Goal: Task Accomplishment & Management: Use online tool/utility

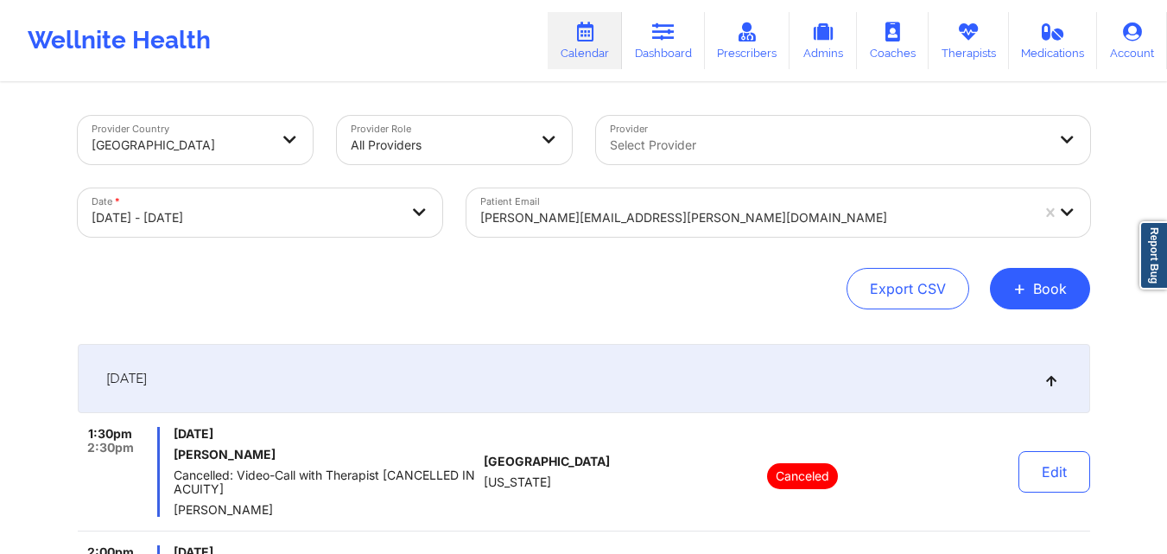
select select "2025-9"
select select "2025-10"
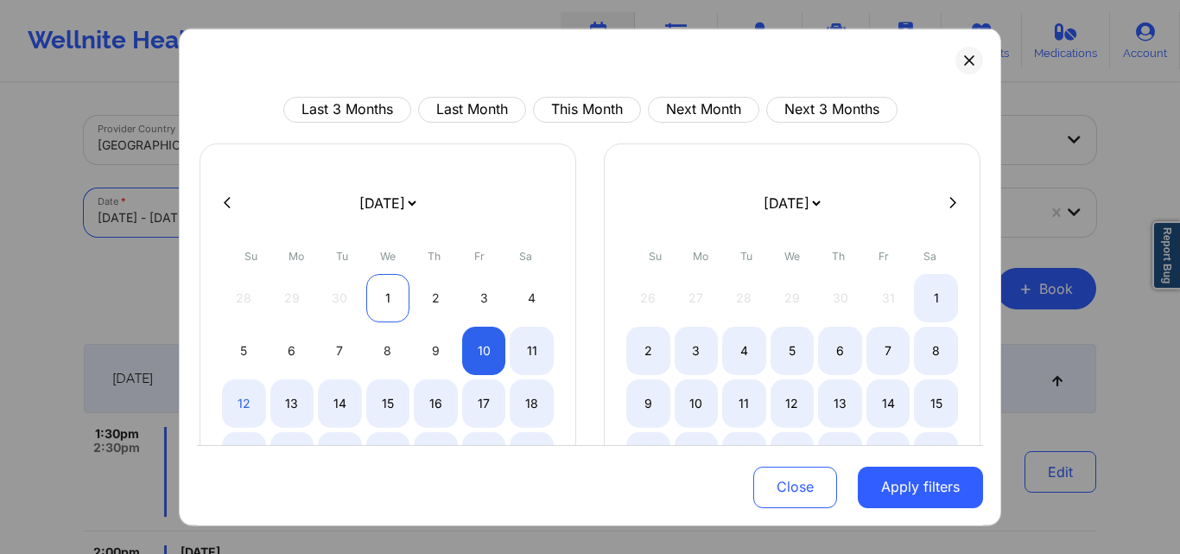
click at [390, 289] on div "1" at bounding box center [388, 297] width 44 height 48
select select "2025-9"
select select "2025-10"
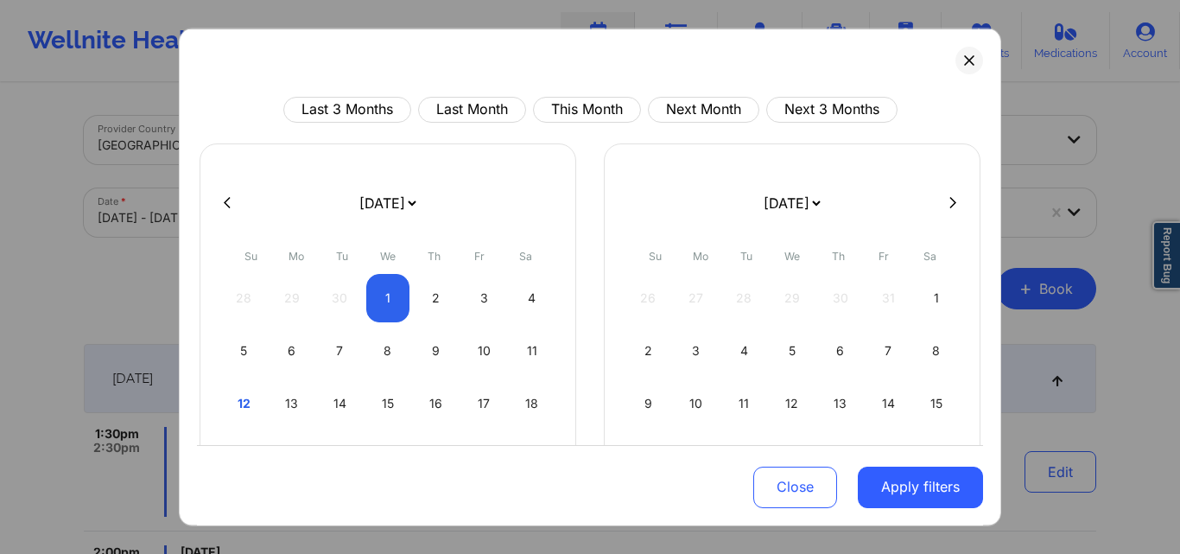
click at [949, 200] on button at bounding box center [952, 202] width 17 height 15
select select "2025-10"
select select "2025-11"
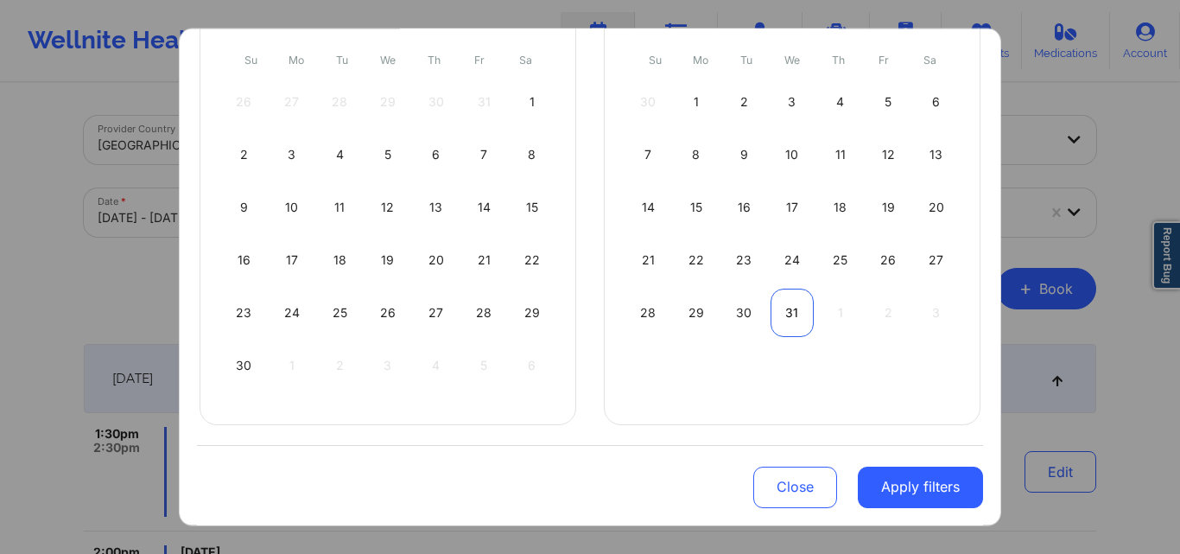
click at [786, 313] on div "31" at bounding box center [793, 312] width 44 height 48
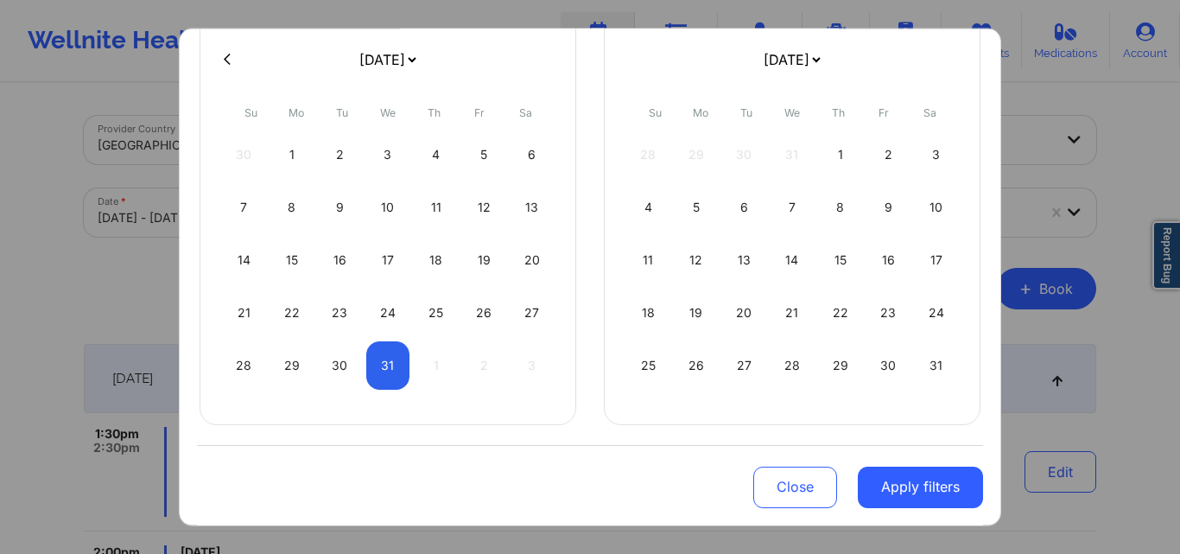
scroll to position [143, 0]
select select "2025-11"
select select "2026-0"
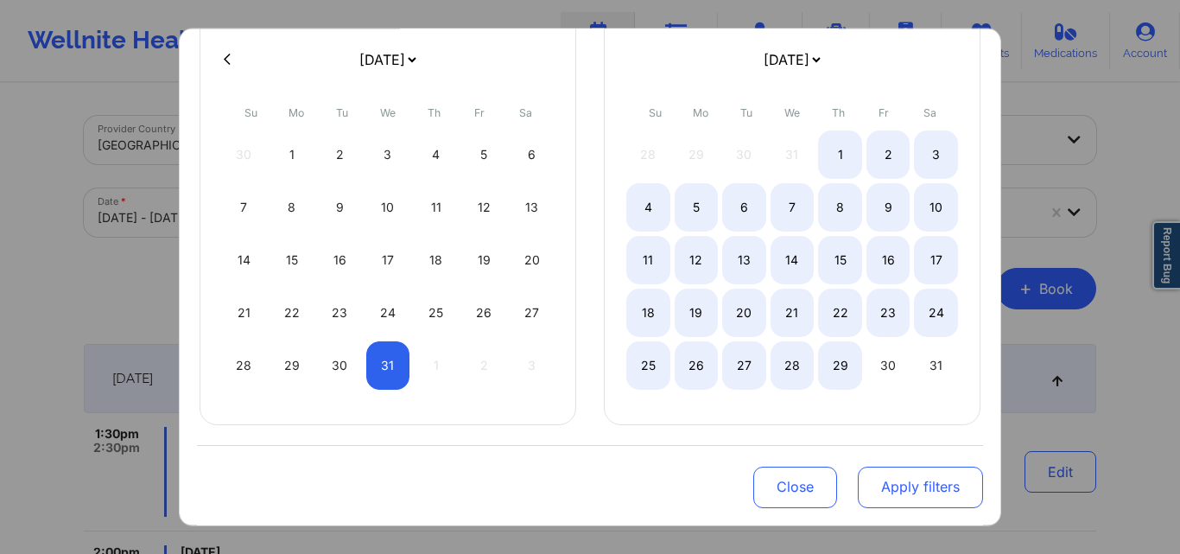
click at [898, 487] on button "Apply filters" at bounding box center [920, 486] width 125 height 41
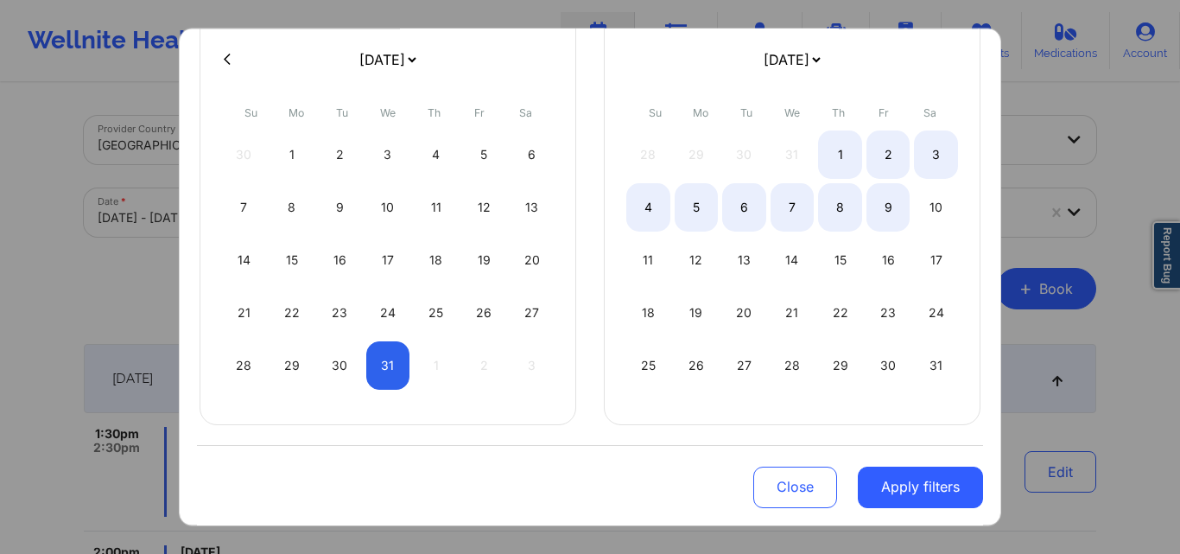
select select "2025-11"
select select "2026-0"
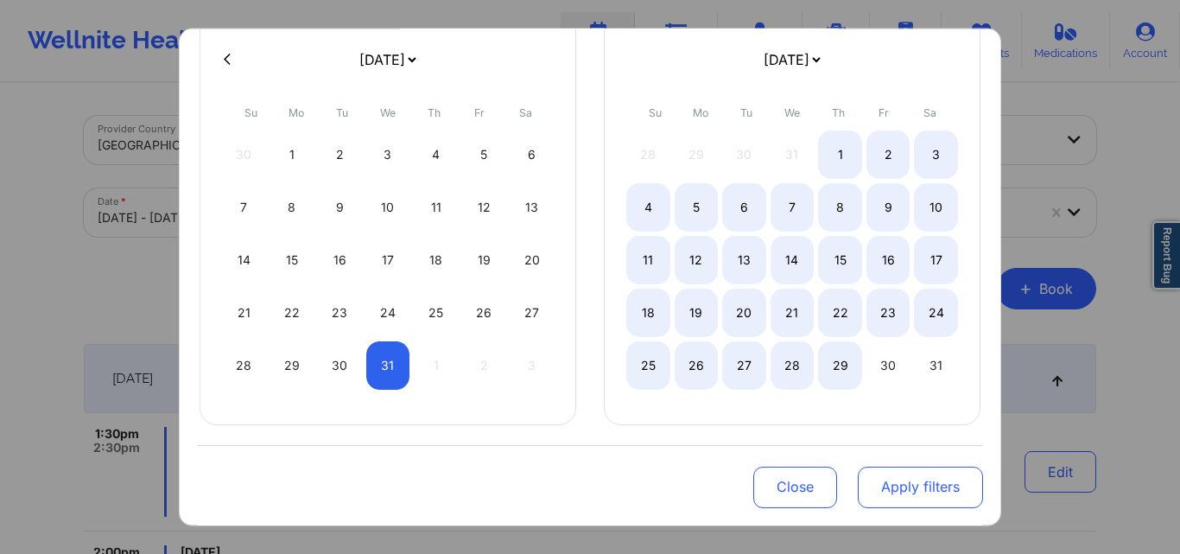
click at [875, 490] on button "Apply filters" at bounding box center [920, 486] width 125 height 41
click at [878, 476] on button "Apply filters" at bounding box center [920, 486] width 125 height 41
select select "2025-11"
select select "2026-0"
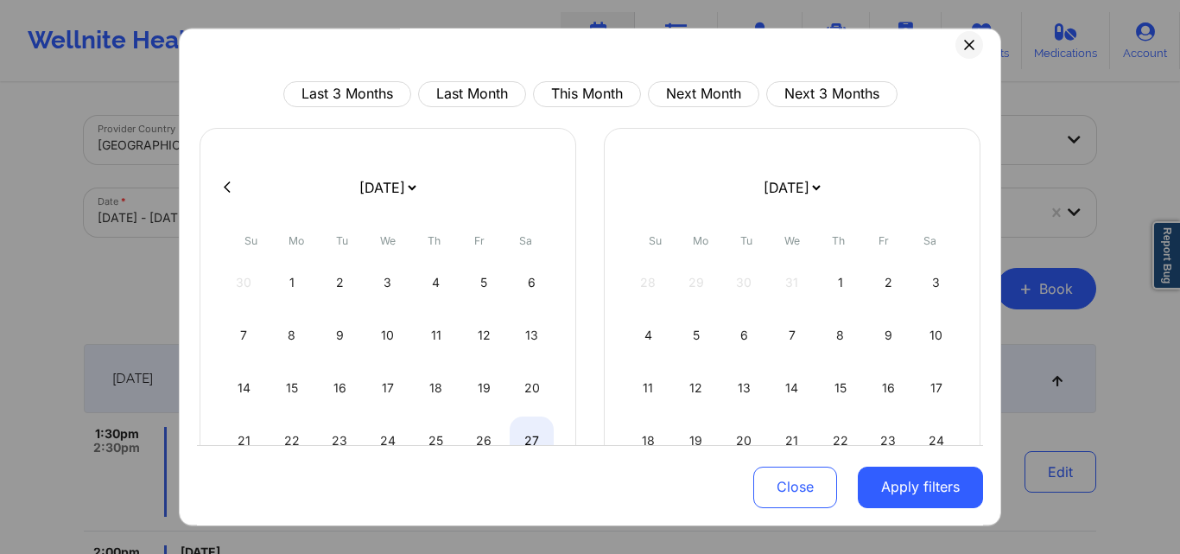
scroll to position [0, 0]
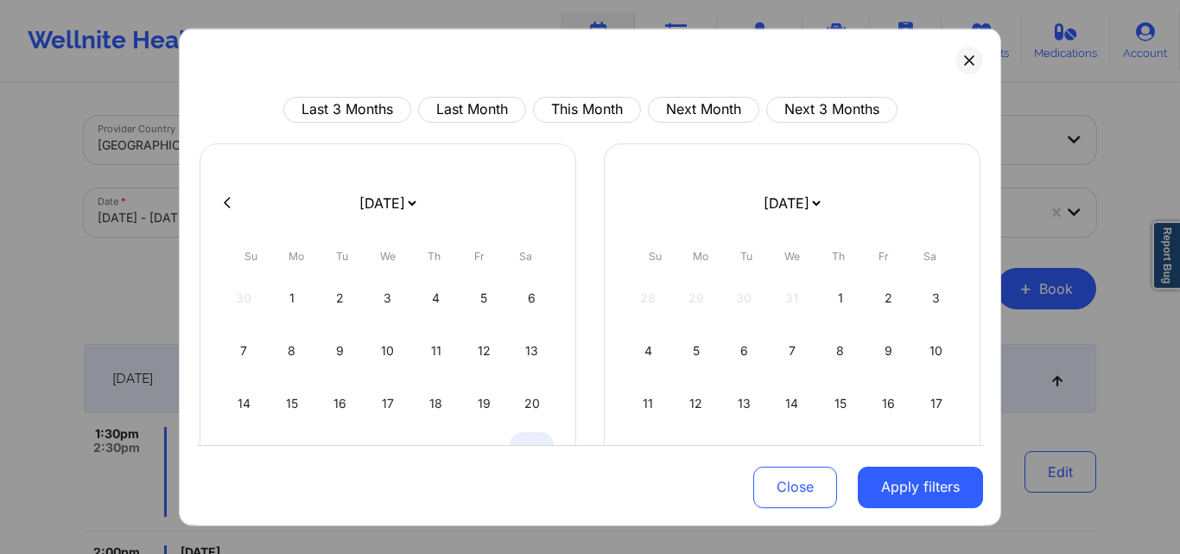
select select "2025-11"
select select "2026-0"
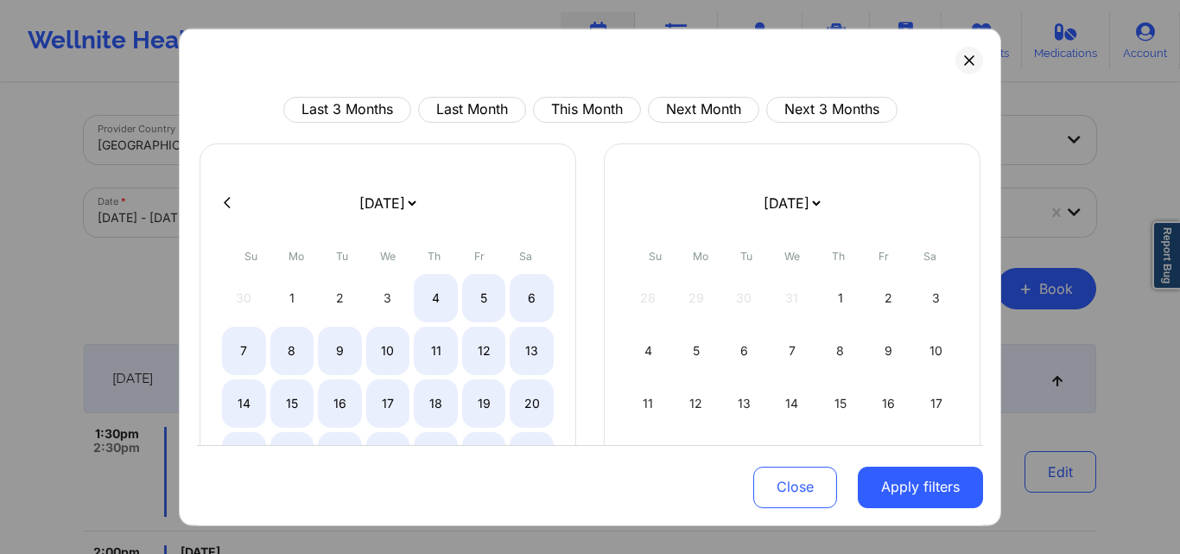
click at [231, 203] on button at bounding box center [227, 202] width 17 height 15
select select "2025-10"
select select "2025-11"
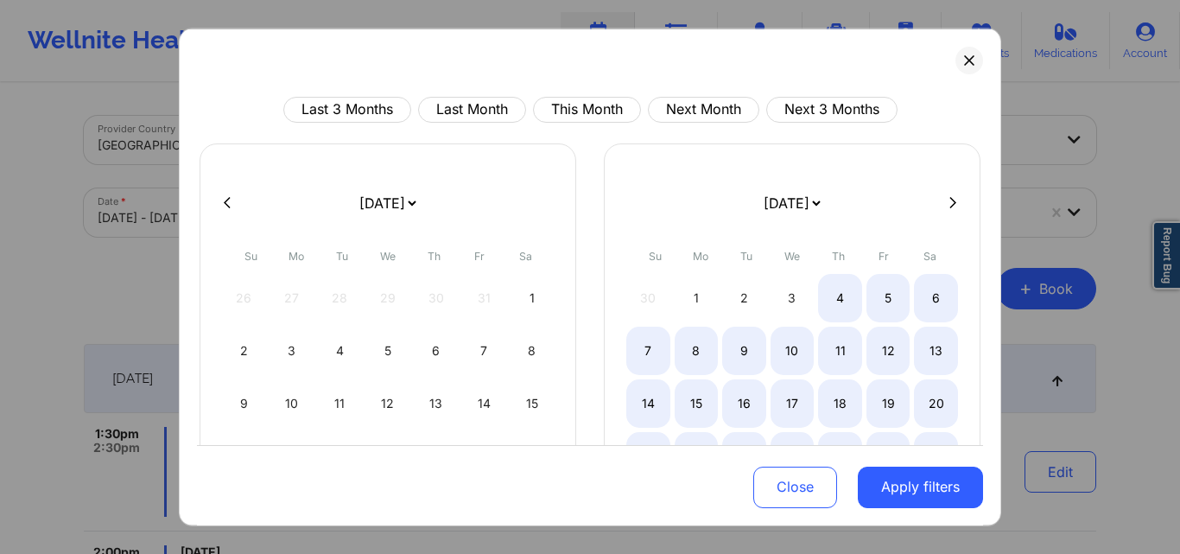
click at [231, 203] on button at bounding box center [227, 202] width 17 height 15
select select "2025-9"
select select "2025-10"
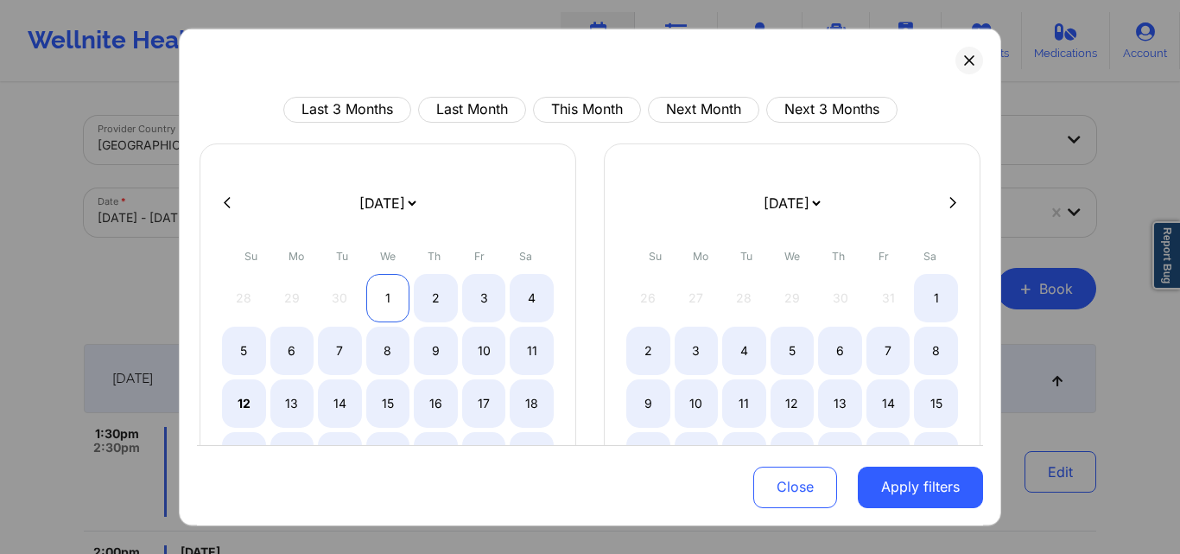
select select "2025-9"
select select "2025-10"
click at [384, 286] on div "1" at bounding box center [388, 297] width 44 height 48
select select "2025-9"
select select "2025-10"
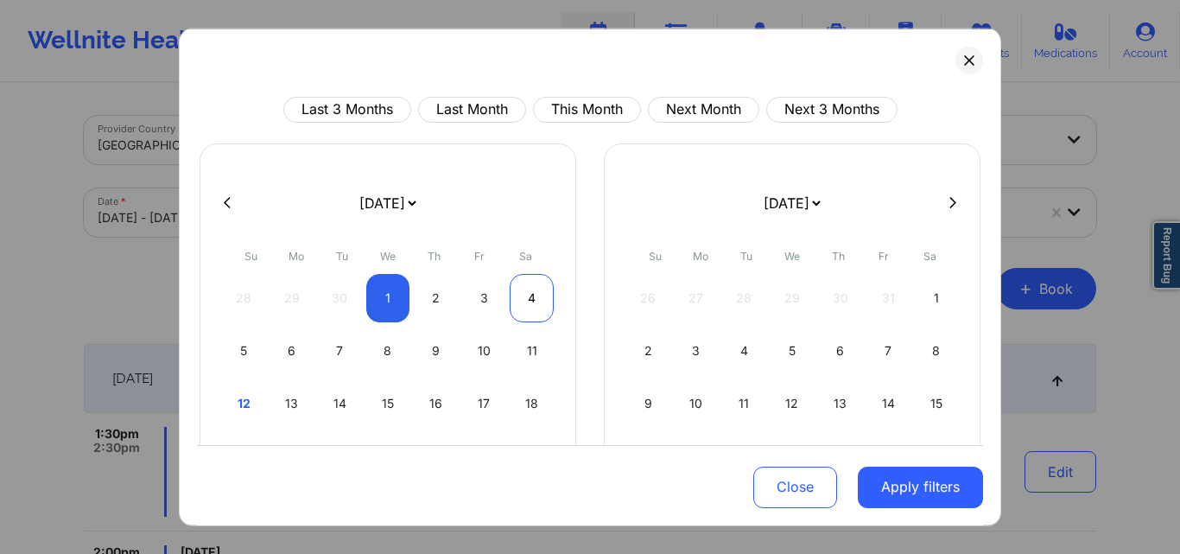
select select "2025-9"
select select "2025-10"
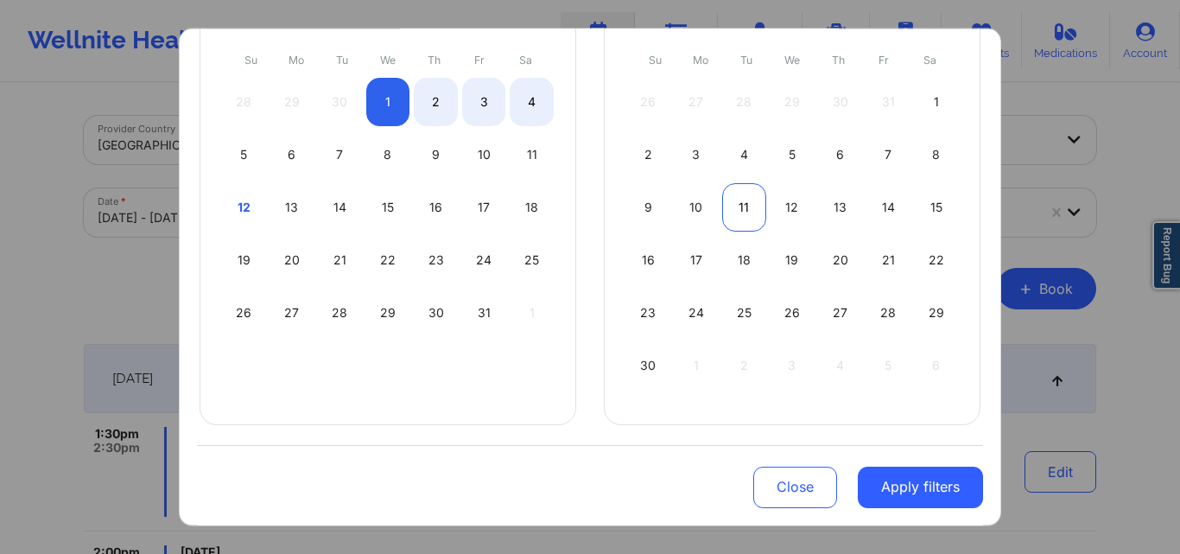
select select "2025-9"
select select "2025-10"
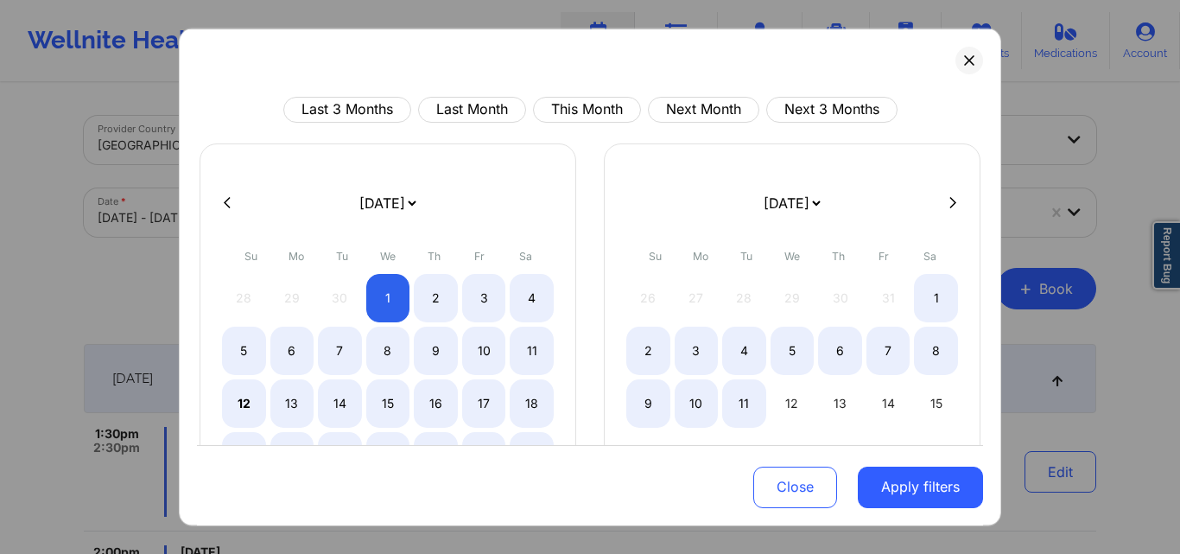
scroll to position [196, 0]
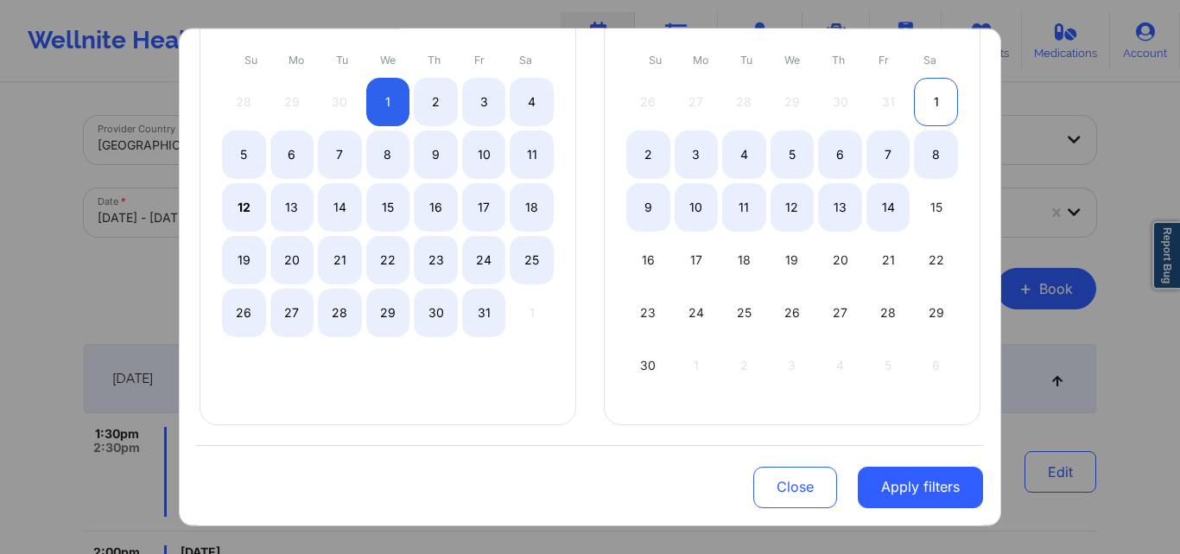
select select "2025-9"
select select "2025-10"
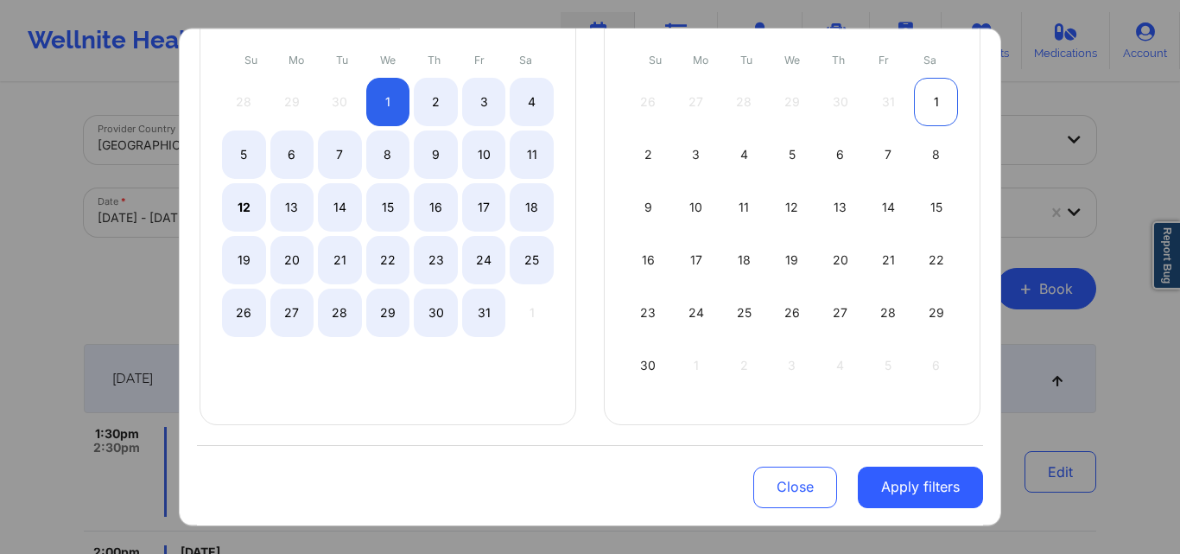
click at [929, 99] on div "1" at bounding box center [936, 101] width 44 height 48
select select "2025-9"
select select "2025-10"
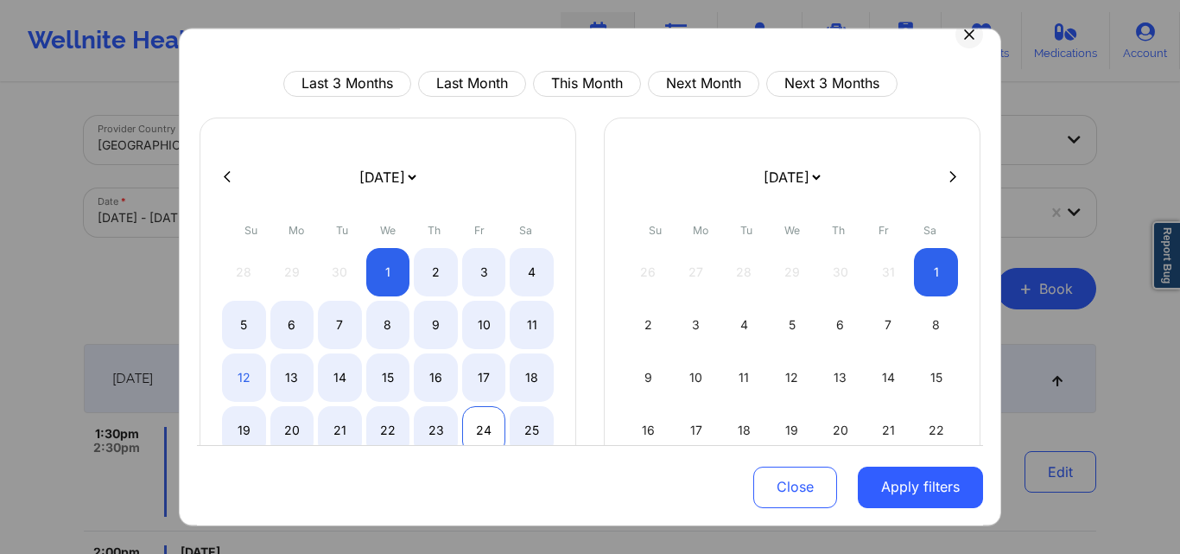
scroll to position [23, 0]
click at [949, 175] on icon at bounding box center [952, 179] width 7 height 11
select select "2025-10"
select select "2025-11"
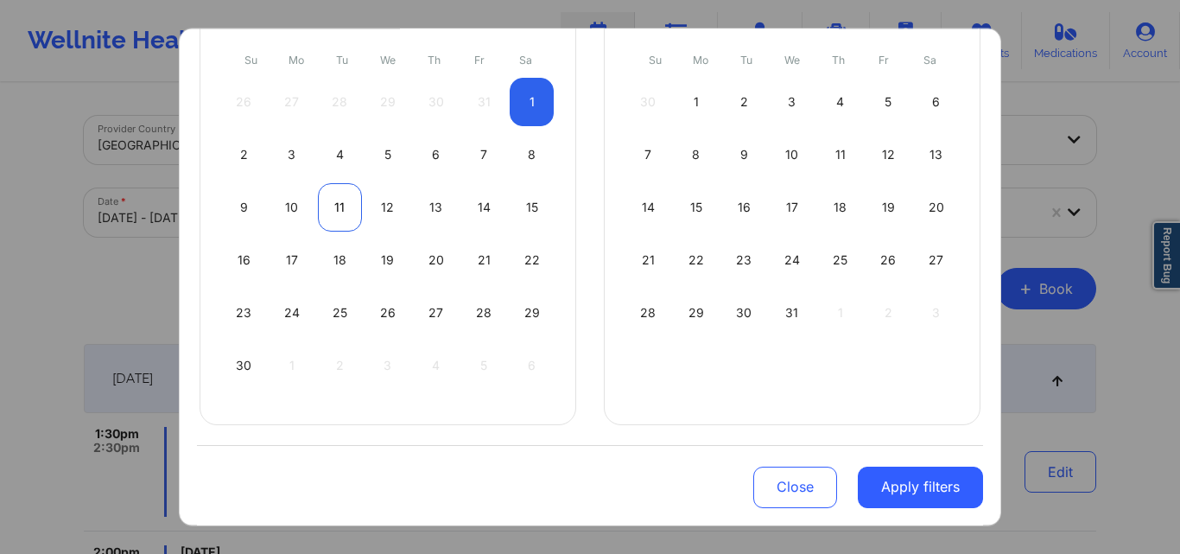
scroll to position [0, 0]
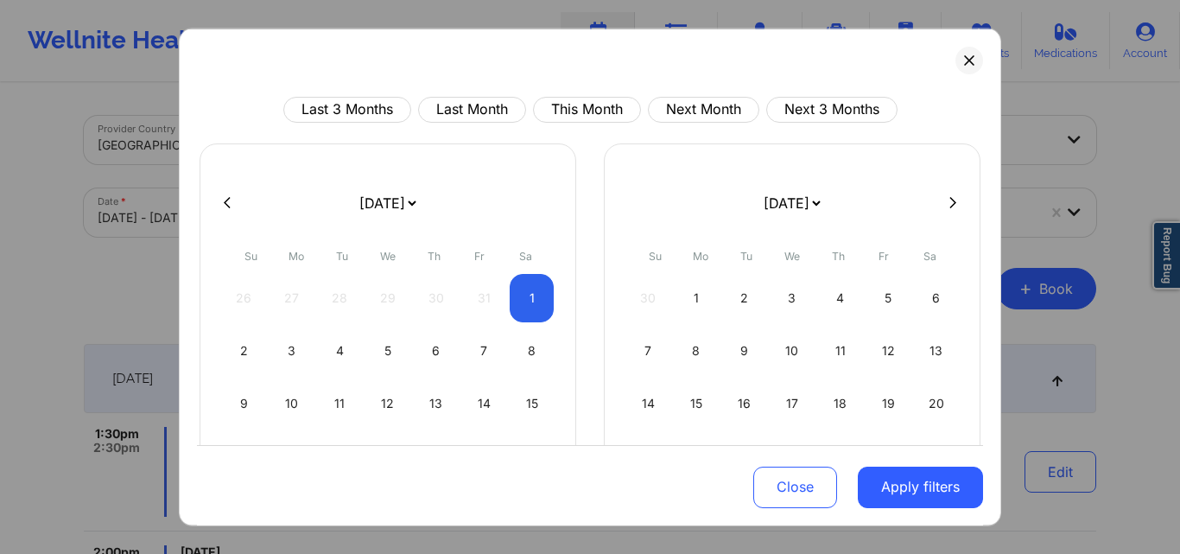
click at [222, 204] on button at bounding box center [227, 202] width 17 height 15
select select "2025-9"
select select "2025-10"
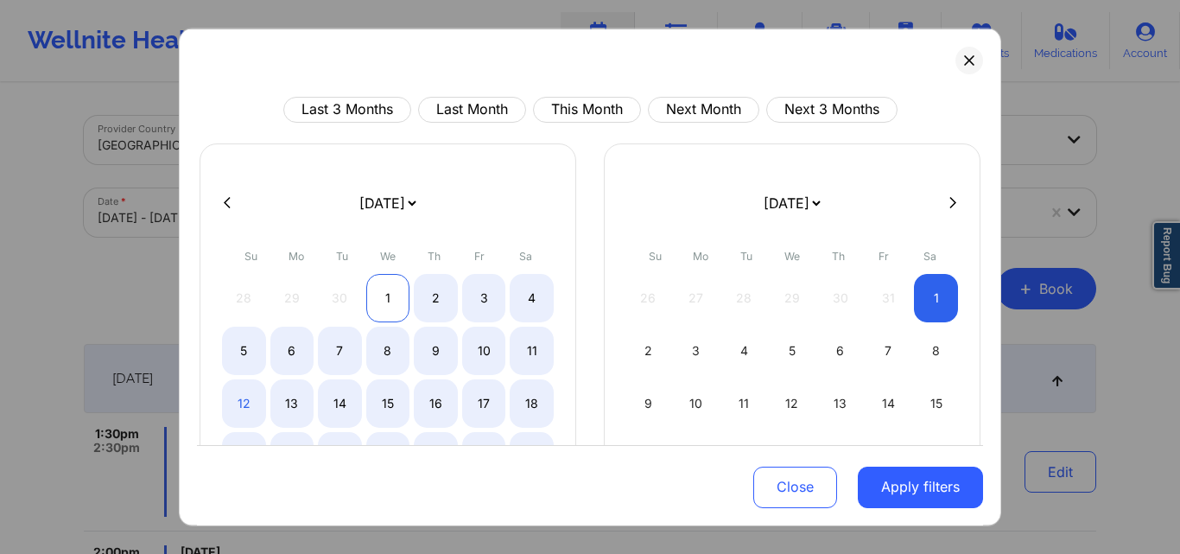
click at [381, 299] on div "1" at bounding box center [388, 297] width 44 height 48
select select "2025-9"
select select "2025-10"
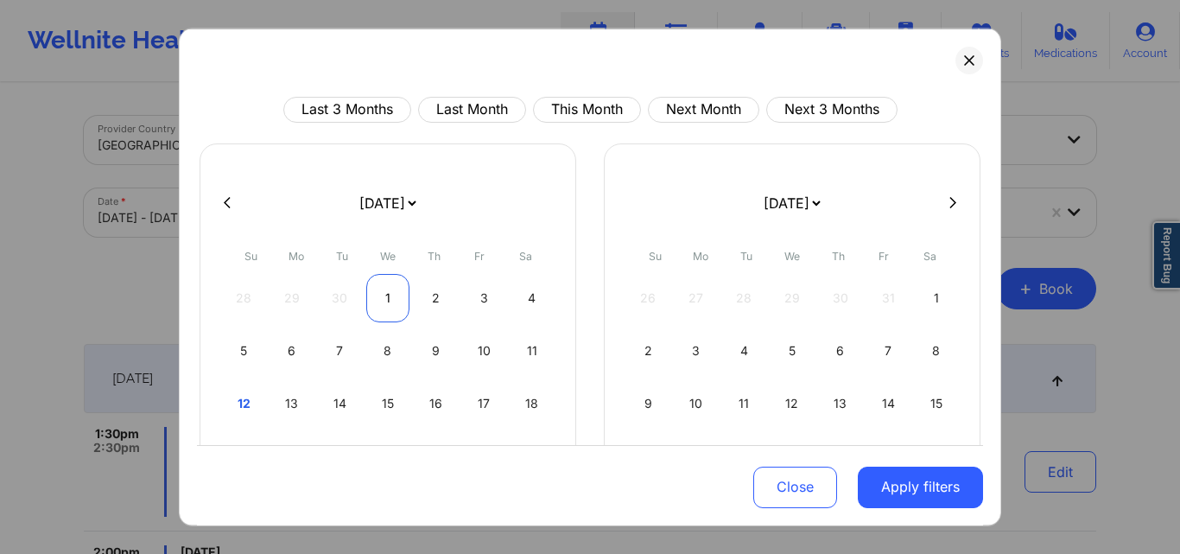
click at [381, 299] on div "1" at bounding box center [388, 297] width 44 height 48
select select "2025-9"
select select "2025-10"
click at [381, 299] on div "1" at bounding box center [388, 297] width 44 height 48
select select "2025-9"
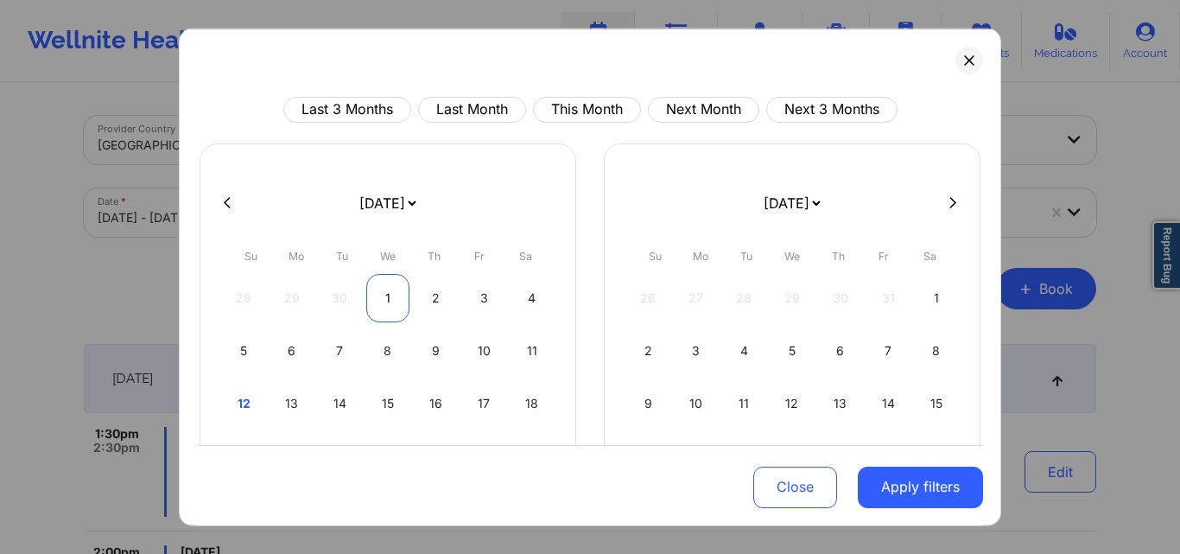
select select "2025-10"
click at [944, 204] on button at bounding box center [952, 202] width 17 height 15
select select "2025-10"
select select "2025-11"
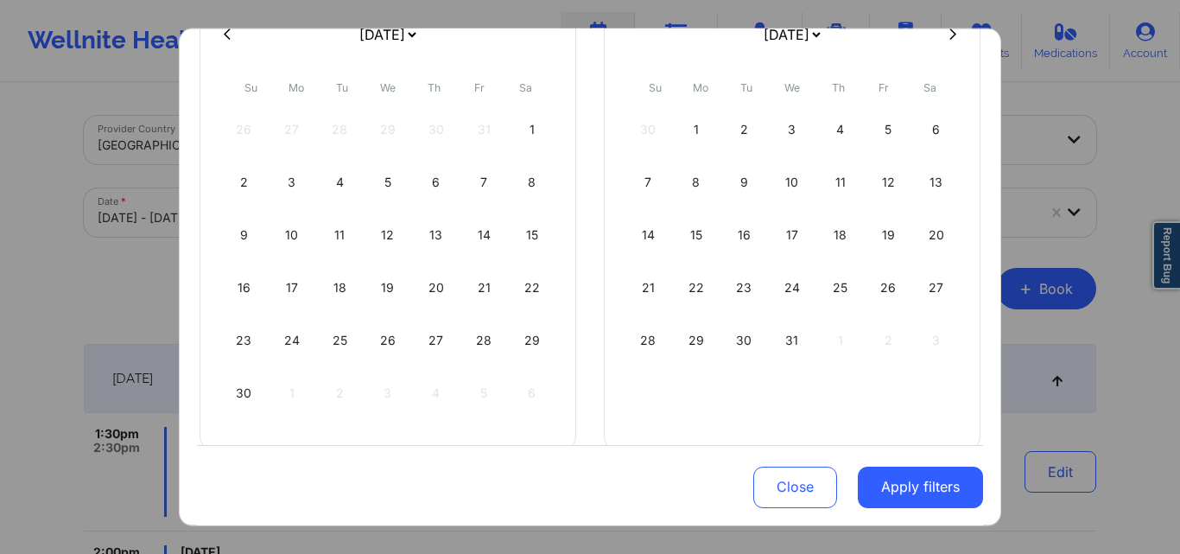
scroll to position [196, 0]
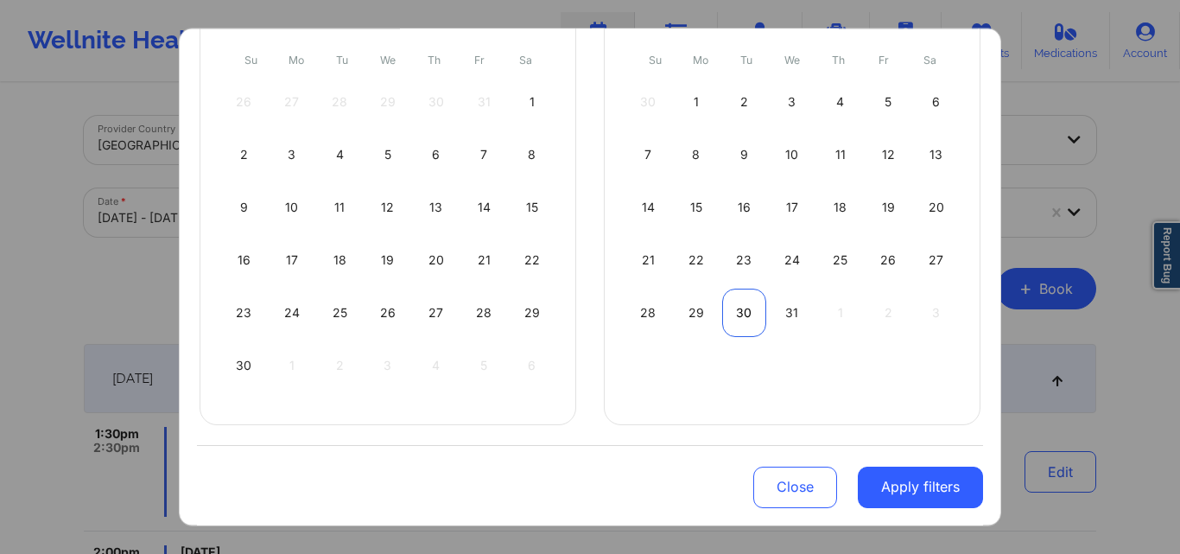
select select "2025-10"
select select "2025-11"
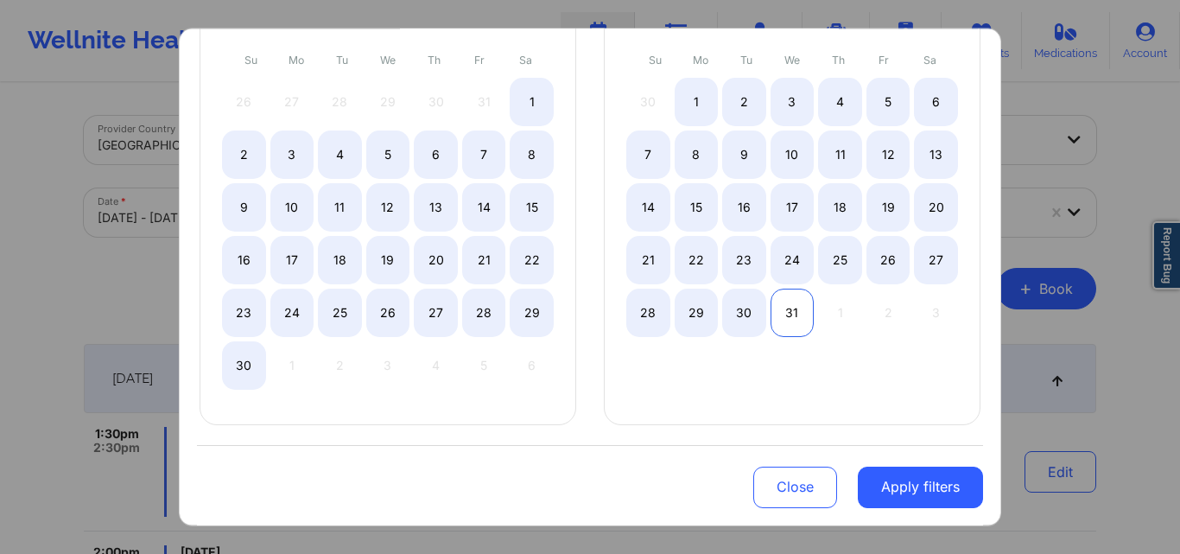
select select "2025-10"
select select "2025-11"
click at [781, 308] on div "31" at bounding box center [793, 312] width 44 height 48
select select "2025-9"
select select "2025-10"
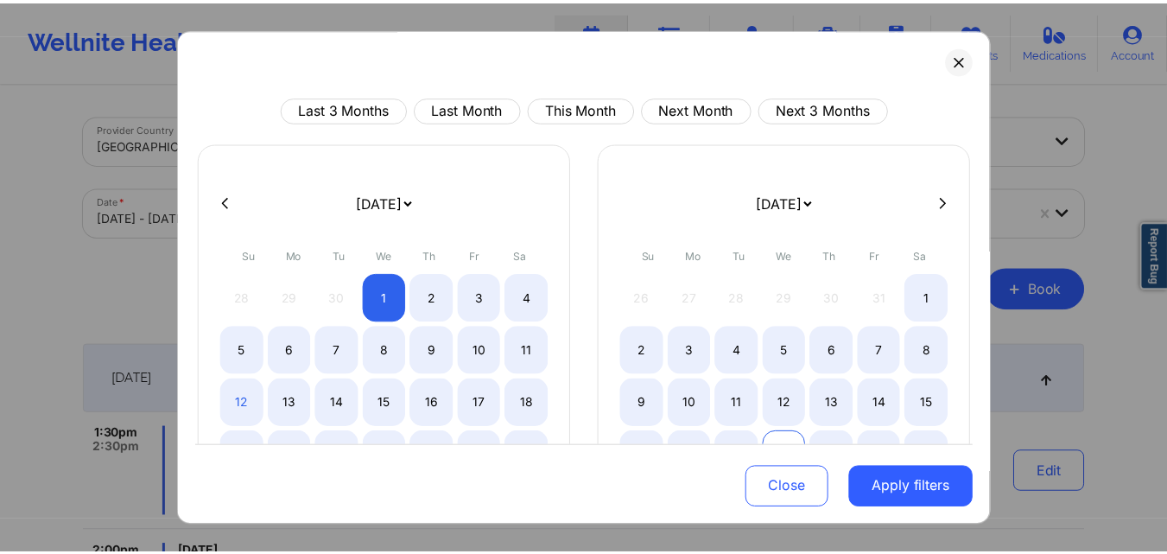
scroll to position [86, 0]
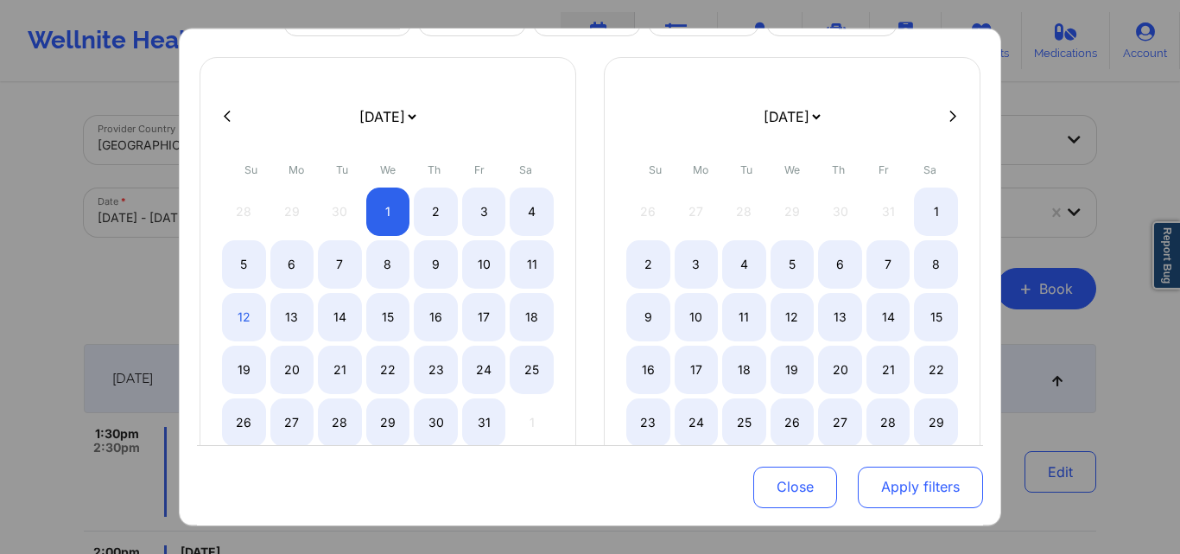
click at [914, 491] on button "Apply filters" at bounding box center [920, 486] width 125 height 41
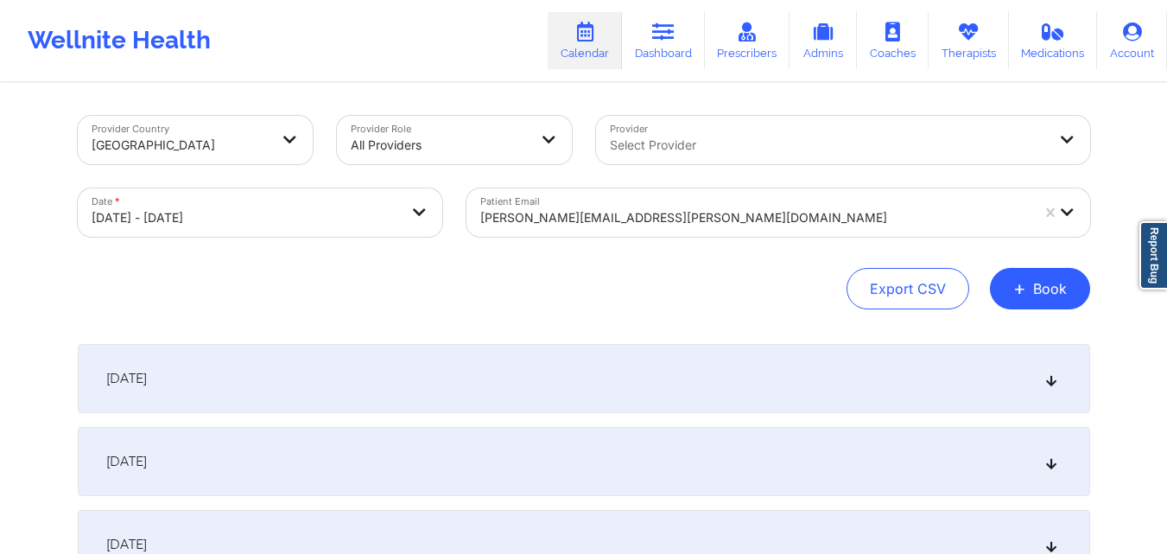
click at [704, 226] on div at bounding box center [754, 217] width 549 height 21
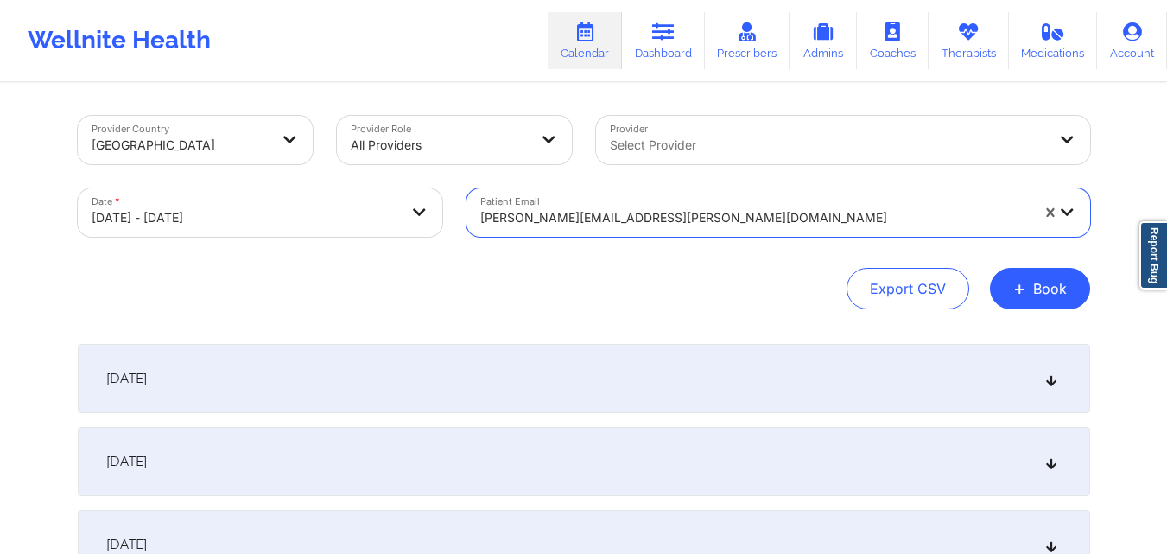
click at [704, 226] on div at bounding box center [754, 217] width 549 height 21
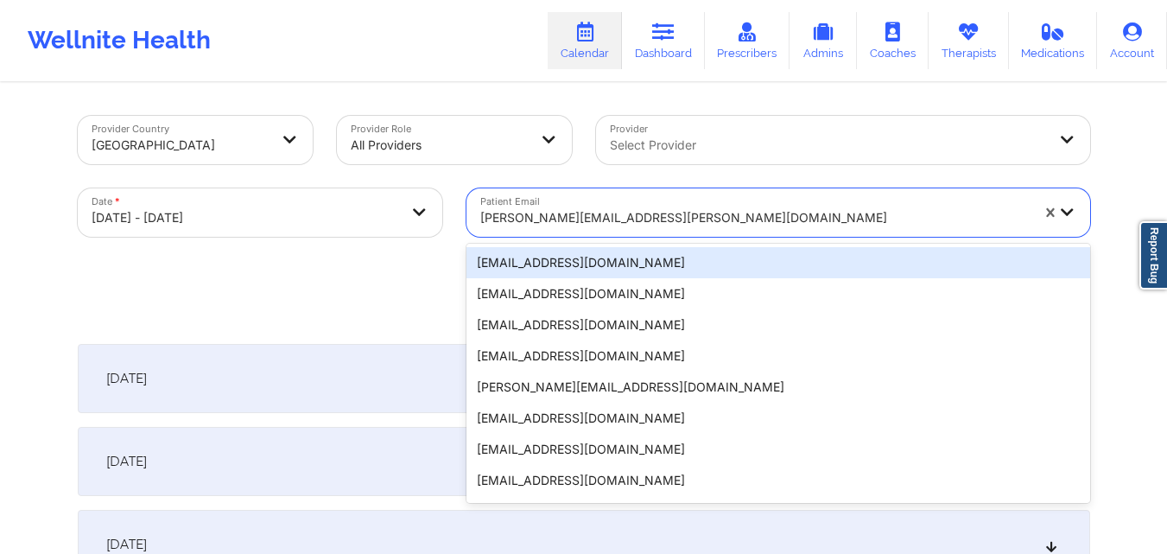
paste input "[EMAIL_ADDRESS][DOMAIN_NAME]"
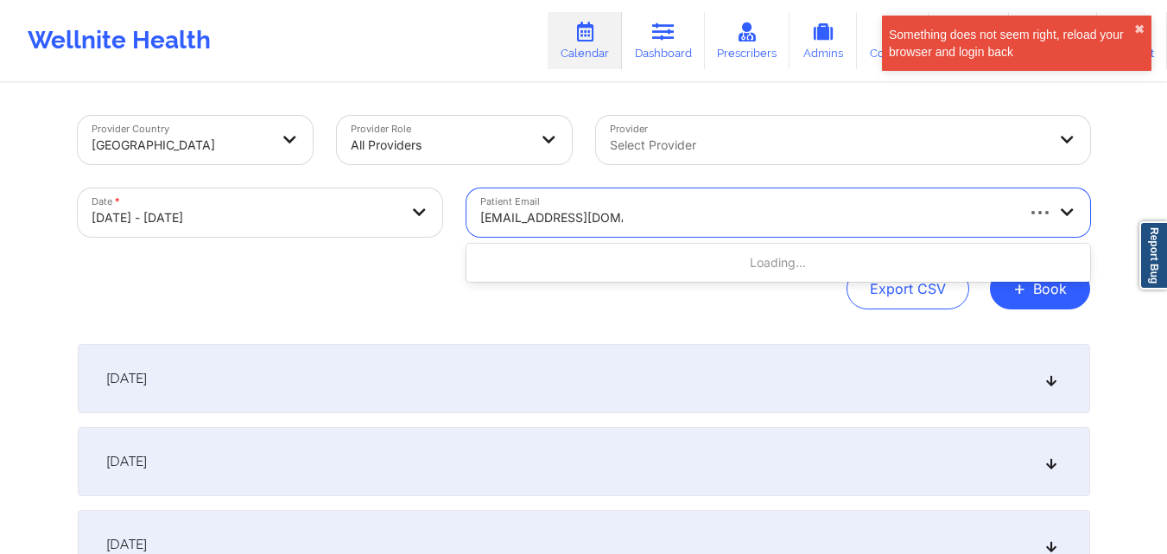
type input "[EMAIL_ADDRESS][DOMAIN_NAME]"
click at [608, 307] on div "Export CSV + Book" at bounding box center [584, 288] width 1012 height 41
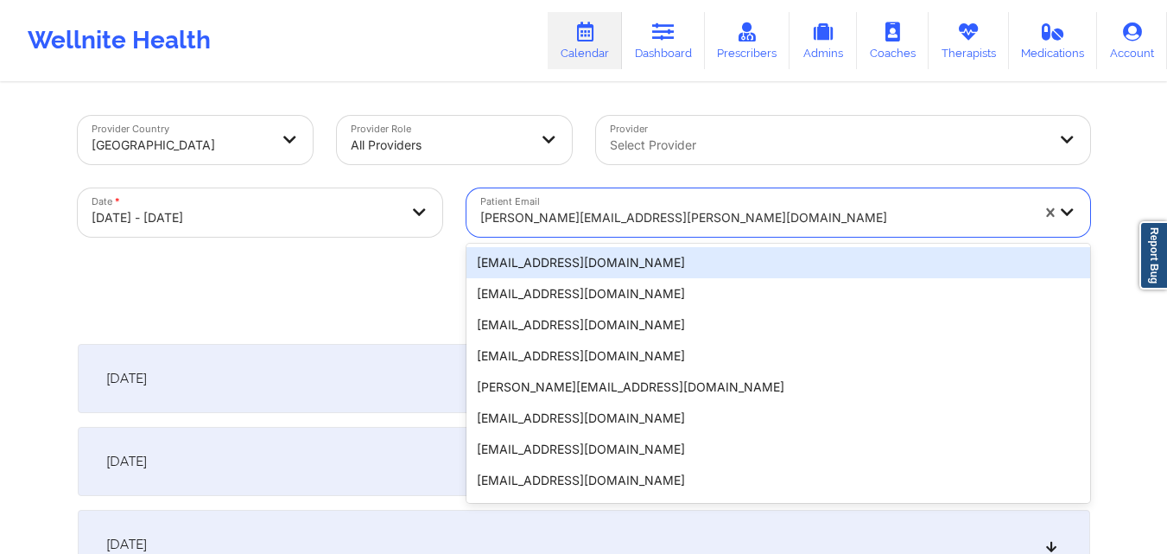
click at [664, 221] on div at bounding box center [754, 217] width 549 height 21
paste input "[EMAIL_ADDRESS][DOMAIN_NAME]"
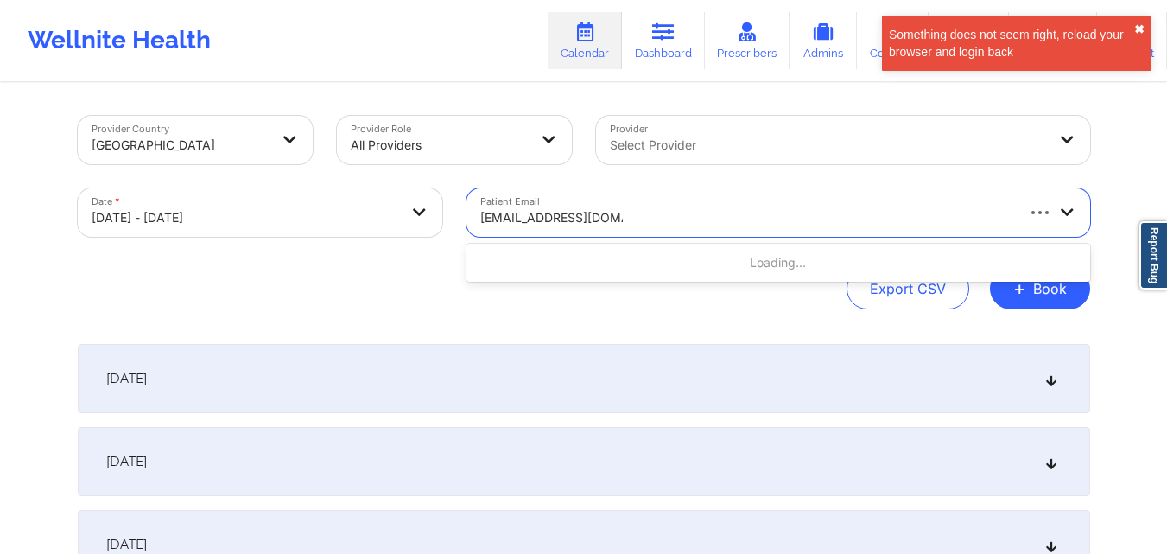
type input "[EMAIL_ADDRESS][DOMAIN_NAME]"
click at [1139, 29] on button "✖︎" at bounding box center [1139, 29] width 10 height 14
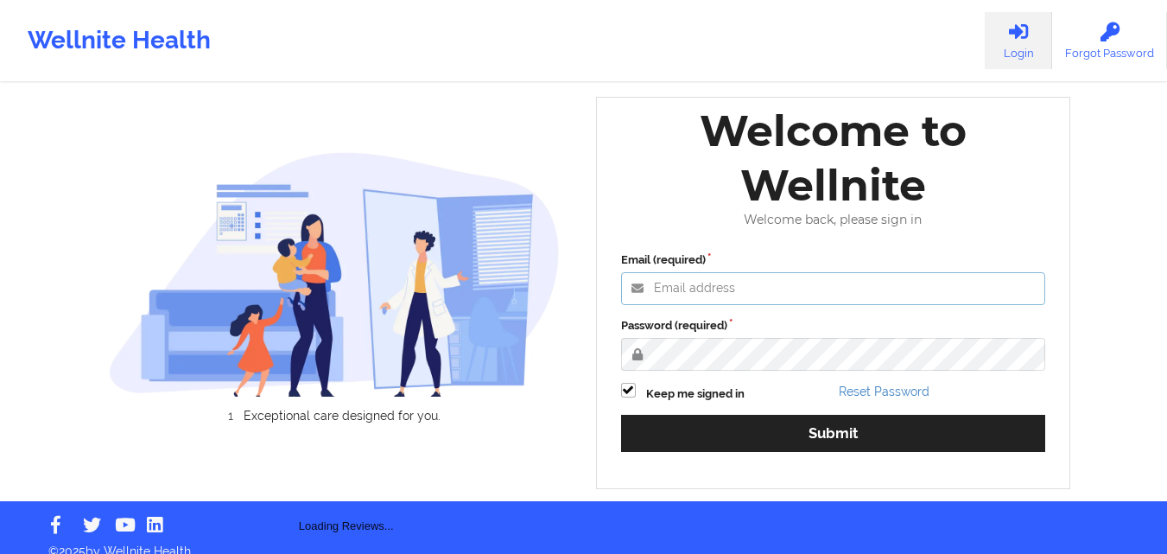
click at [785, 296] on input "Email (required)" at bounding box center [833, 288] width 425 height 33
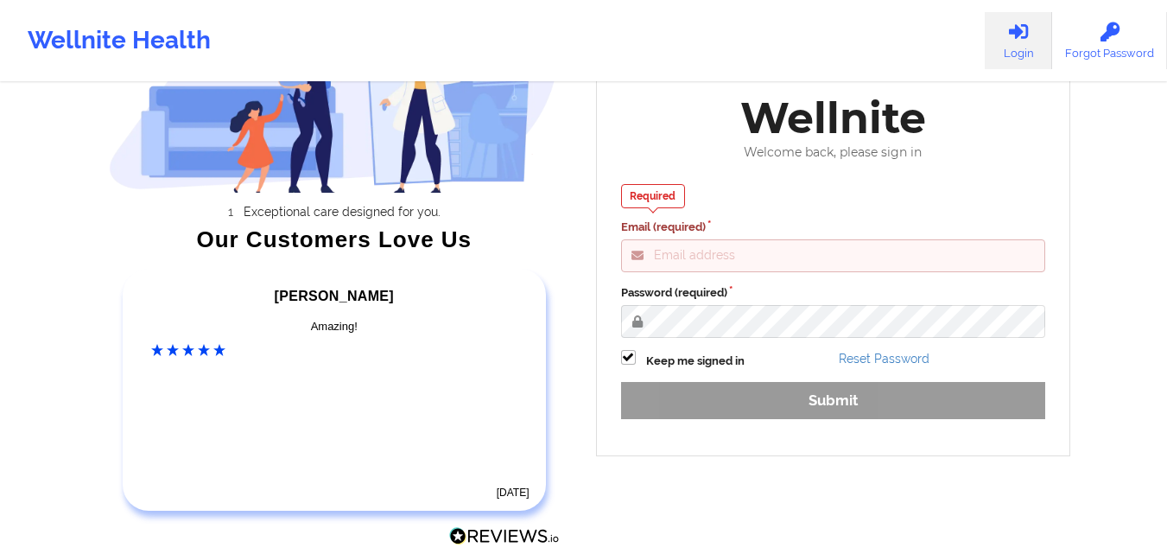
scroll to position [173, 0]
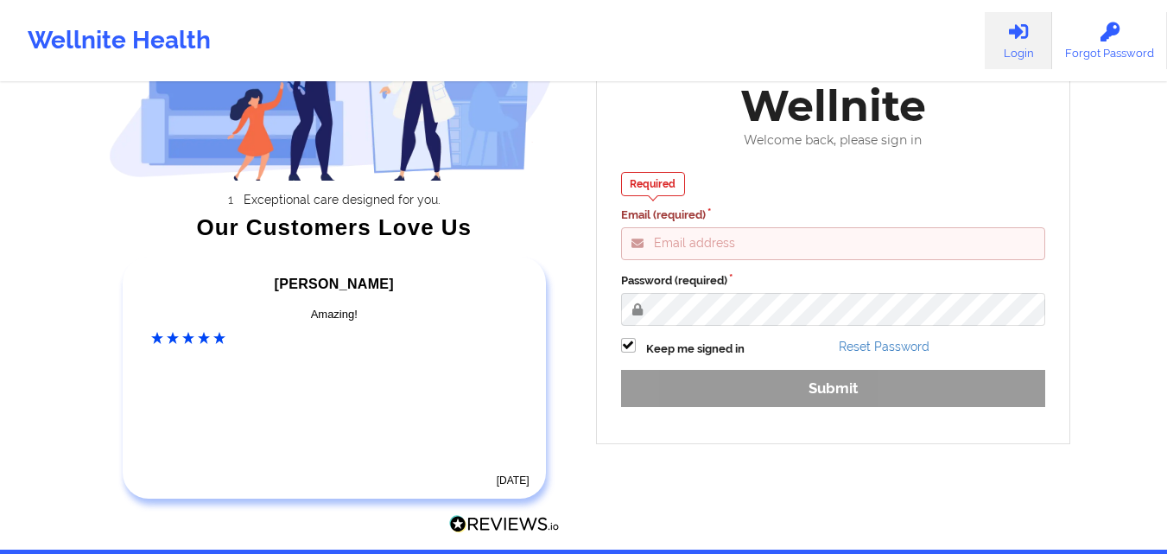
type input "[EMAIL_ADDRESS][DOMAIN_NAME]"
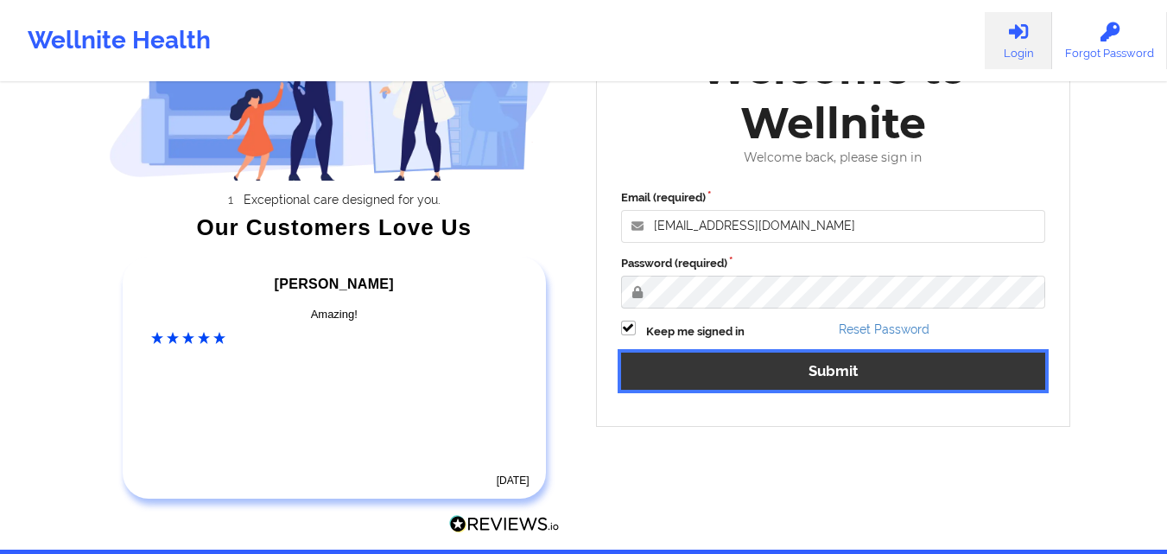
click at [782, 385] on button "Submit" at bounding box center [833, 370] width 425 height 37
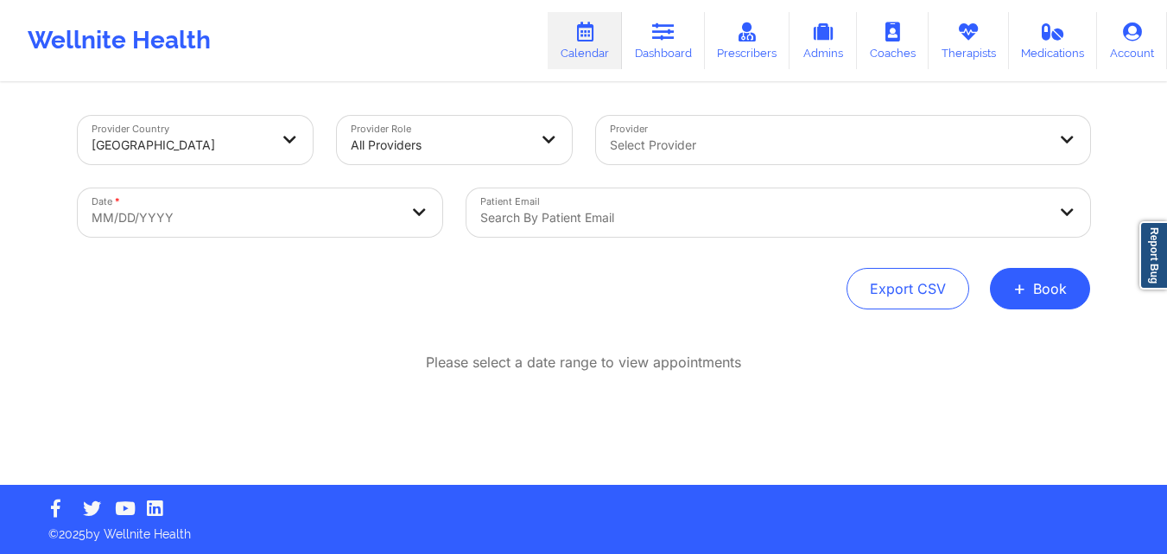
click at [394, 204] on body "You are logged in ✖︎ Wellnite Health Calendar Dashboard Prescribers Admins Coac…" at bounding box center [583, 277] width 1167 height 554
select select "2025-8"
select select "2025-9"
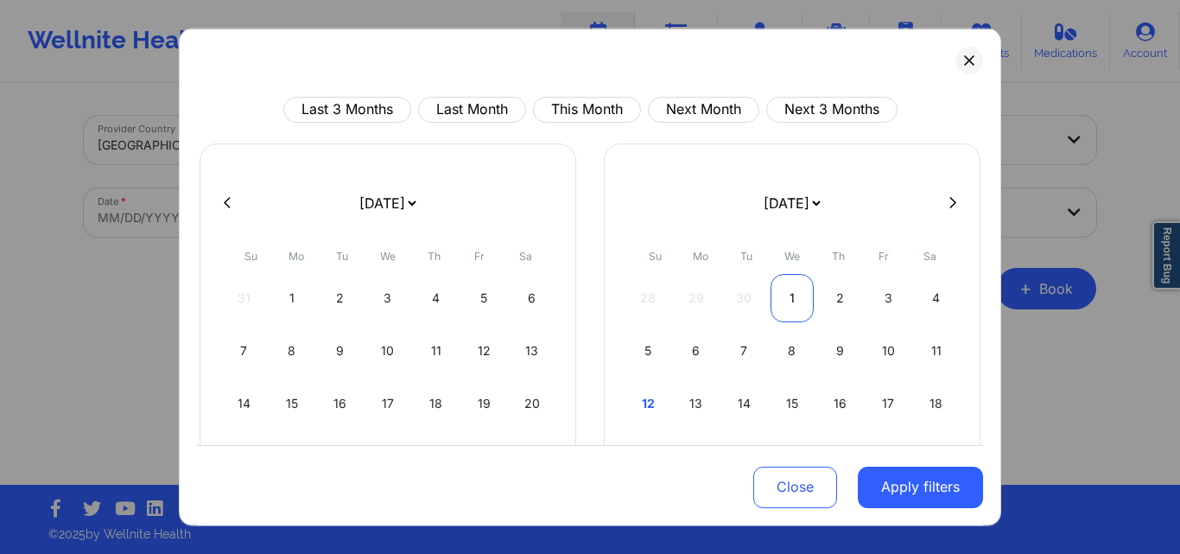
click at [792, 301] on div "1" at bounding box center [793, 297] width 44 height 48
select select "2025-9"
select select "2025-10"
select select "2025-9"
select select "2025-10"
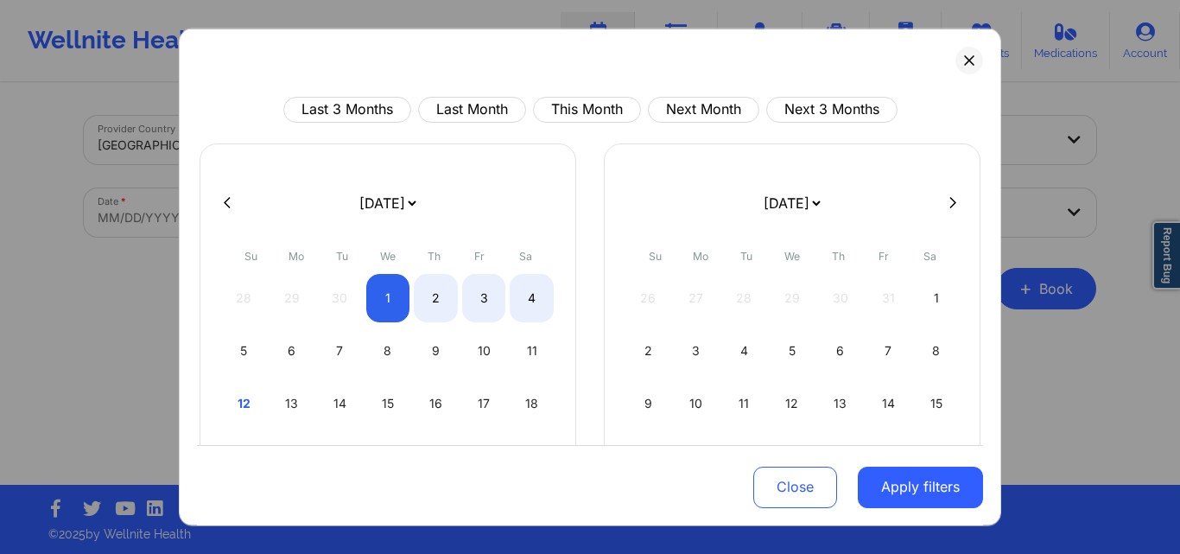
click at [952, 205] on button at bounding box center [952, 202] width 17 height 15
select select "2025-10"
select select "2025-11"
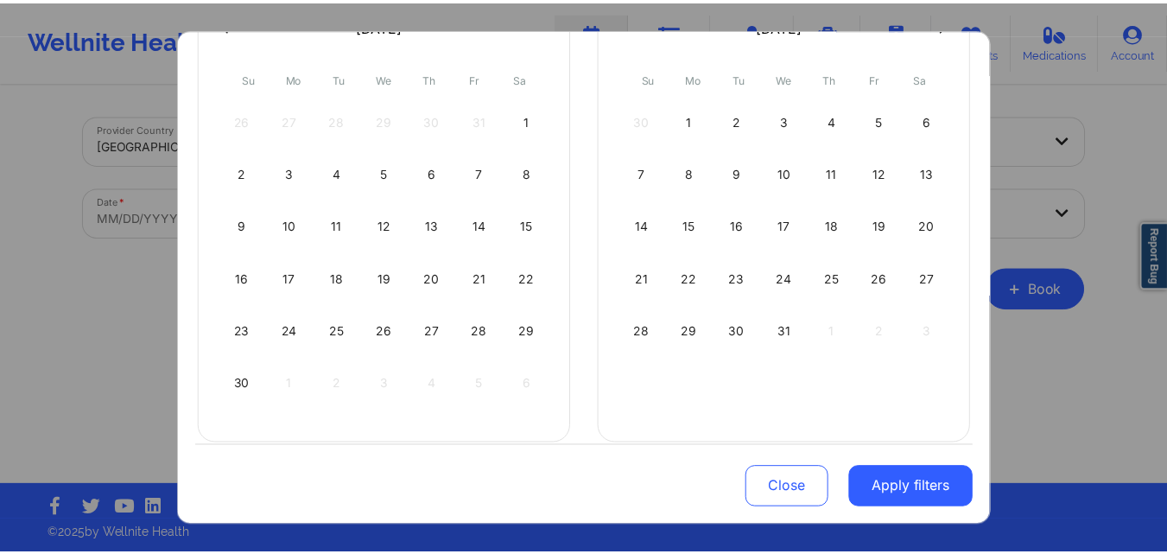
scroll to position [196, 0]
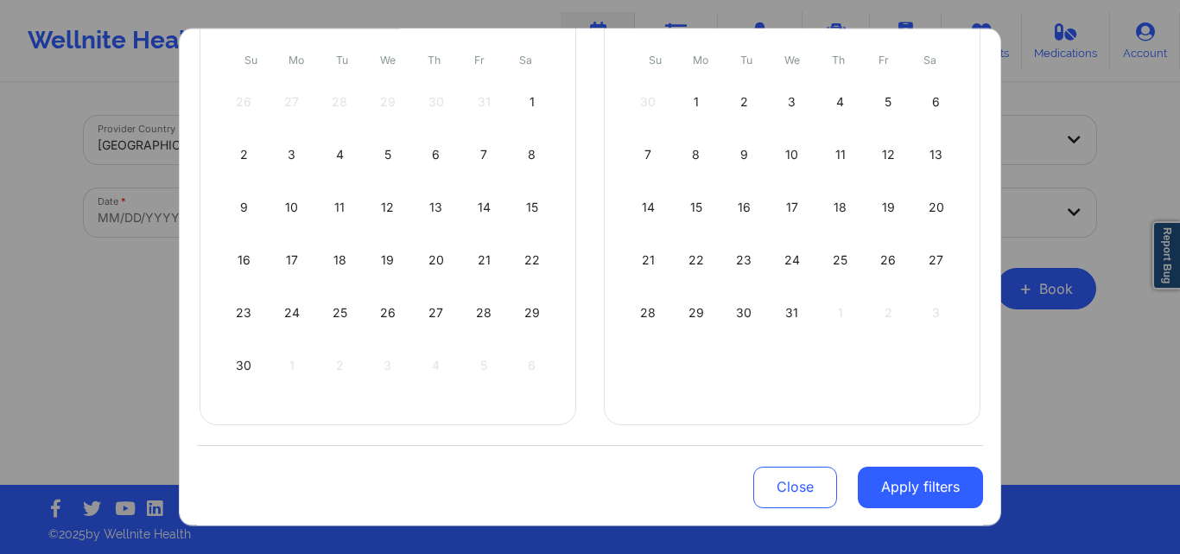
select select "2025-10"
select select "2025-11"
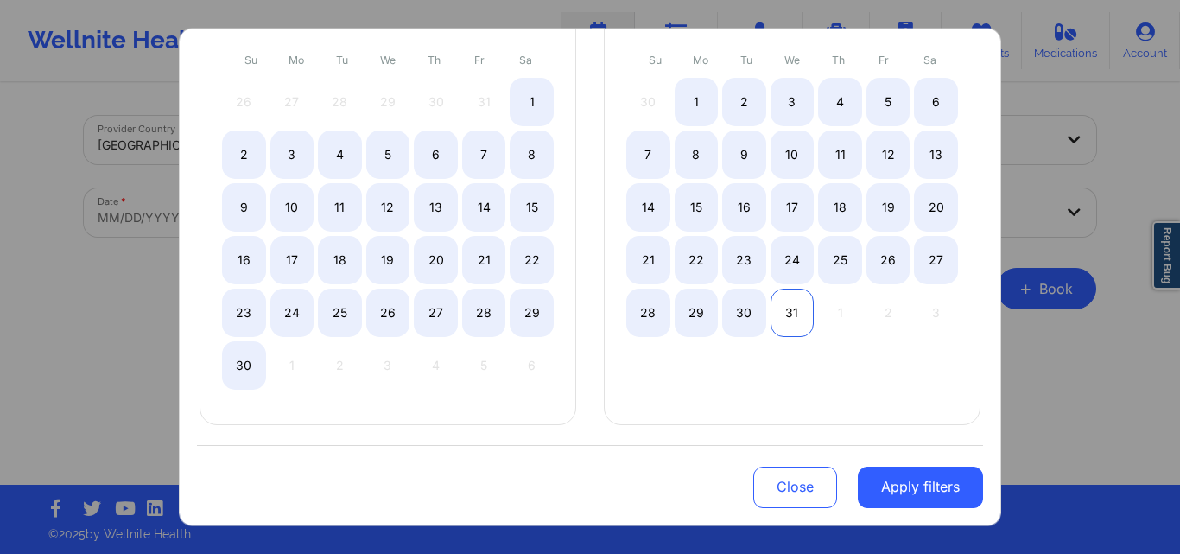
select select "2025-10"
select select "2025-11"
click at [779, 311] on div "31" at bounding box center [793, 312] width 44 height 48
select select "2025-9"
select select "2025-10"
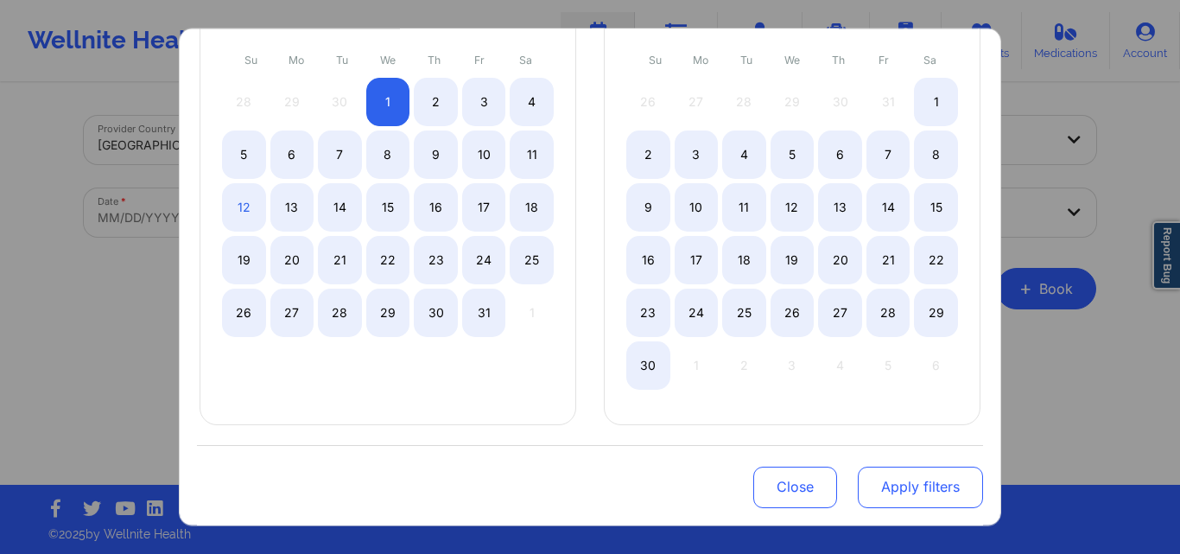
click at [897, 496] on button "Apply filters" at bounding box center [920, 486] width 125 height 41
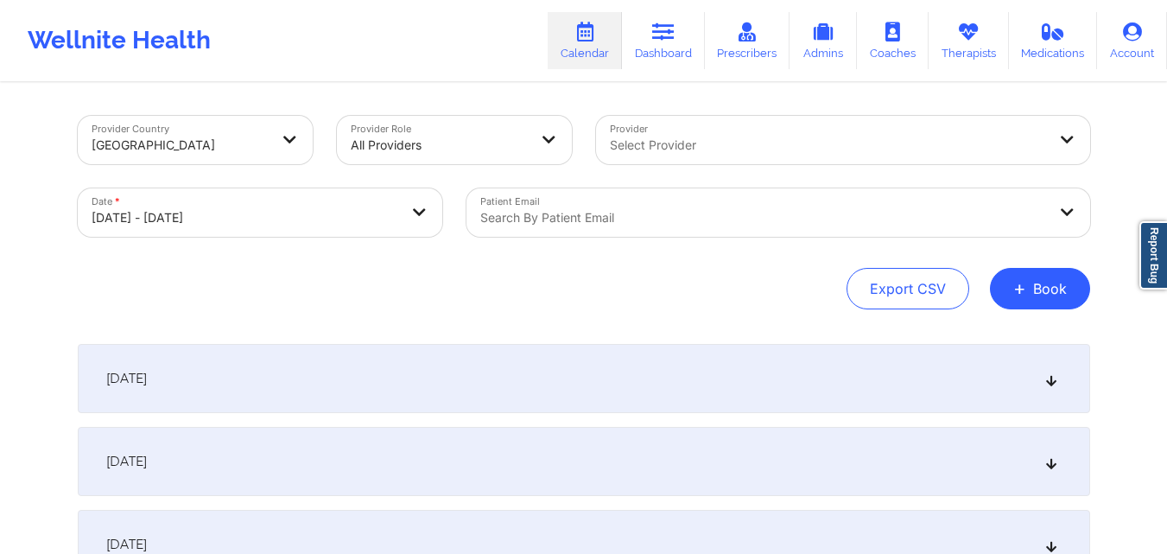
click at [561, 215] on div at bounding box center [763, 217] width 567 height 21
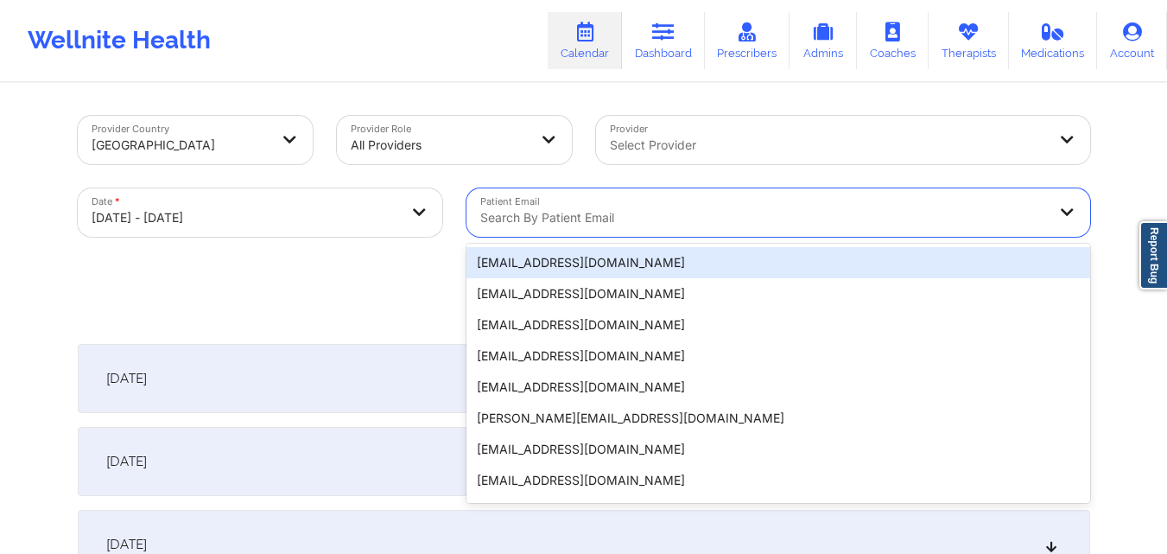
paste input "[PERSON_NAME]"
type input "[PERSON_NAME]"
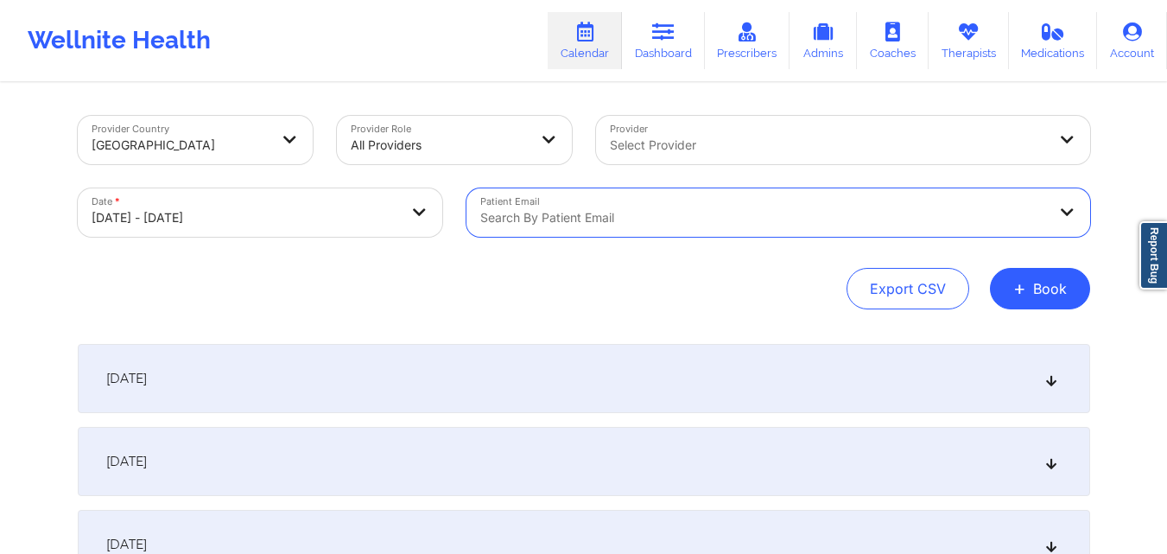
paste input "[EMAIL_ADDRESS][DOMAIN_NAME]"
type input "[EMAIL_ADDRESS][DOMAIN_NAME]"
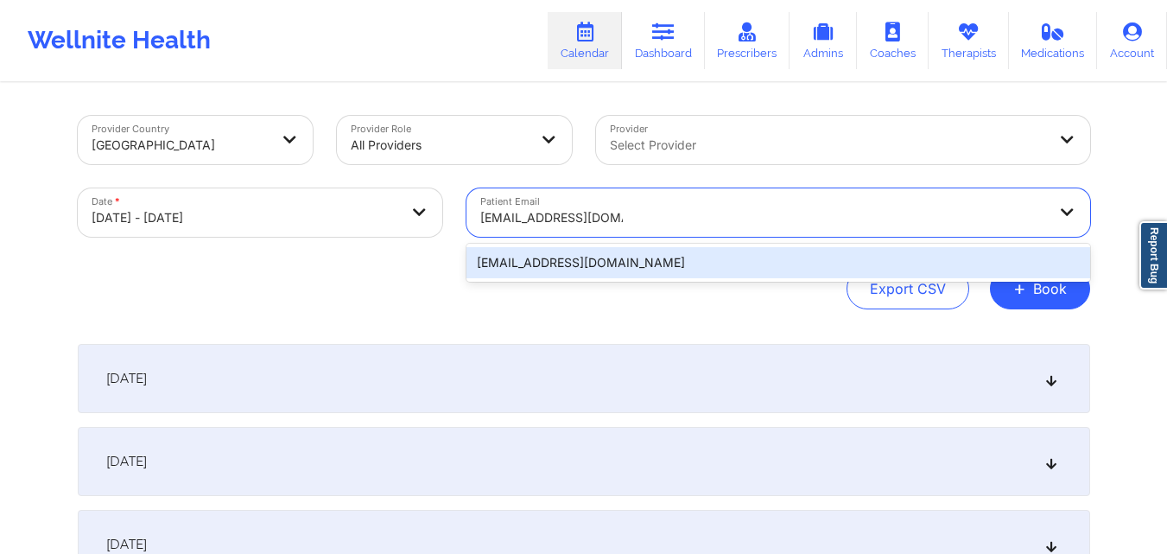
click at [726, 263] on div "[EMAIL_ADDRESS][DOMAIN_NAME]" at bounding box center [778, 262] width 624 height 31
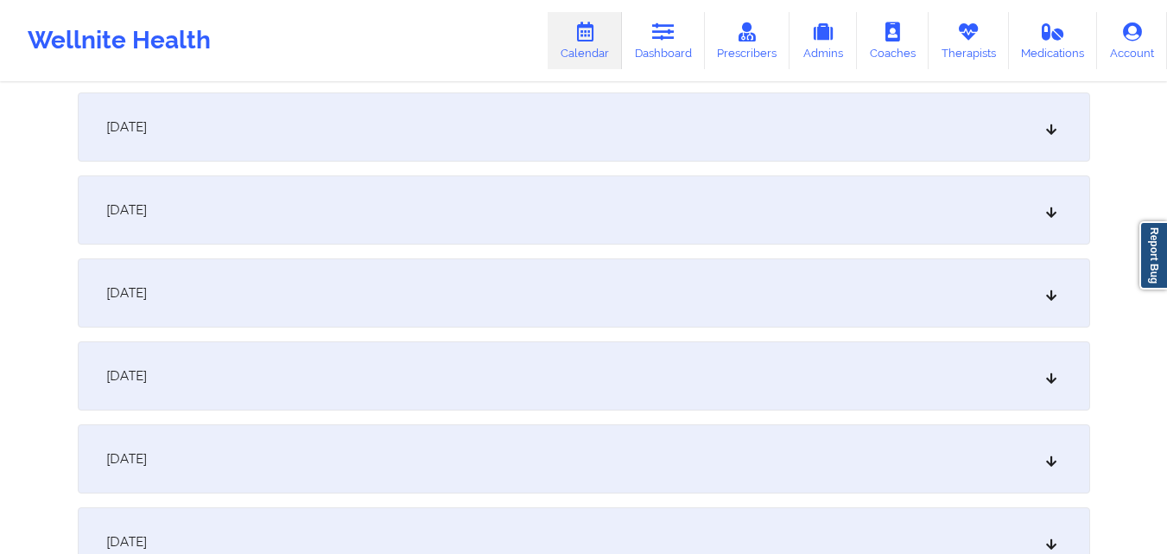
scroll to position [259, 0]
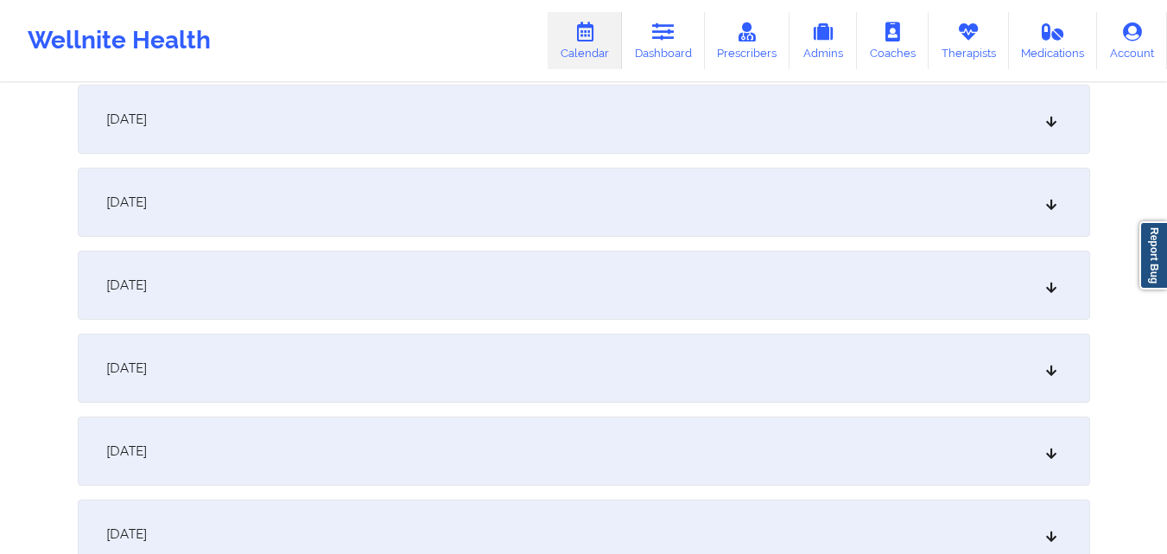
click at [562, 200] on div "[DATE]" at bounding box center [584, 202] width 1012 height 69
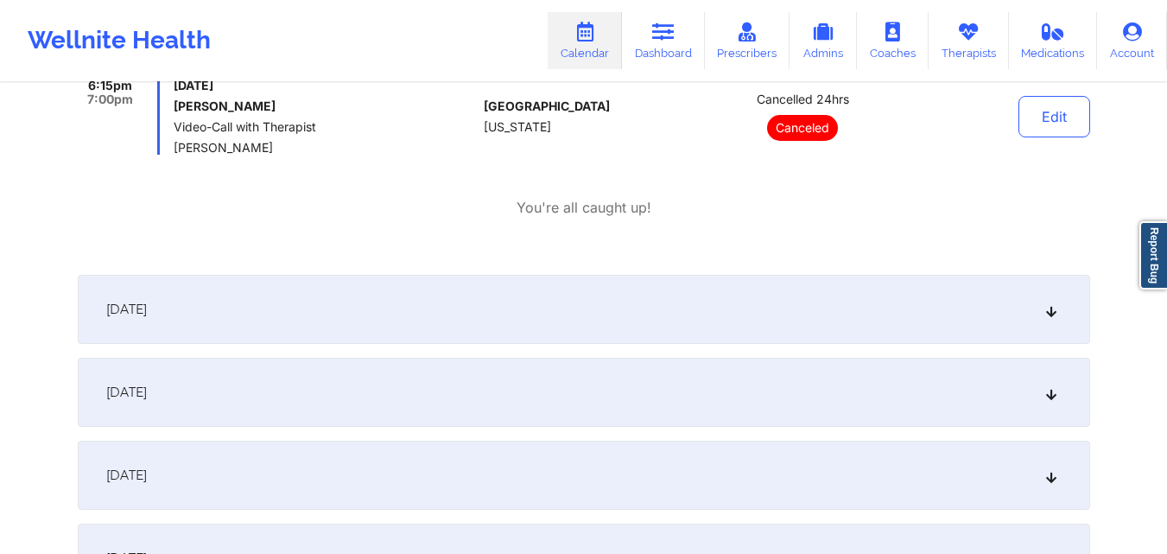
scroll to position [432, 0]
click at [546, 306] on div "[DATE]" at bounding box center [584, 308] width 1012 height 69
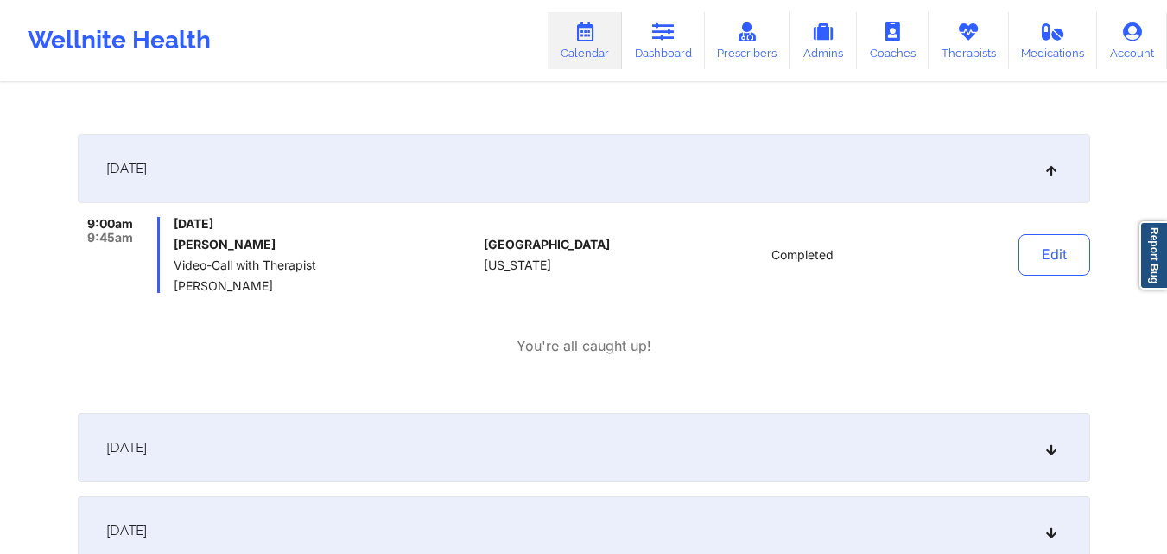
scroll to position [605, 0]
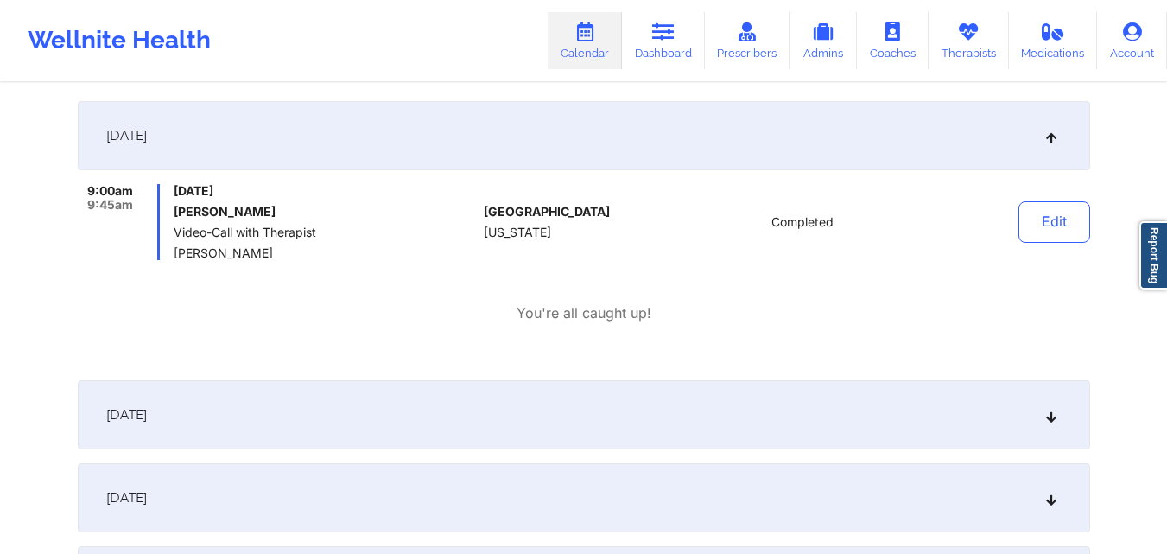
drag, startPoint x: 175, startPoint y: 211, endPoint x: 287, endPoint y: 215, distance: 111.5
click at [287, 215] on h6 "[PERSON_NAME]" at bounding box center [325, 212] width 303 height 14
copy h6 "[PERSON_NAME]"
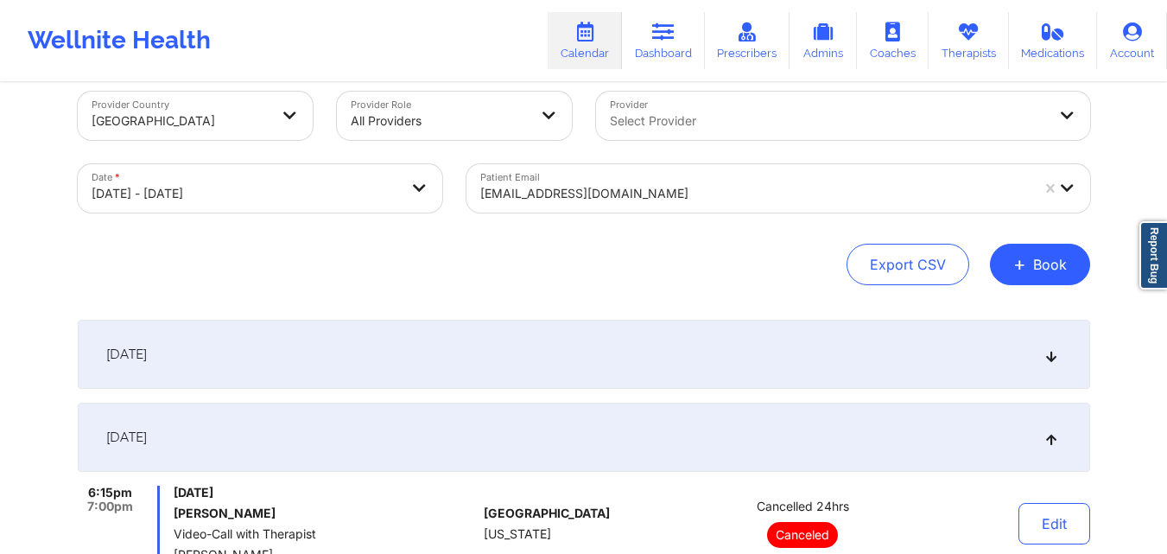
scroll to position [0, 0]
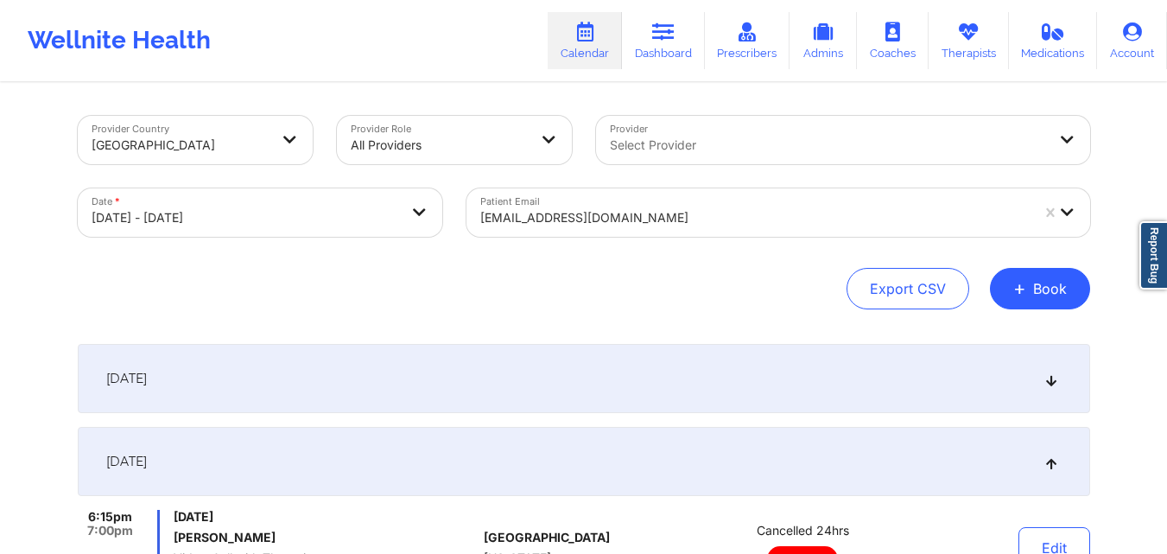
click at [717, 207] on div at bounding box center [754, 217] width 549 height 21
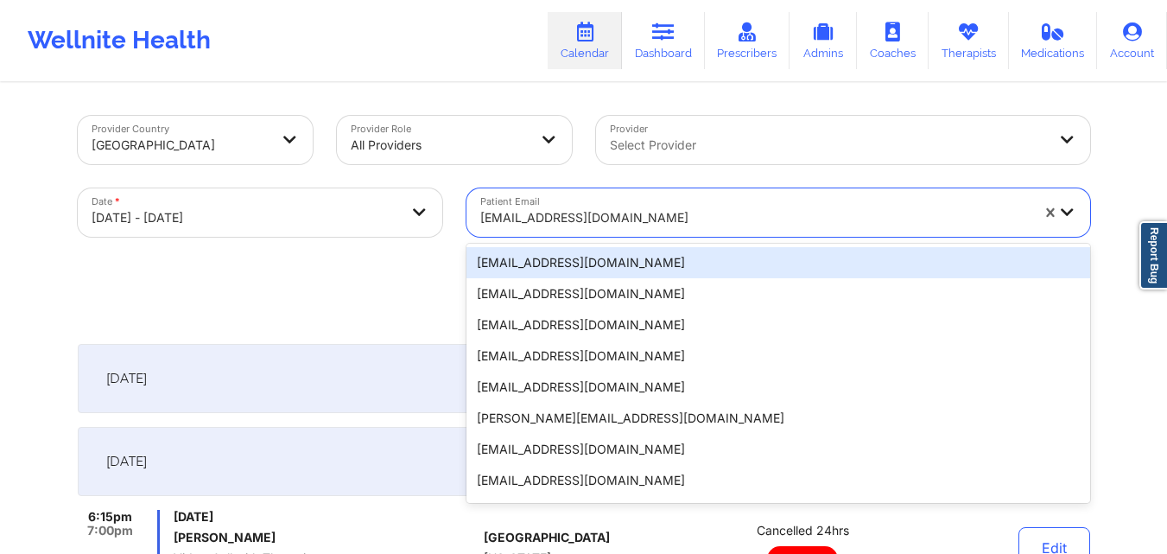
click at [717, 207] on div at bounding box center [754, 217] width 549 height 21
paste input "[EMAIL_ADDRESS][DOMAIN_NAME]"
type input "[EMAIL_ADDRESS][DOMAIN_NAME]"
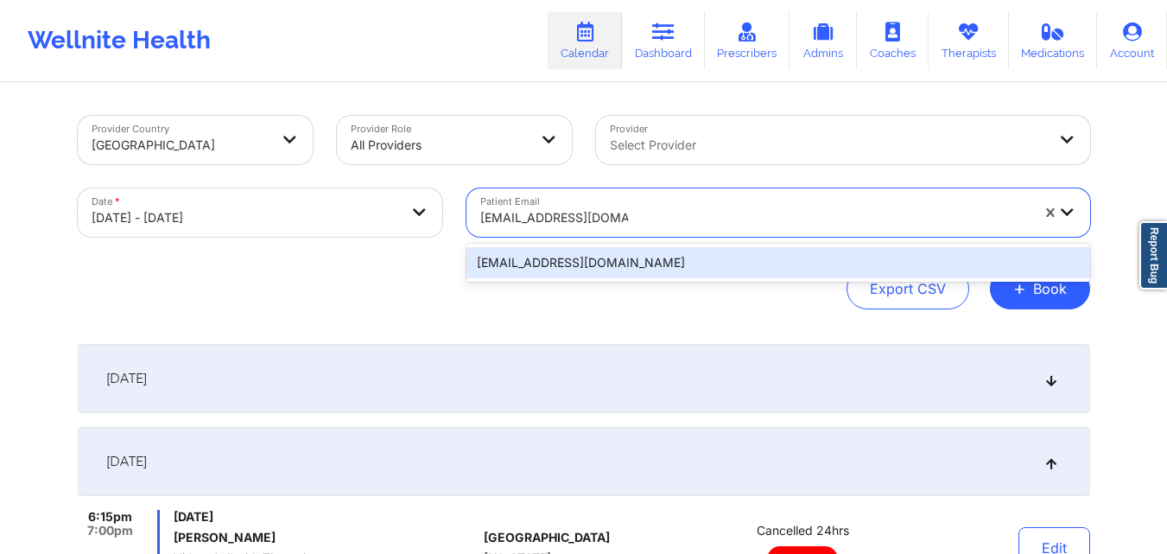
click at [766, 263] on div "[EMAIL_ADDRESS][DOMAIN_NAME]" at bounding box center [778, 262] width 624 height 31
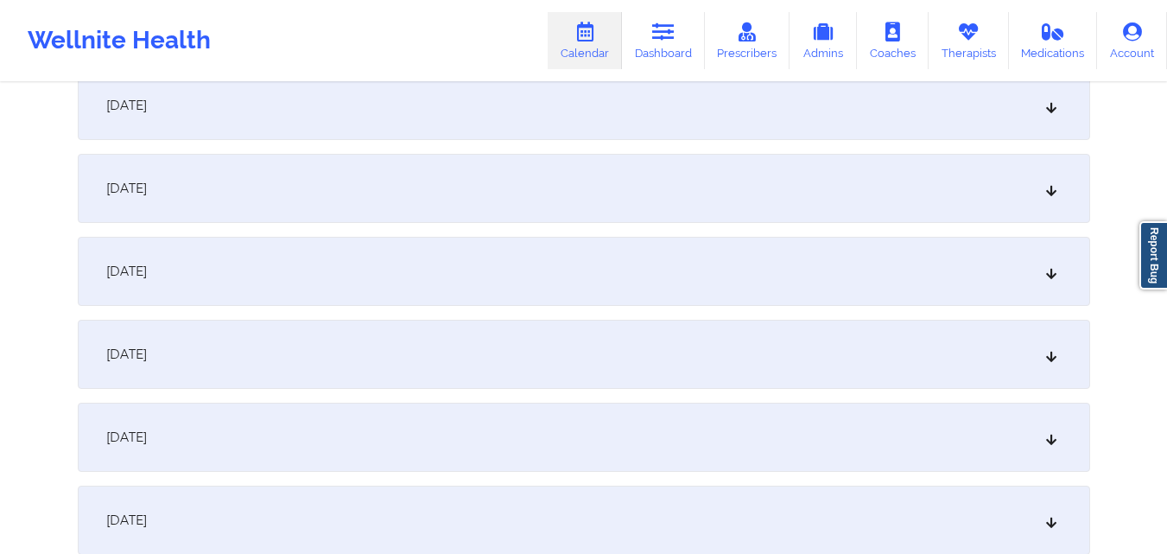
scroll to position [777, 0]
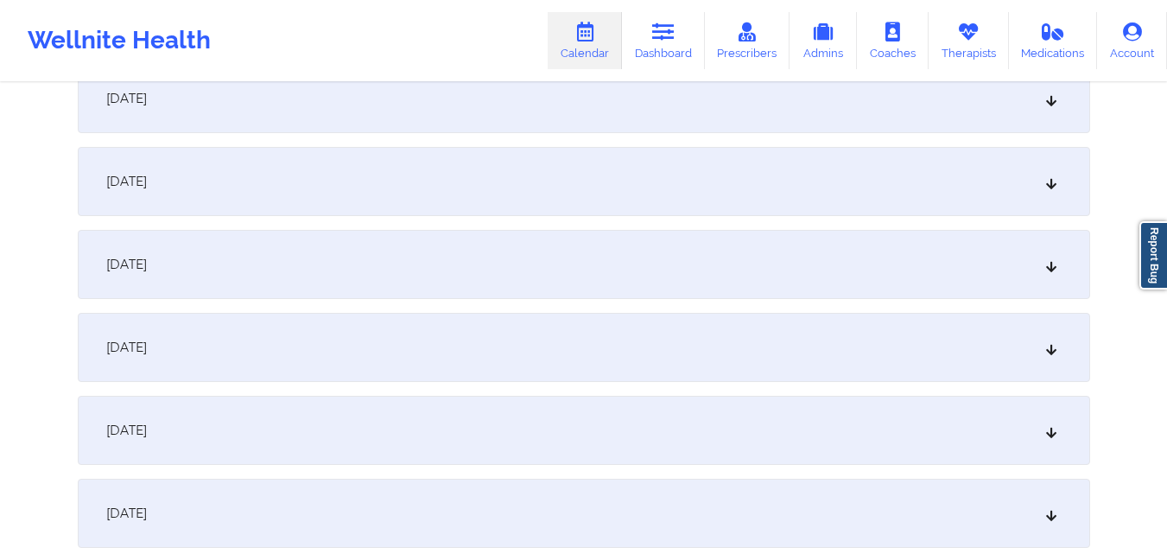
click at [640, 288] on div "[DATE]" at bounding box center [584, 264] width 1012 height 69
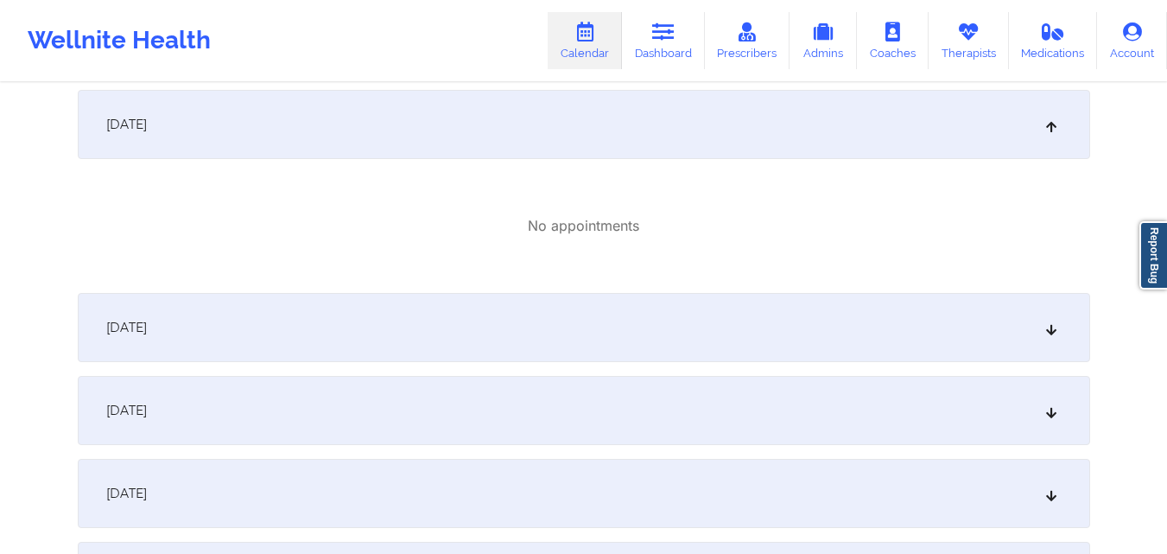
scroll to position [1037, 0]
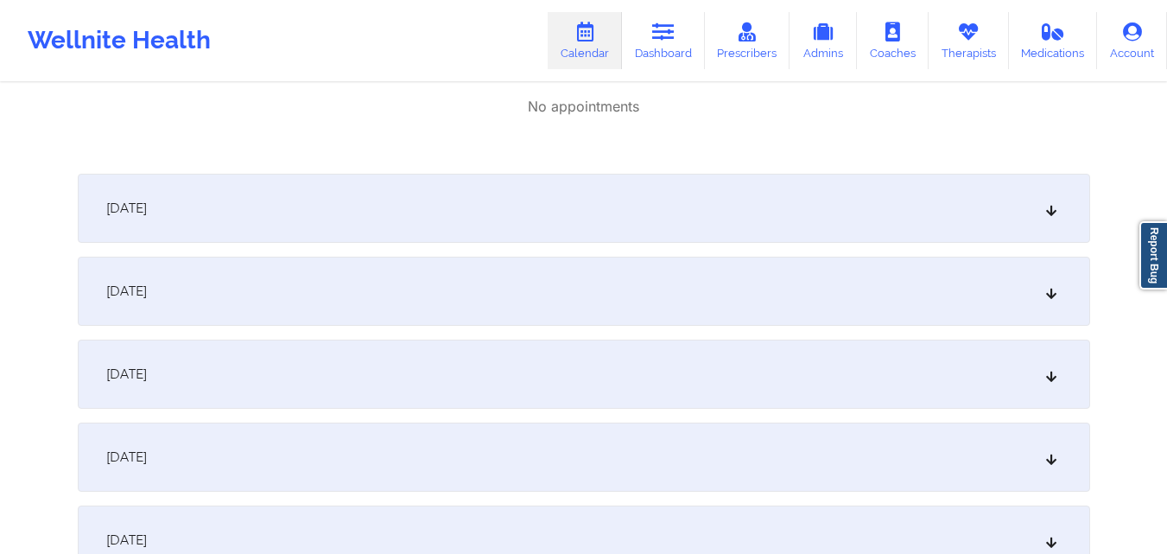
click at [634, 217] on div "[DATE]" at bounding box center [584, 208] width 1012 height 69
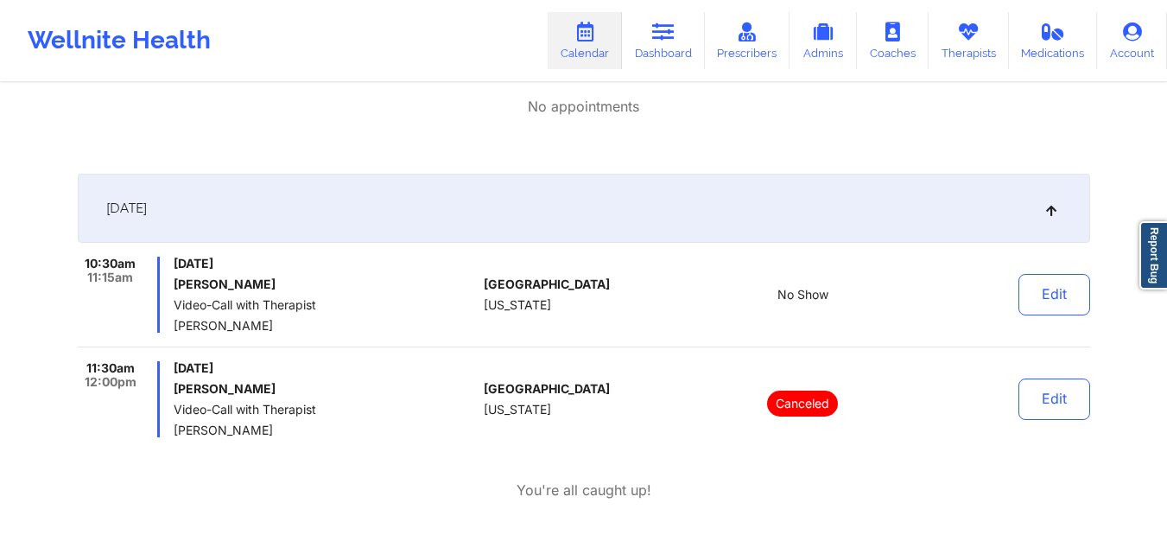
drag, startPoint x: 174, startPoint y: 327, endPoint x: 273, endPoint y: 327, distance: 98.5
click at [273, 327] on span "[PERSON_NAME]" at bounding box center [325, 326] width 303 height 14
copy span "[PERSON_NAME]"
click at [661, 53] on link "Dashboard" at bounding box center [663, 40] width 83 height 57
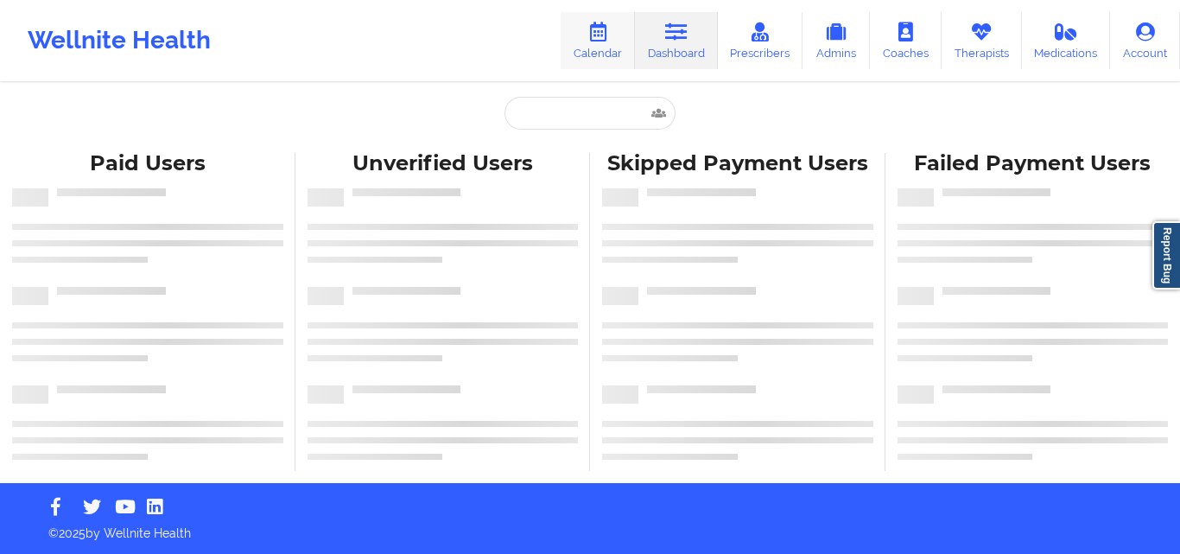
click at [609, 49] on link "Calendar" at bounding box center [598, 40] width 74 height 57
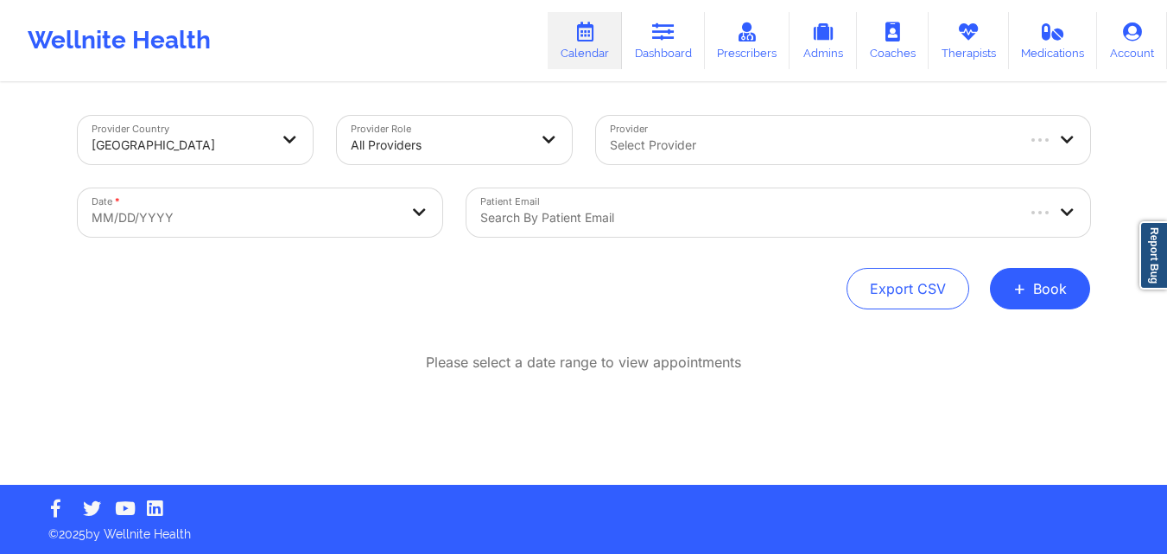
click at [601, 219] on div at bounding box center [746, 217] width 532 height 21
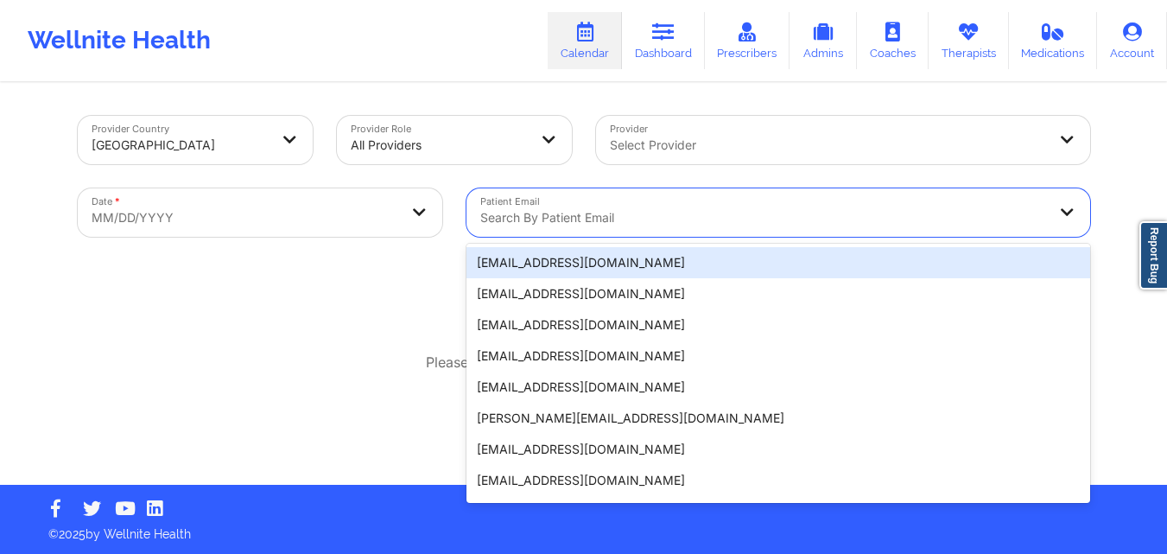
click at [336, 210] on body "Wellnite Health Calendar Dashboard Prescribers Admins Coaches Therapists Medica…" at bounding box center [583, 277] width 1167 height 554
select select "2025-8"
select select "2025-9"
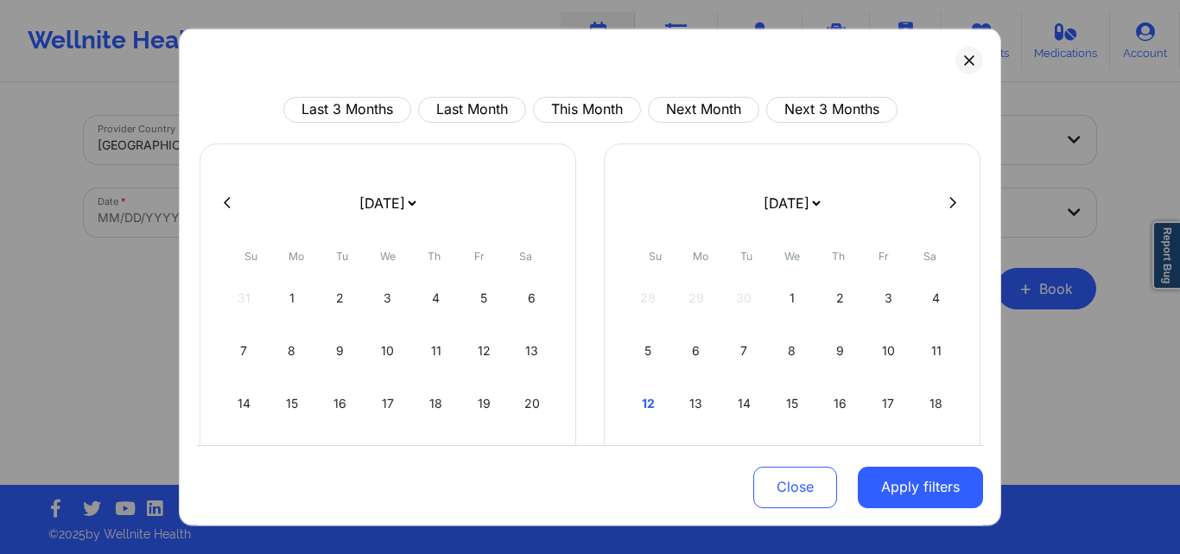
click at [949, 200] on icon at bounding box center [952, 202] width 7 height 13
select select "2025-9"
select select "2025-10"
click at [242, 404] on div "12" at bounding box center [244, 402] width 44 height 48
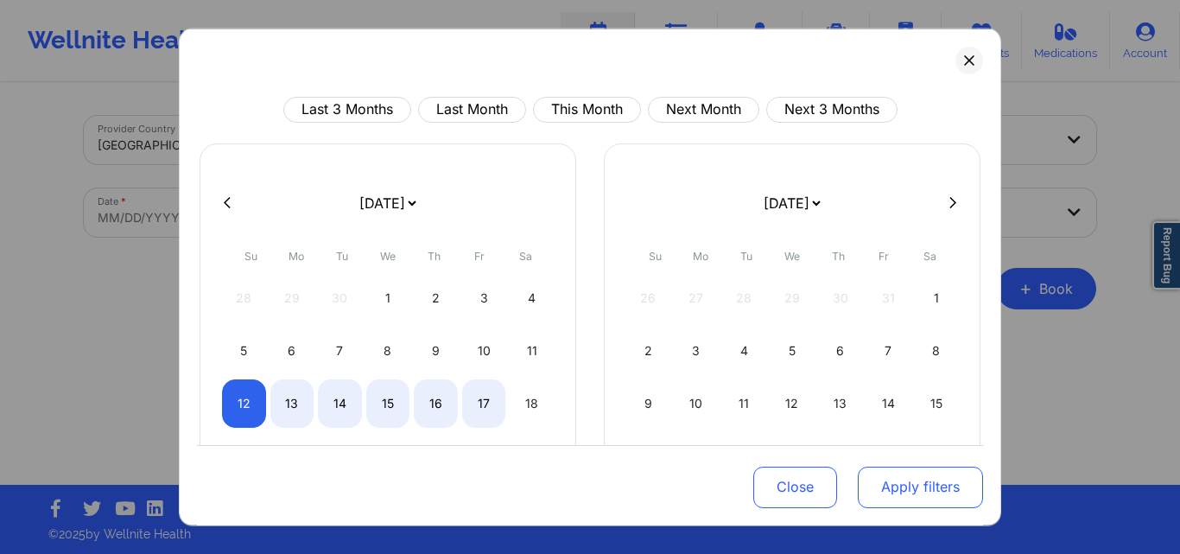
select select "2025-9"
select select "2025-10"
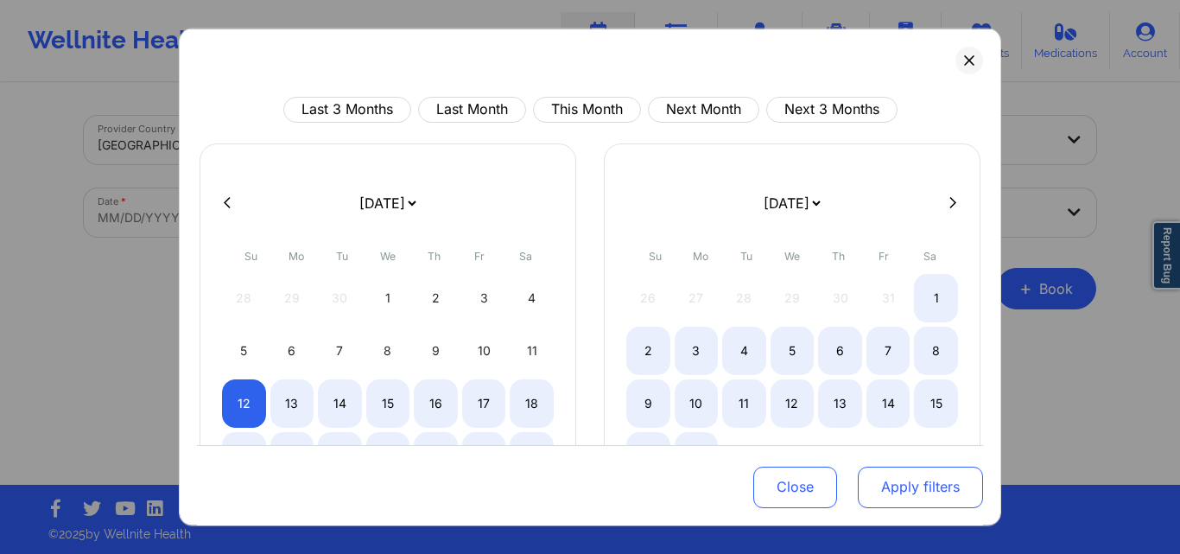
click at [897, 484] on button "Apply filters" at bounding box center [920, 486] width 125 height 41
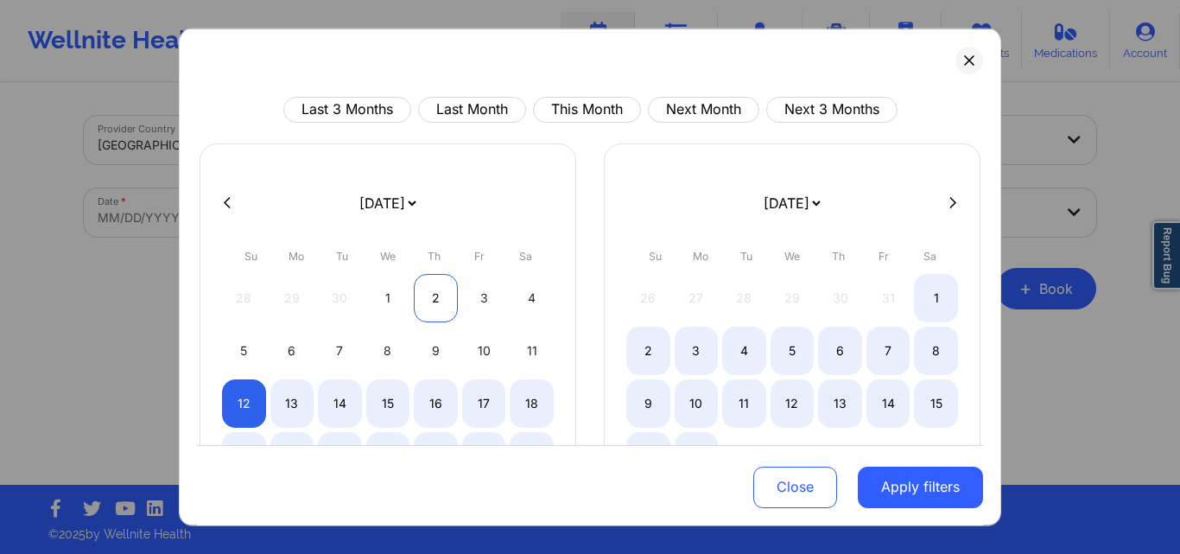
select select "2025-9"
select select "2025-10"
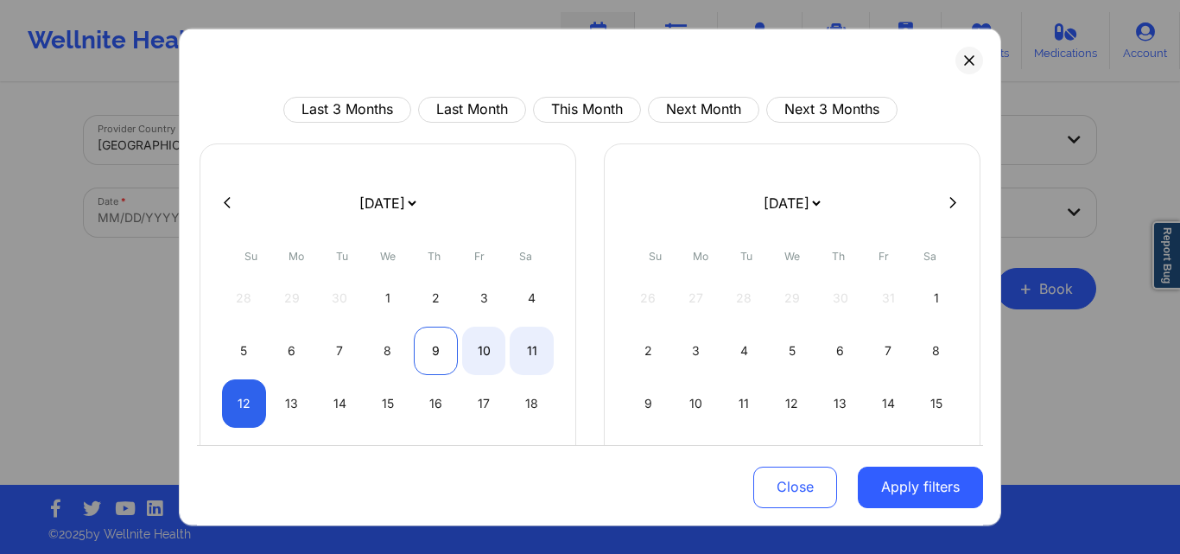
select select "2025-9"
select select "2025-10"
select select "2025-9"
select select "2025-10"
click at [491, 348] on div "10" at bounding box center [484, 350] width 44 height 48
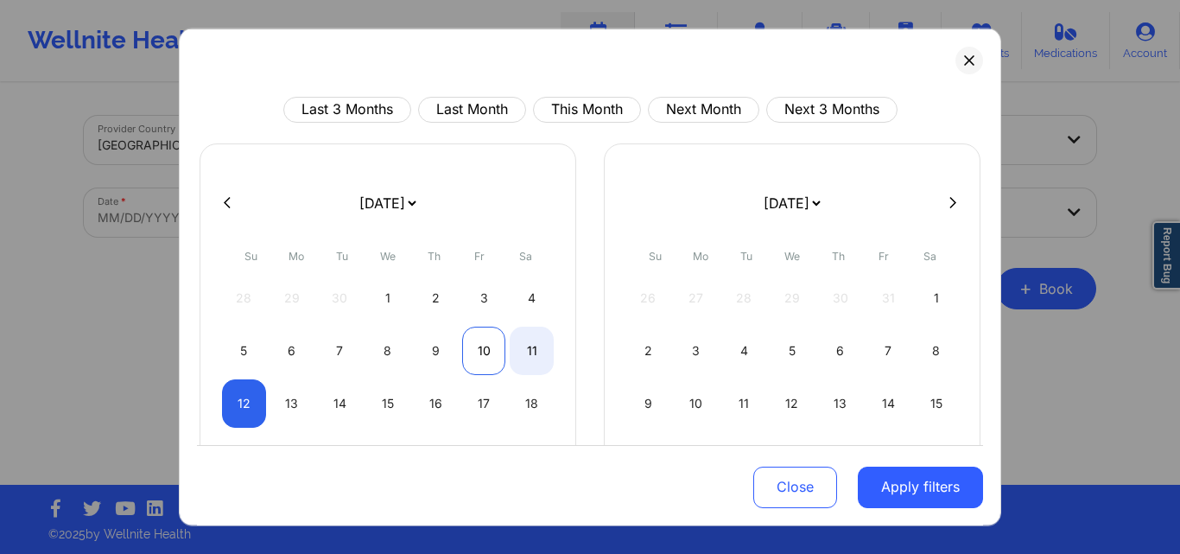
select select "2025-9"
select select "2025-10"
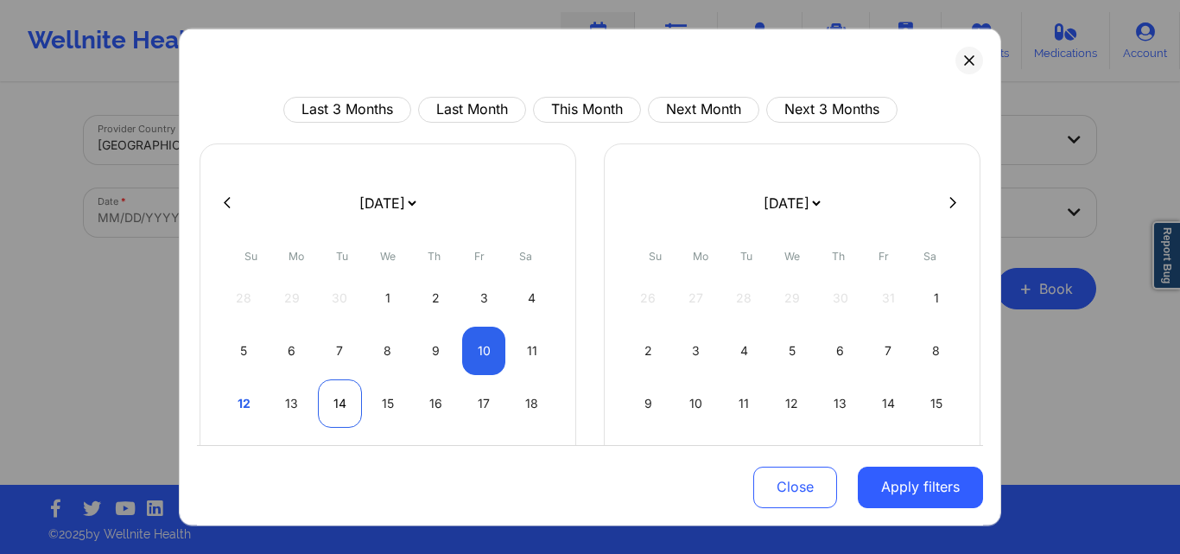
select select "2025-9"
select select "2025-10"
select select "2025-9"
select select "2025-10"
click at [379, 399] on div "15" at bounding box center [388, 402] width 44 height 48
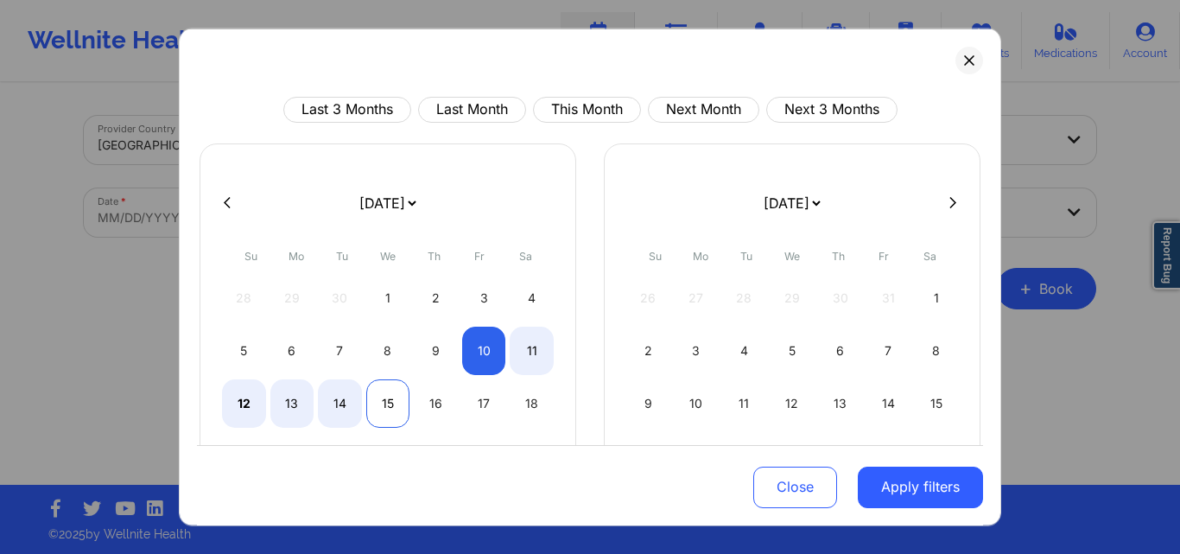
select select "2025-9"
select select "2025-10"
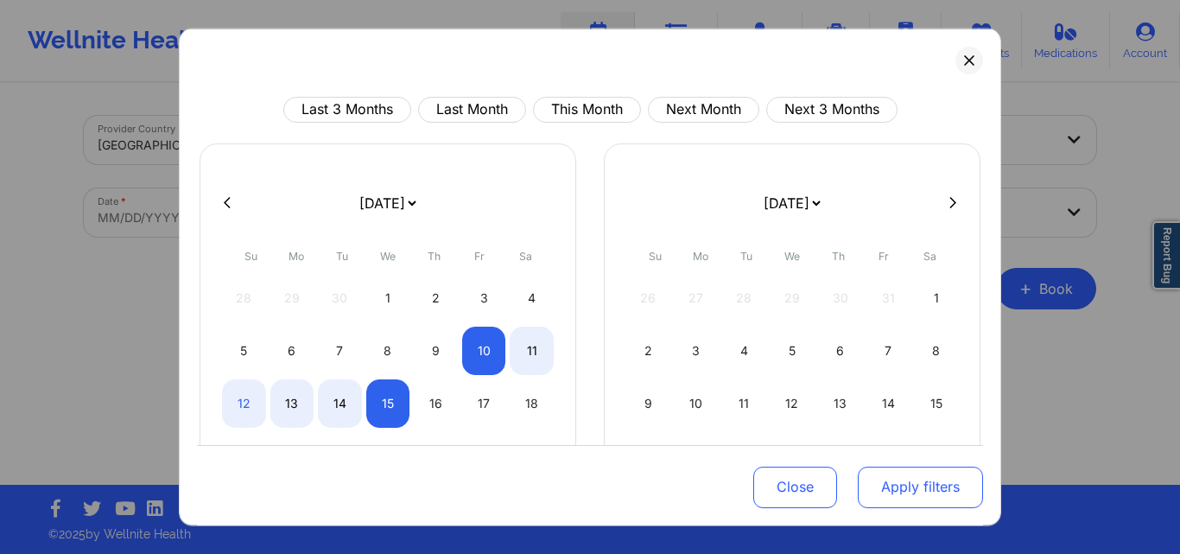
click at [911, 491] on button "Apply filters" at bounding box center [920, 486] width 125 height 41
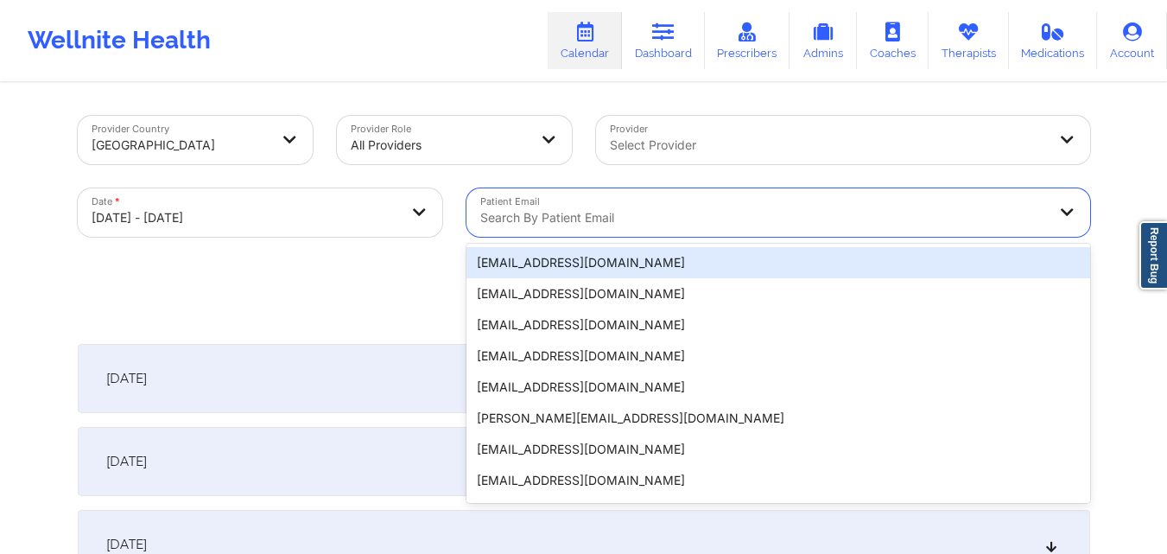
click at [622, 224] on div at bounding box center [763, 217] width 567 height 21
paste input "[PERSON_NAME][EMAIL_ADDRESS][PERSON_NAME][DOMAIN_NAME]"
type input "[PERSON_NAME][EMAIL_ADDRESS][PERSON_NAME][DOMAIN_NAME]"
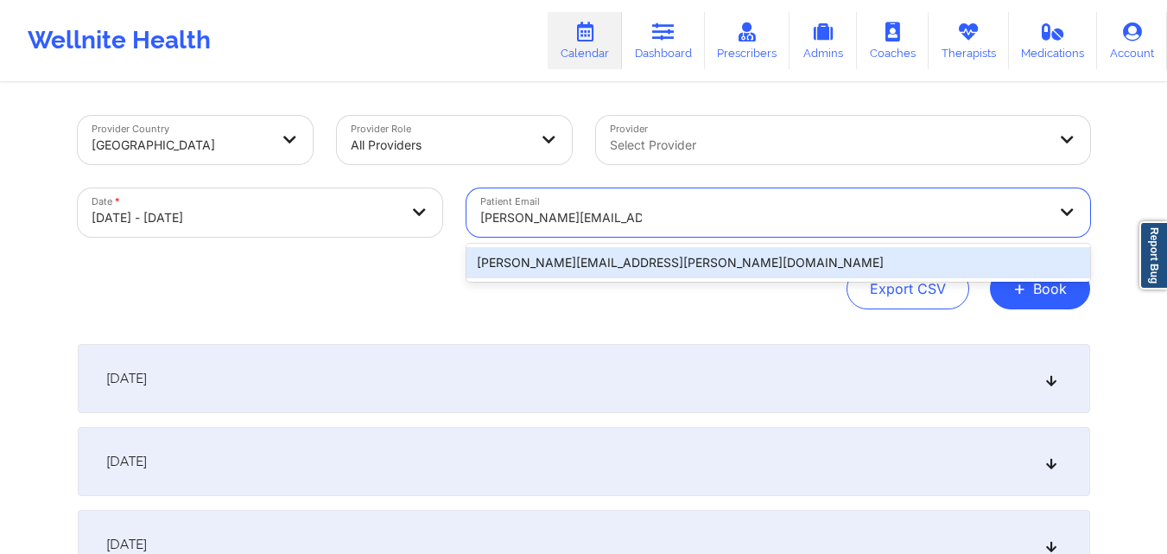
click at [701, 263] on div "[PERSON_NAME][EMAIL_ADDRESS][PERSON_NAME][DOMAIN_NAME]" at bounding box center [778, 262] width 624 height 31
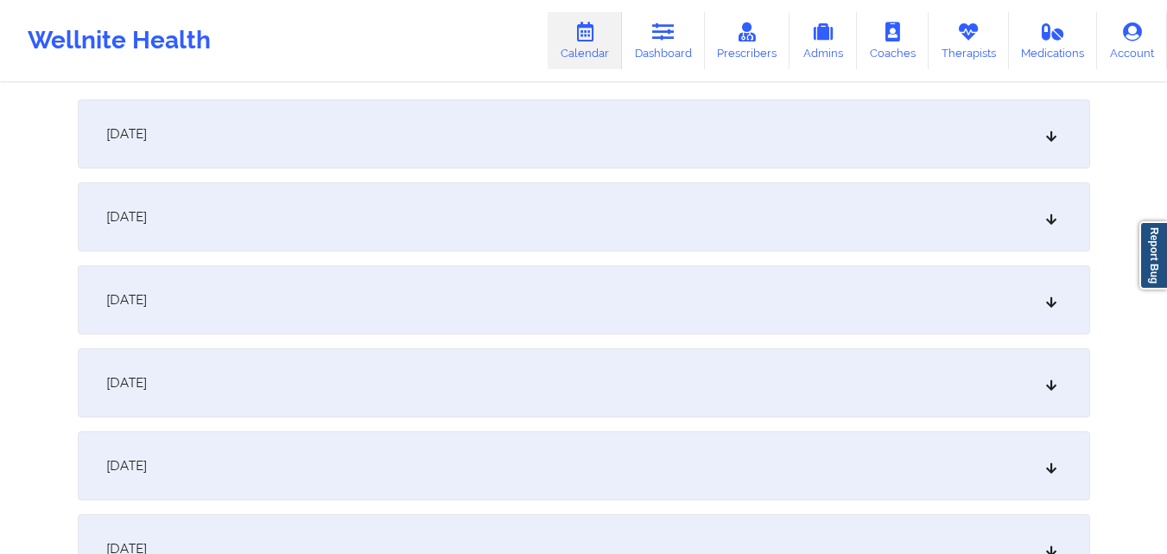
scroll to position [259, 0]
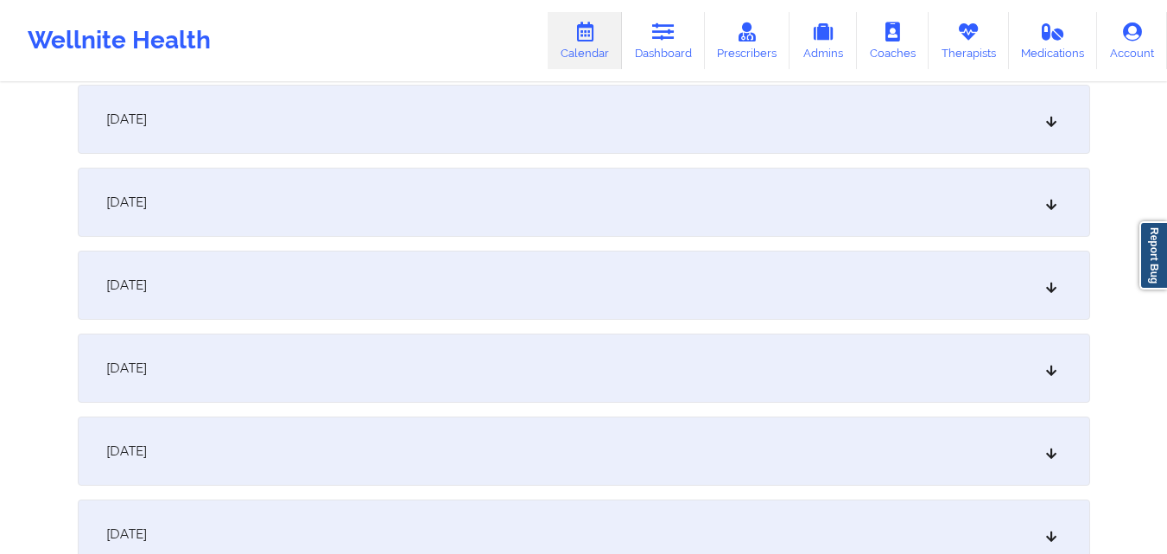
click at [424, 286] on div "[DATE]" at bounding box center [584, 285] width 1012 height 69
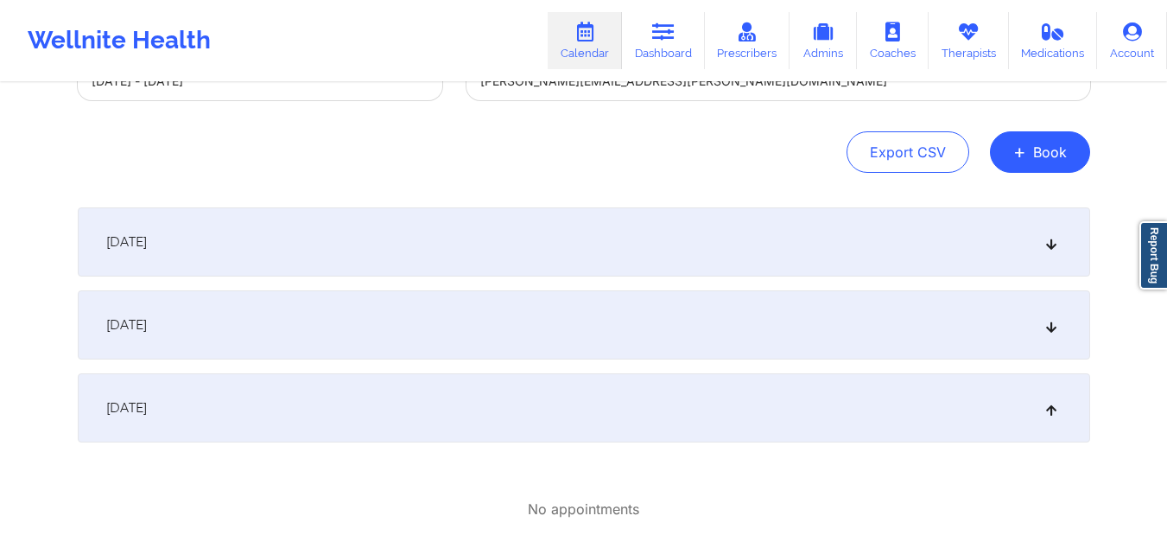
scroll to position [0, 0]
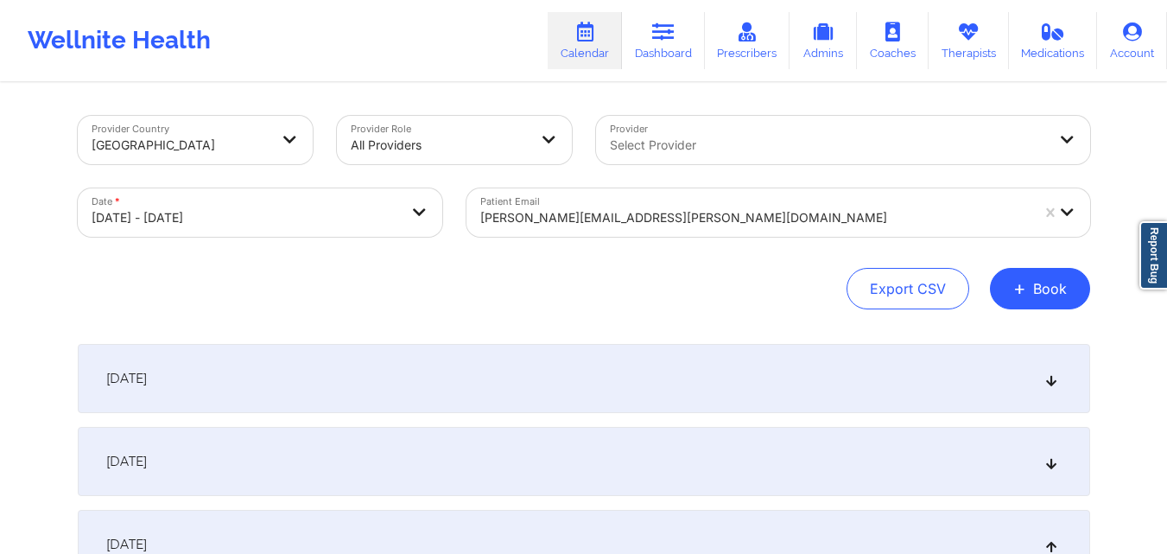
click at [701, 217] on div at bounding box center [754, 217] width 549 height 21
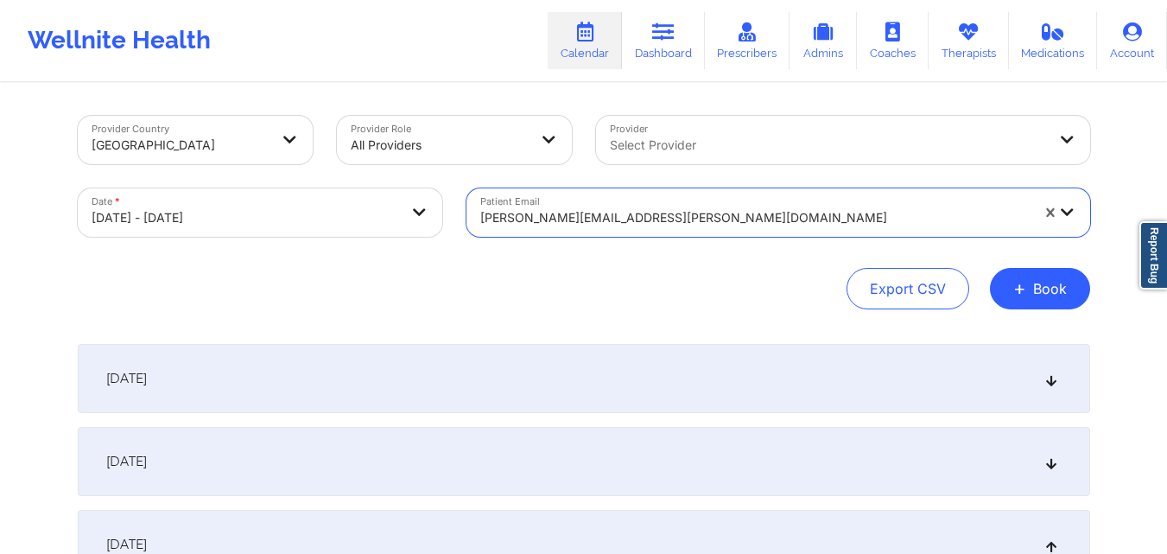
click at [701, 217] on div at bounding box center [754, 217] width 549 height 21
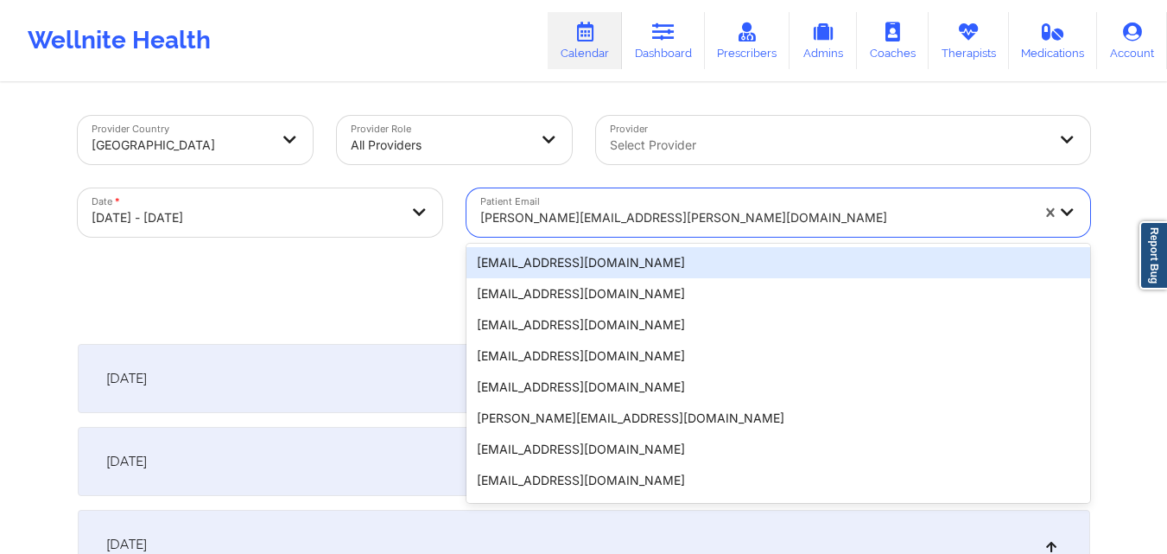
paste input "[EMAIL_ADDRESS][DOMAIN_NAME]"
type input "[EMAIL_ADDRESS][DOMAIN_NAME]"
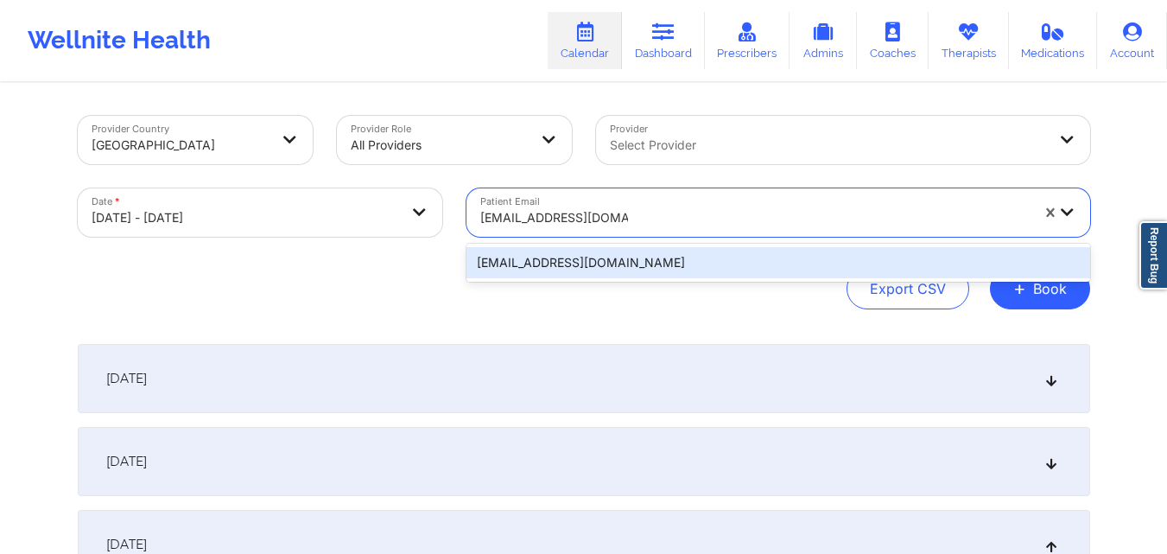
click at [610, 265] on div "[EMAIL_ADDRESS][DOMAIN_NAME]" at bounding box center [778, 262] width 624 height 31
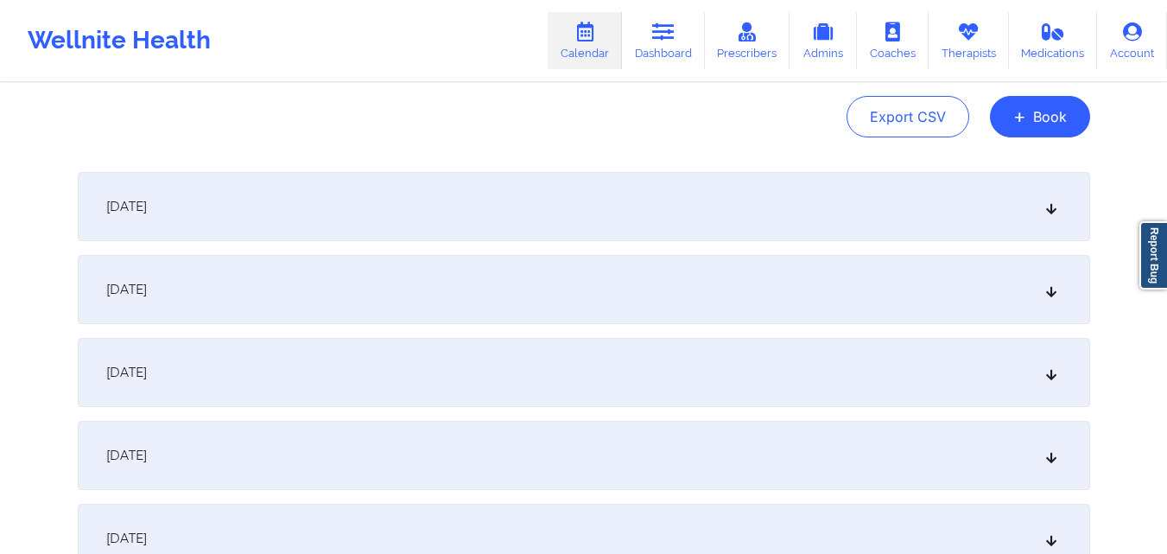
scroll to position [173, 0]
click at [343, 212] on div "[DATE]" at bounding box center [584, 205] width 1012 height 69
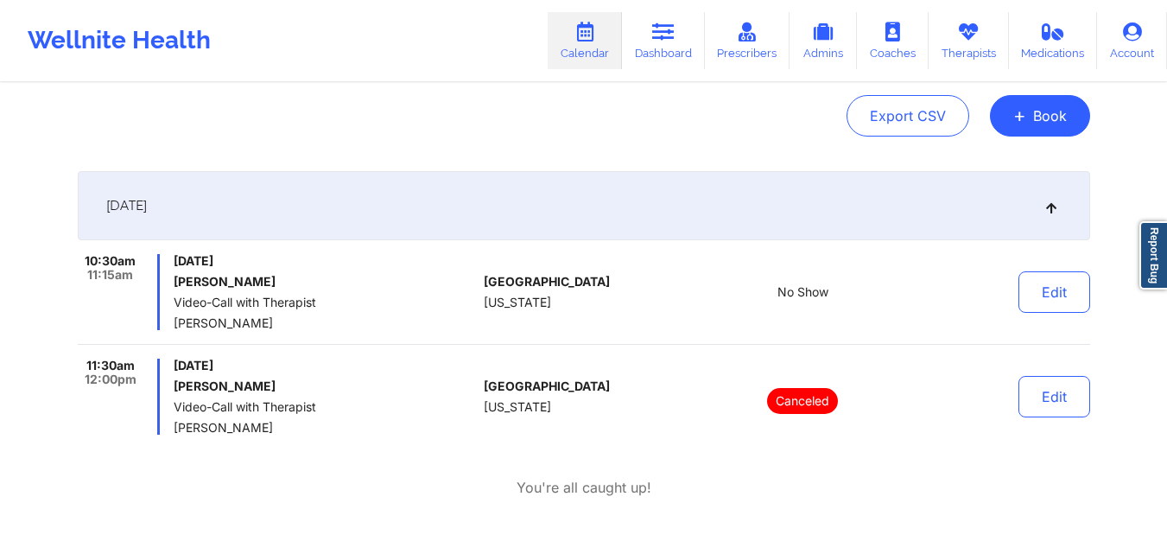
drag, startPoint x: 174, startPoint y: 322, endPoint x: 270, endPoint y: 331, distance: 96.3
click at [270, 331] on div "10:30am 11:15am [DATE] [PERSON_NAME] Video-Call with Therapist [PERSON_NAME] [G…" at bounding box center [584, 299] width 1012 height 91
copy span "[PERSON_NAME]"
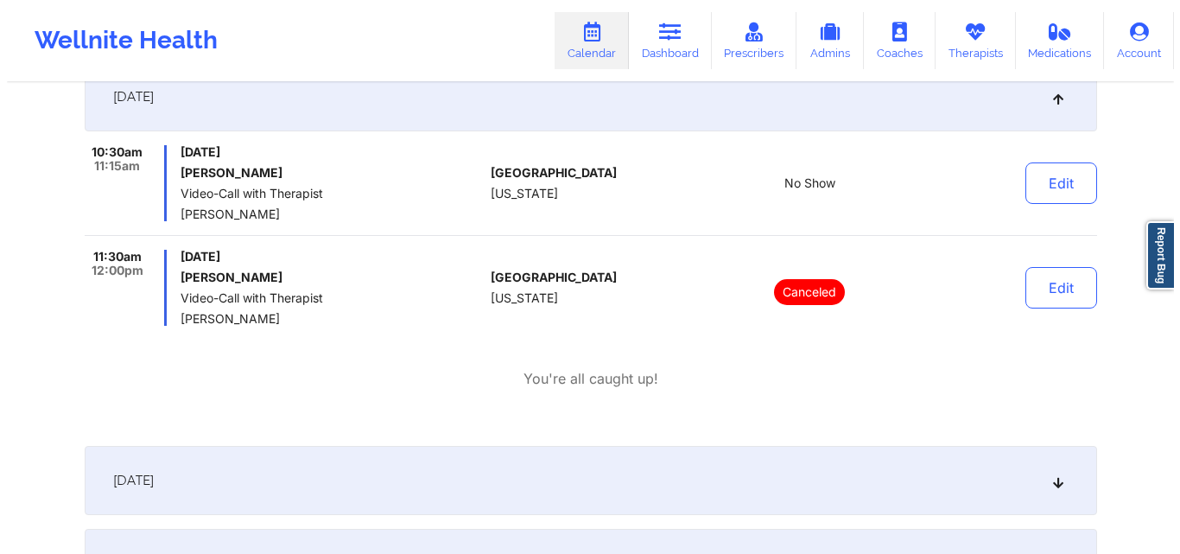
scroll to position [0, 0]
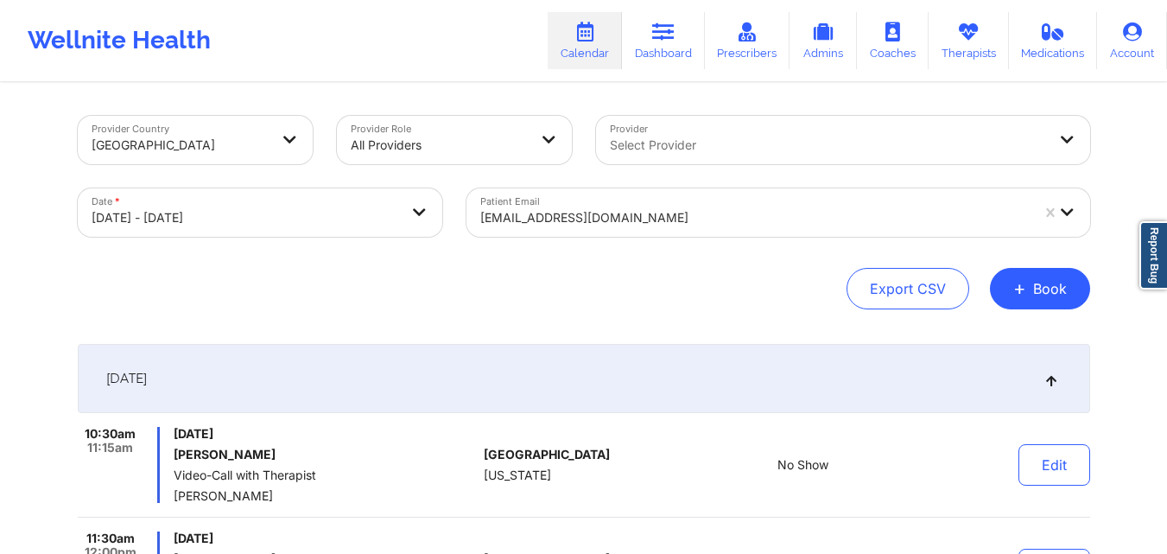
click at [353, 229] on body "Wellnite Health Calendar Dashboard Prescribers Admins Coaches Therapists Medica…" at bounding box center [583, 277] width 1167 height 554
select select "2025-9"
select select "2025-10"
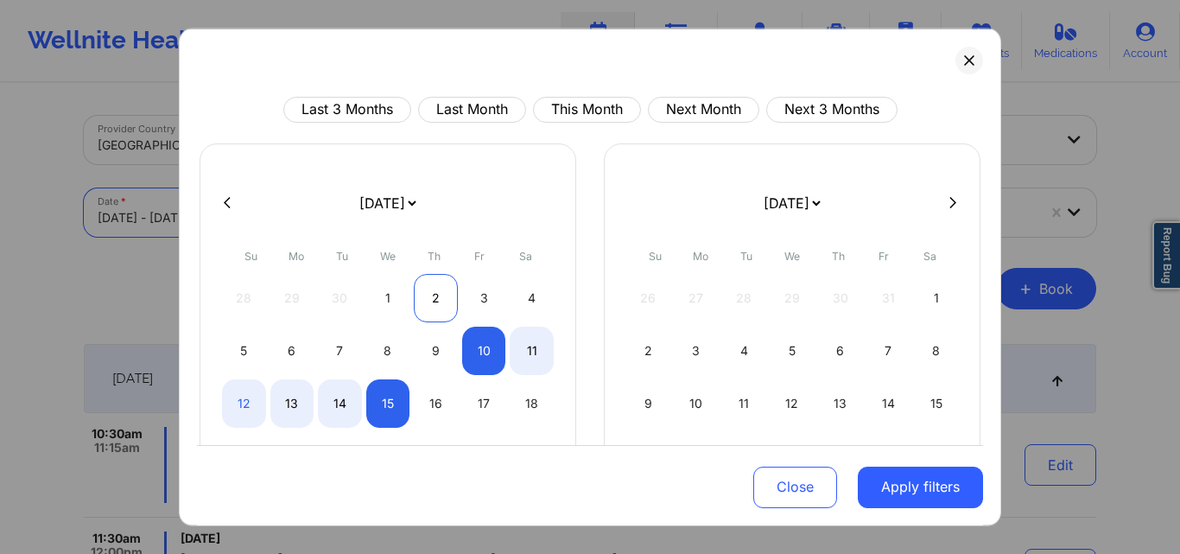
click at [390, 295] on div "1" at bounding box center [388, 297] width 44 height 48
select select "2025-9"
select select "2025-10"
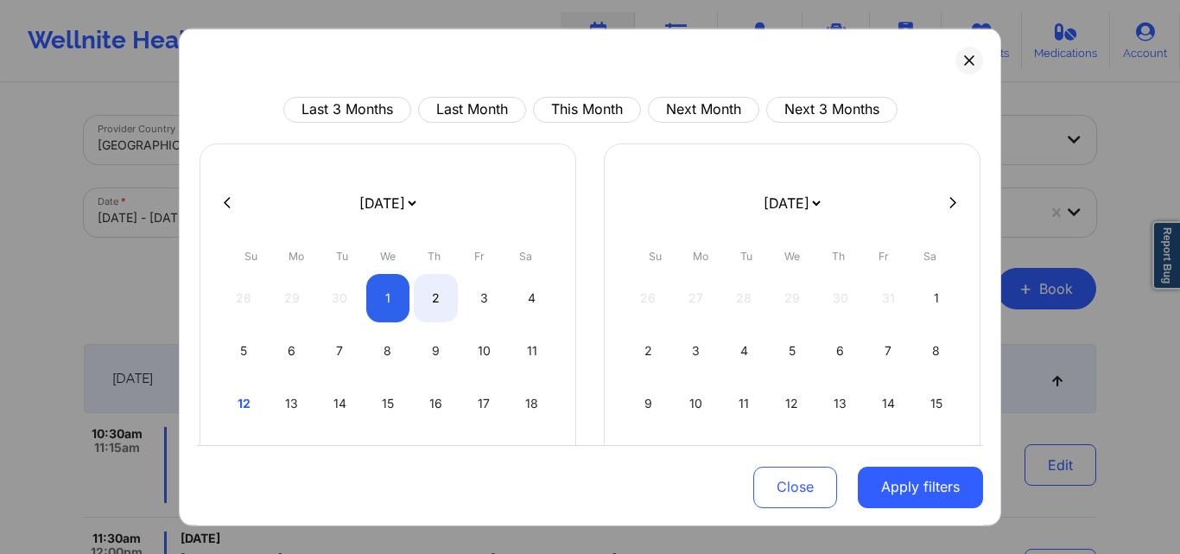
select select "2025-9"
select select "2025-10"
click at [944, 196] on button at bounding box center [952, 202] width 17 height 15
select select "2025-10"
select select "2025-11"
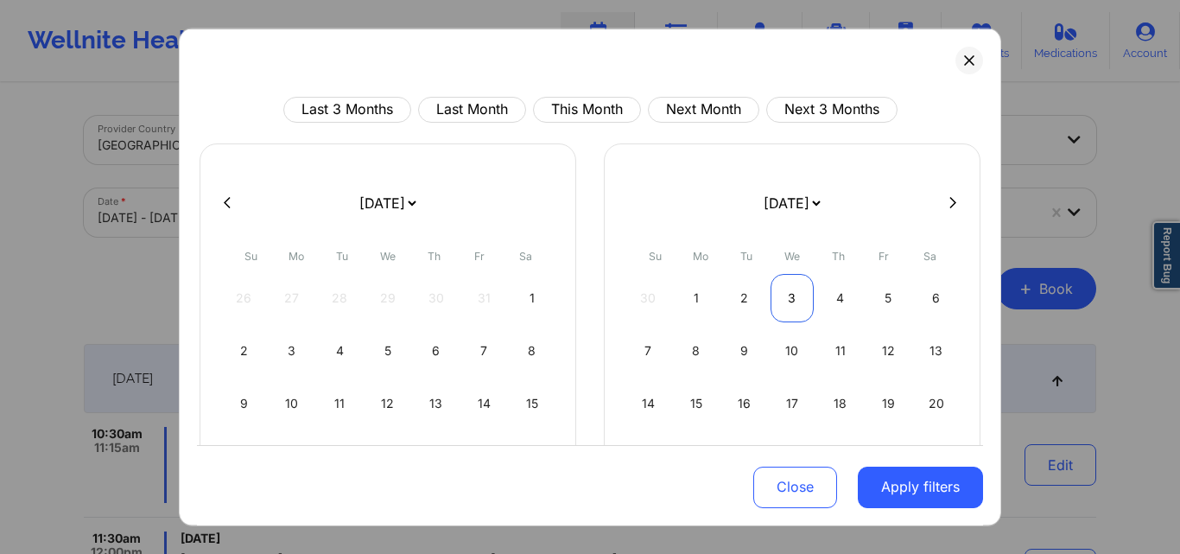
select select "2025-10"
select select "2025-11"
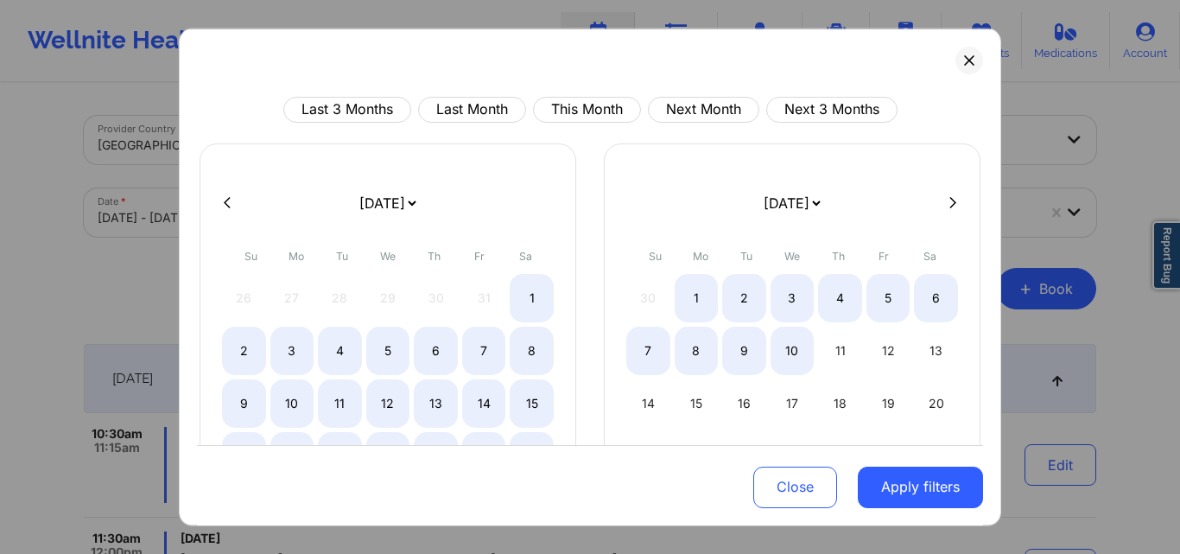
select select "2025-10"
select select "2025-11"
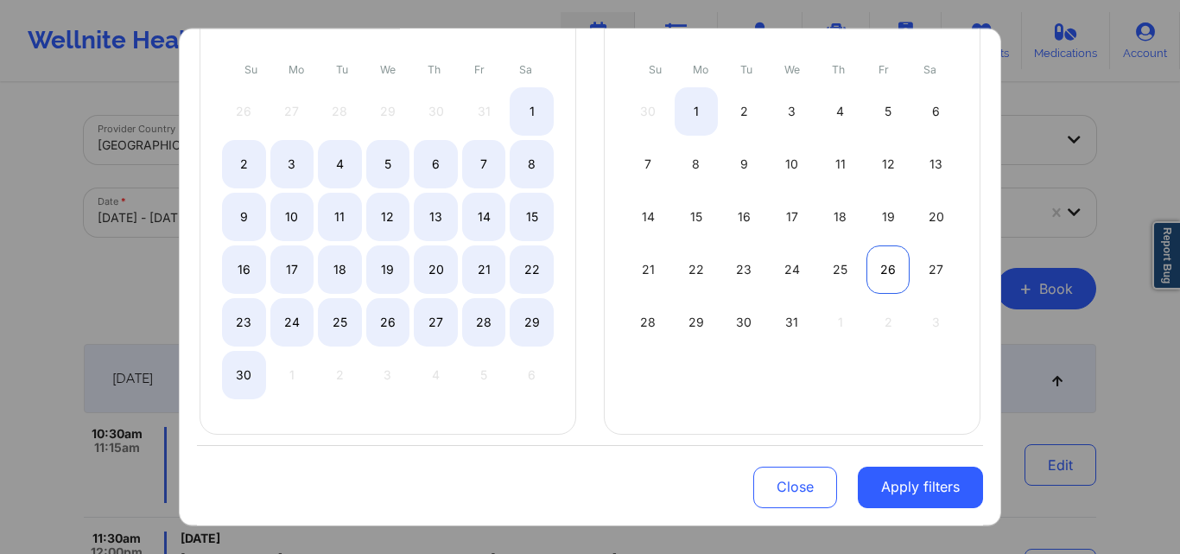
select select "2025-10"
select select "2025-11"
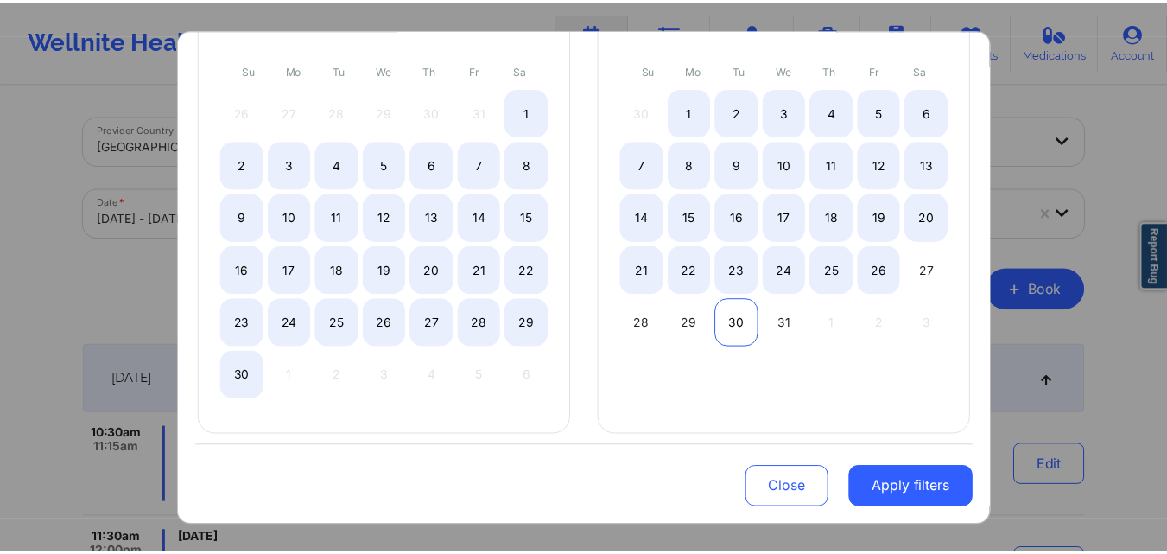
scroll to position [196, 0]
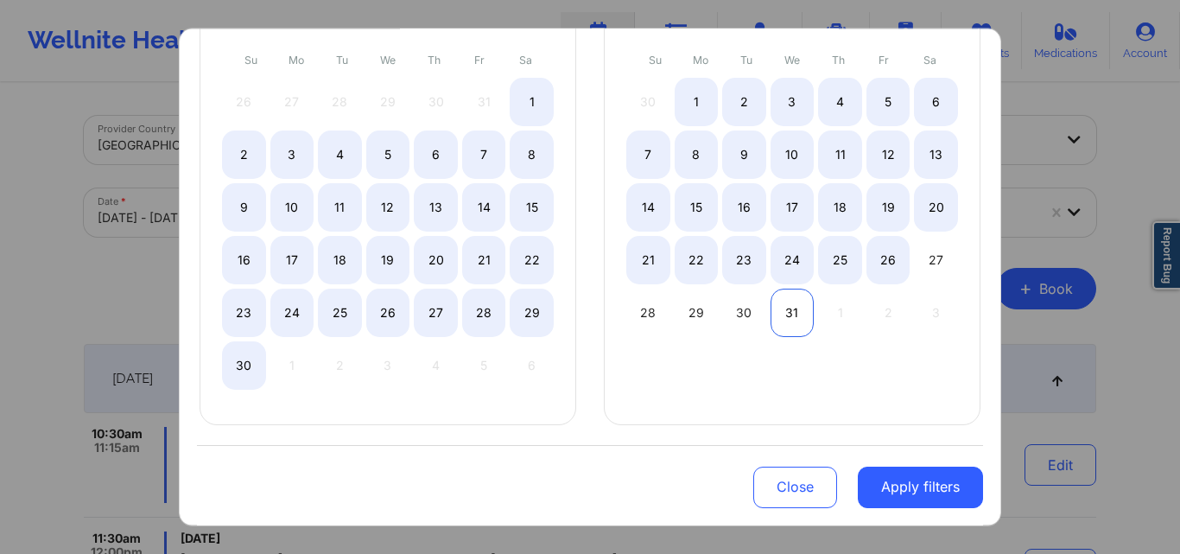
select select "2025-10"
select select "2025-11"
click at [783, 317] on div "31" at bounding box center [793, 312] width 44 height 48
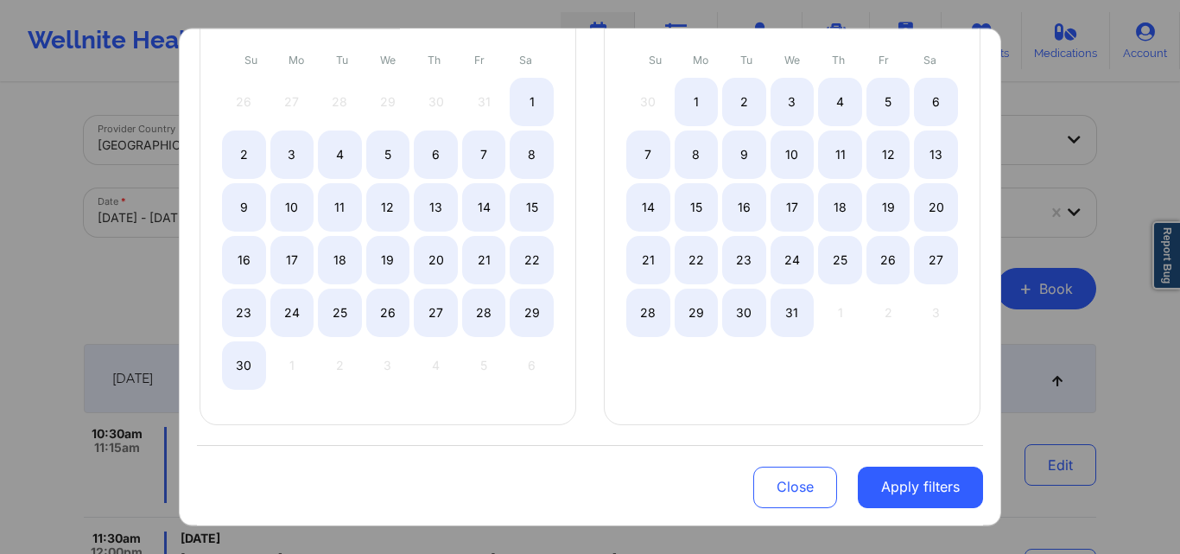
select select "2025-9"
select select "2025-10"
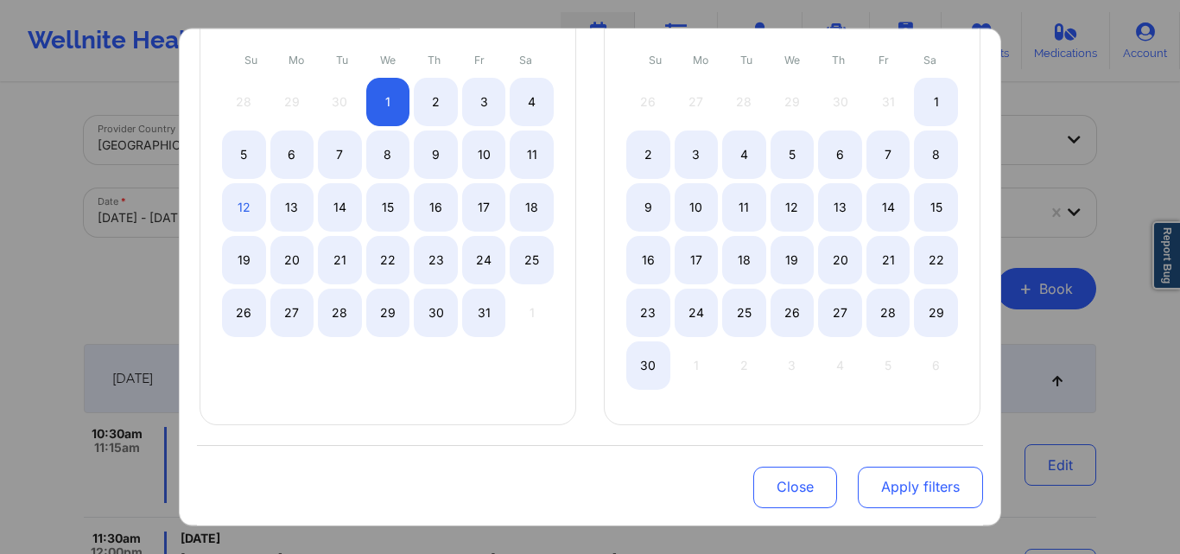
click at [930, 485] on button "Apply filters" at bounding box center [920, 486] width 125 height 41
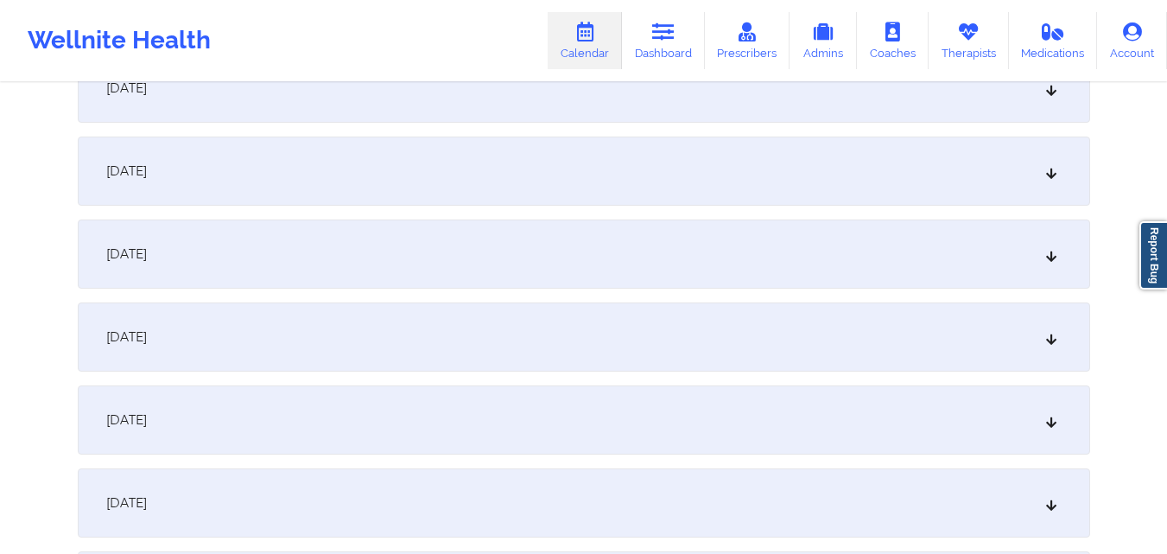
scroll to position [1296, 0]
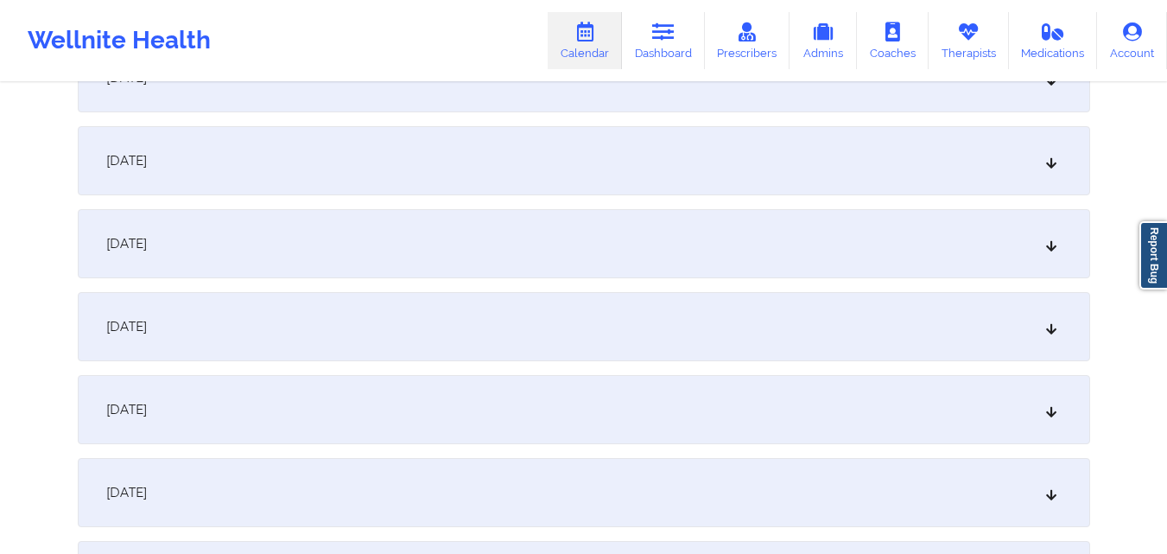
click at [543, 400] on div "[DATE]" at bounding box center [584, 409] width 1012 height 69
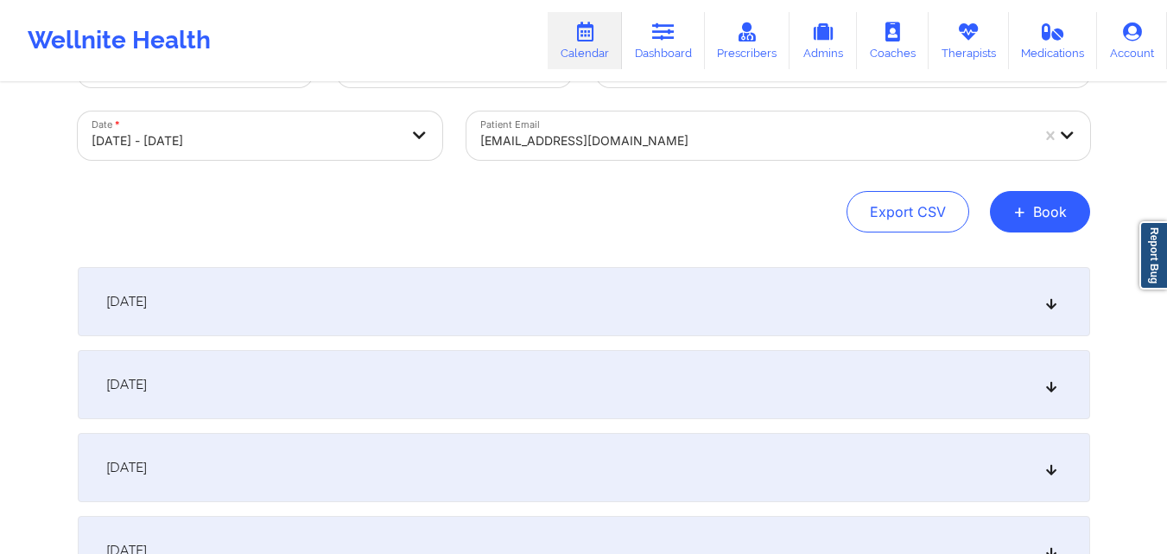
scroll to position [0, 0]
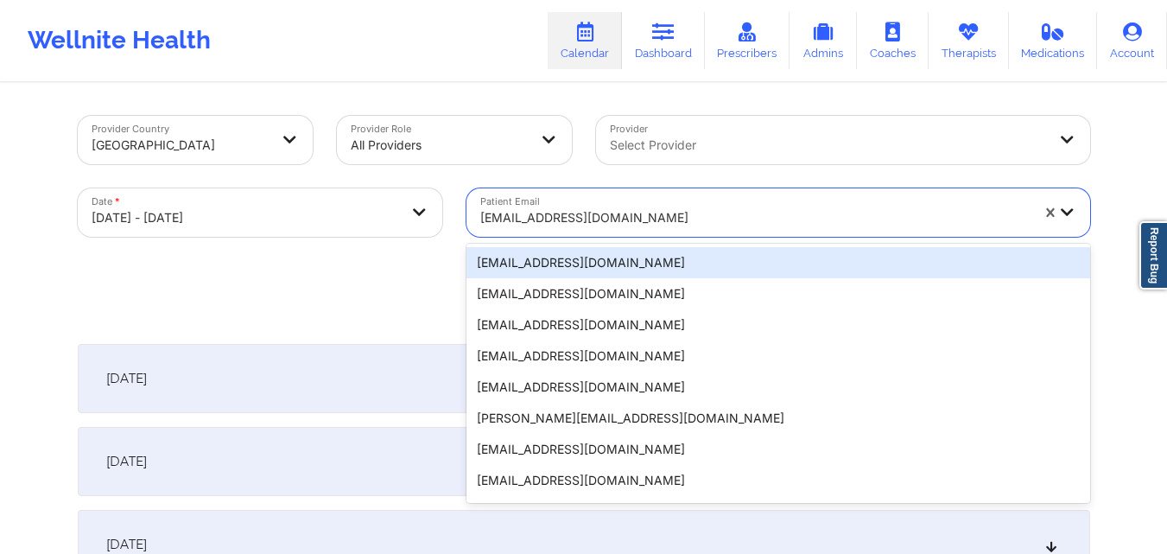
click at [639, 225] on div at bounding box center [754, 217] width 549 height 21
paste input "[PERSON_NAME]"
type input "[PERSON_NAME]"
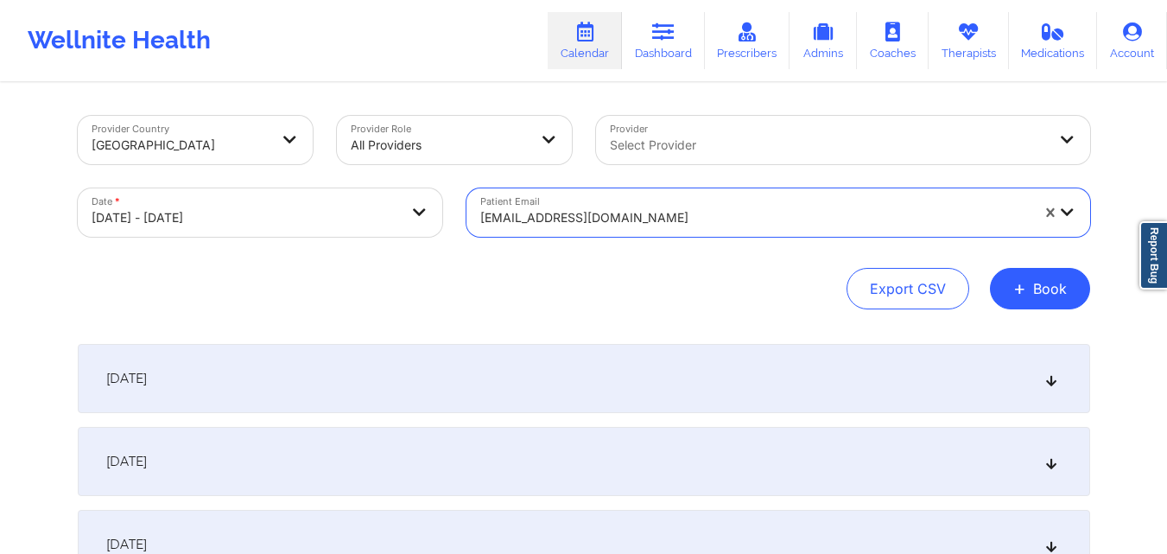
click at [572, 209] on div at bounding box center [754, 217] width 549 height 21
click at [655, 219] on div at bounding box center [754, 217] width 549 height 21
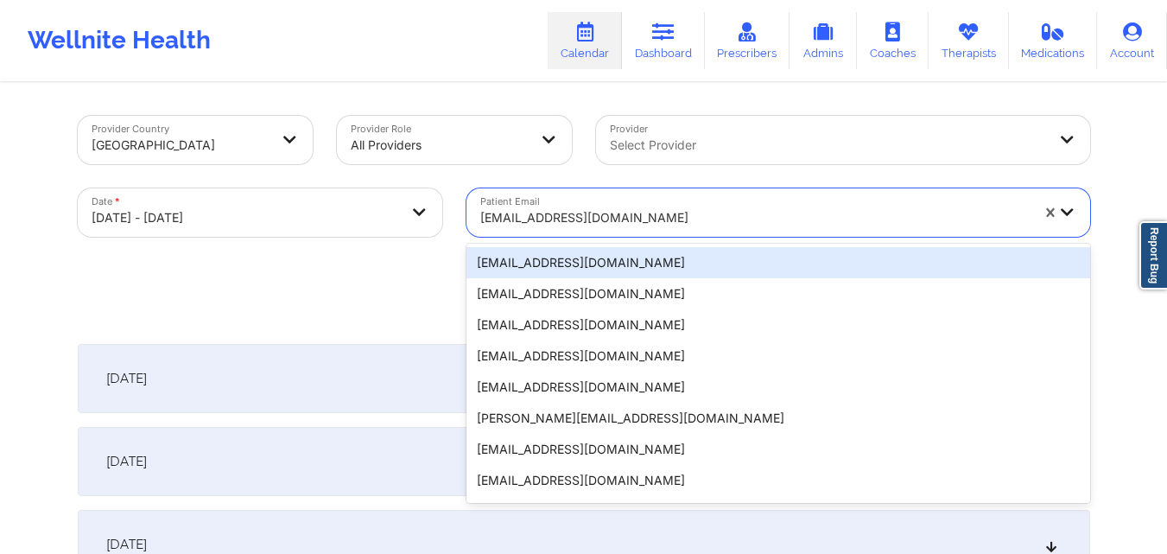
click at [655, 219] on div at bounding box center [754, 217] width 549 height 21
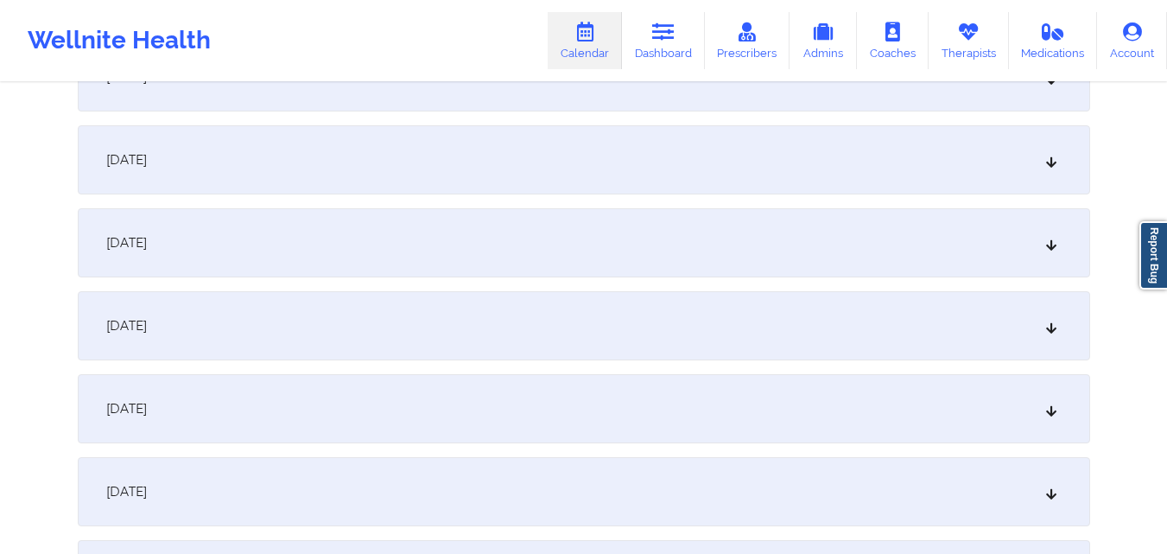
scroll to position [432, 0]
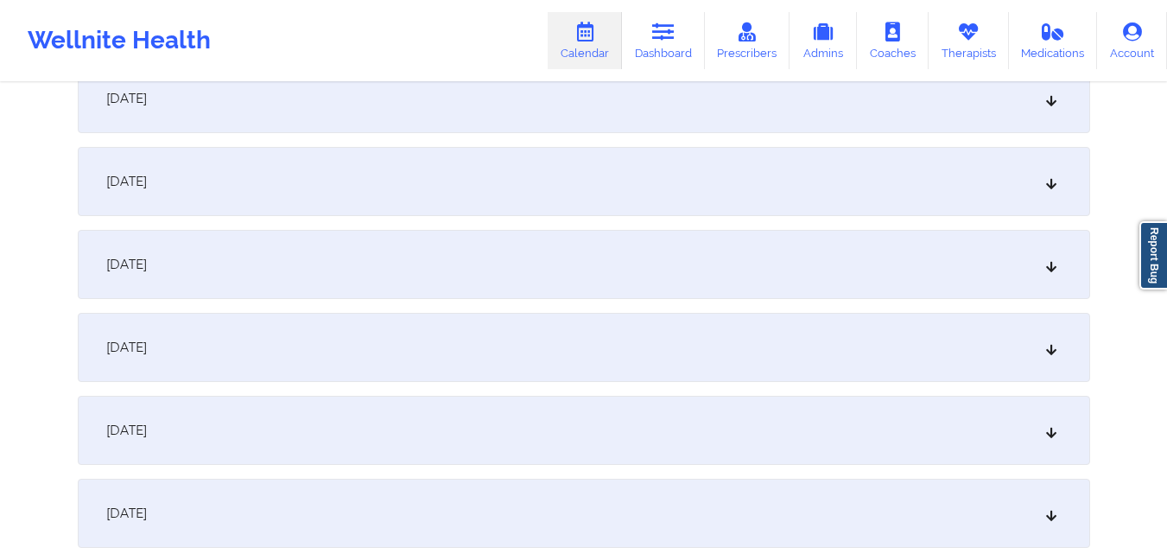
click at [375, 329] on div "[DATE]" at bounding box center [584, 347] width 1012 height 69
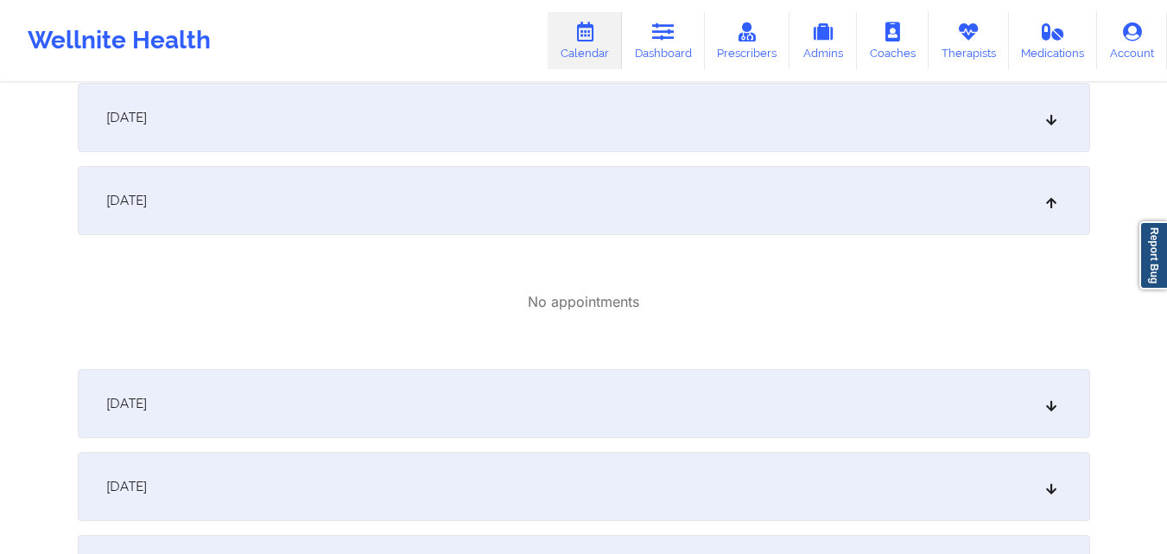
scroll to position [1728, 0]
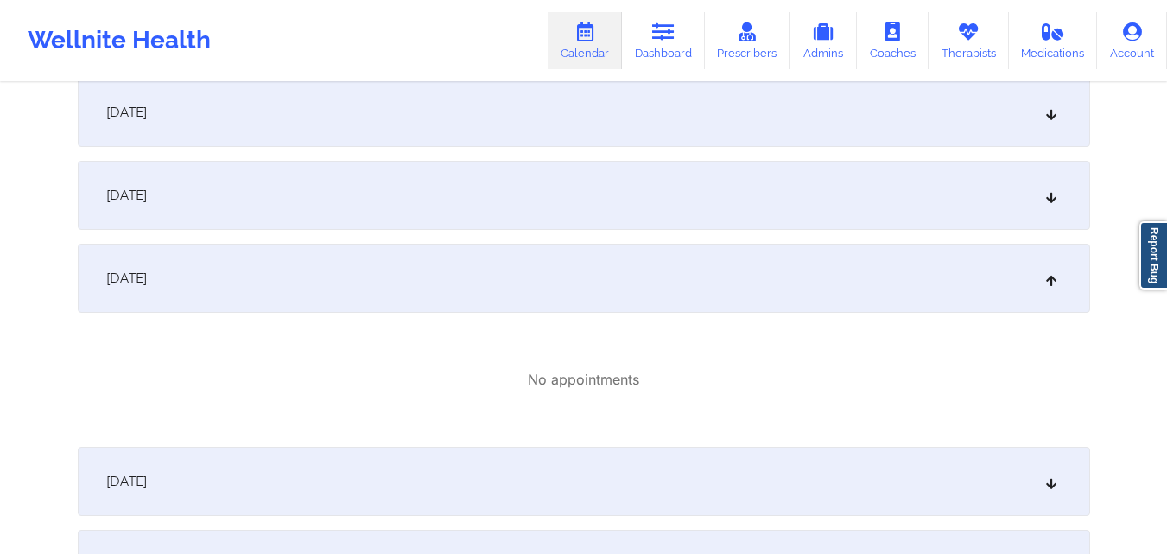
click at [409, 295] on div "[DATE]" at bounding box center [584, 278] width 1012 height 69
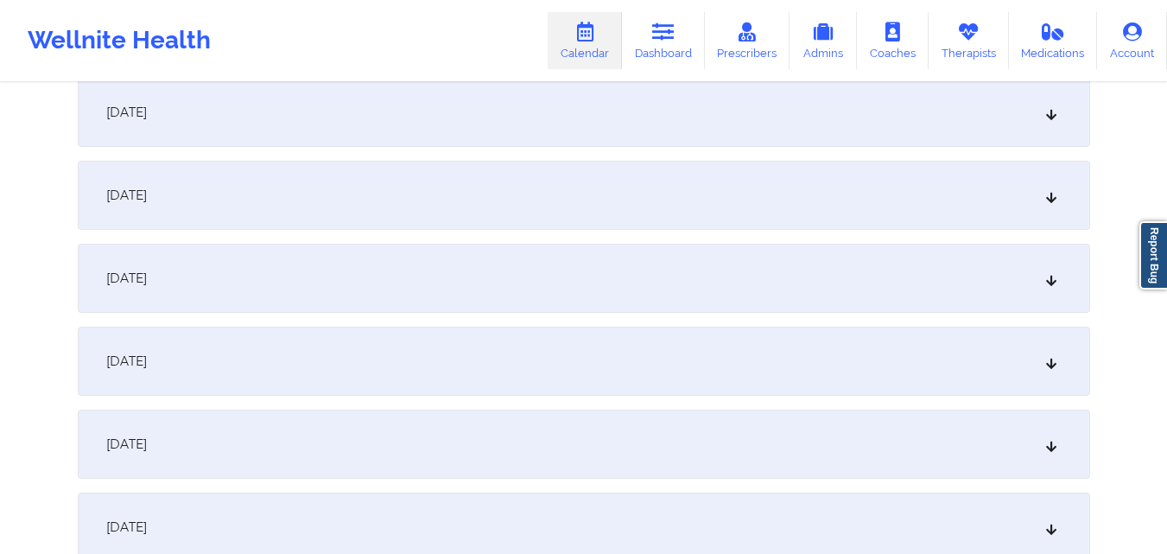
click at [415, 282] on div "[DATE]" at bounding box center [584, 278] width 1012 height 69
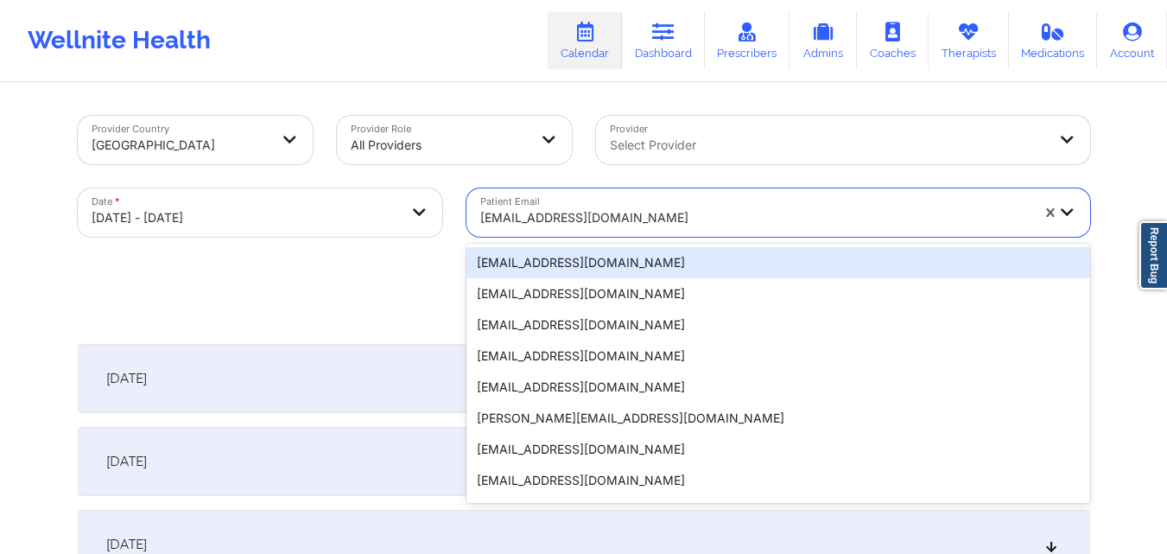
click at [696, 206] on div "[EMAIL_ADDRESS][DOMAIN_NAME]" at bounding box center [754, 218] width 549 height 38
paste input "[EMAIL_ADDRESS][DOMAIN_NAME]"
type input "[EMAIL_ADDRESS][DOMAIN_NAME]"
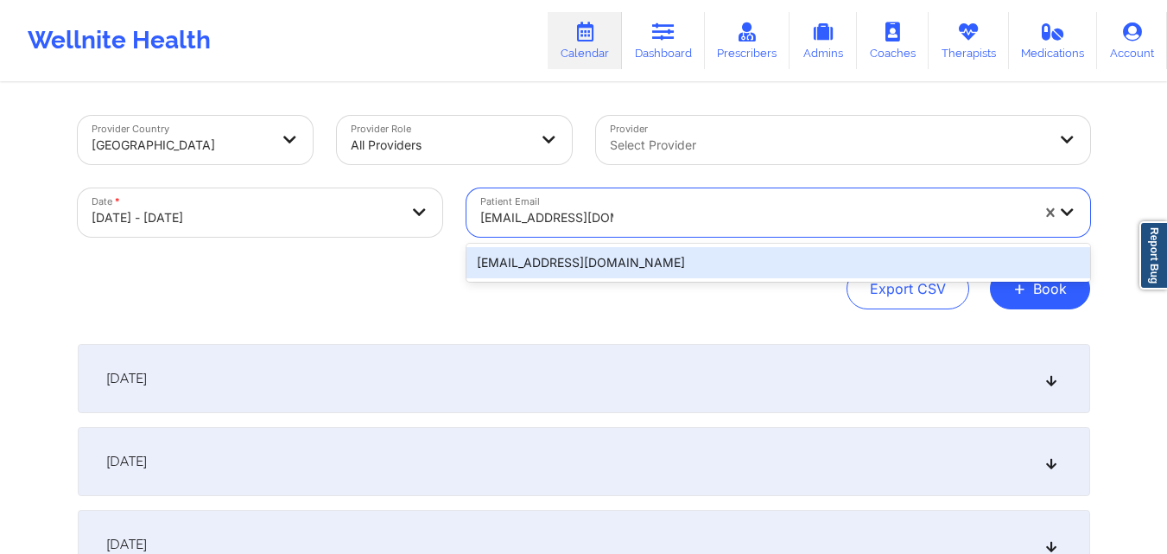
click at [649, 252] on div "[EMAIL_ADDRESS][DOMAIN_NAME]" at bounding box center [778, 262] width 624 height 31
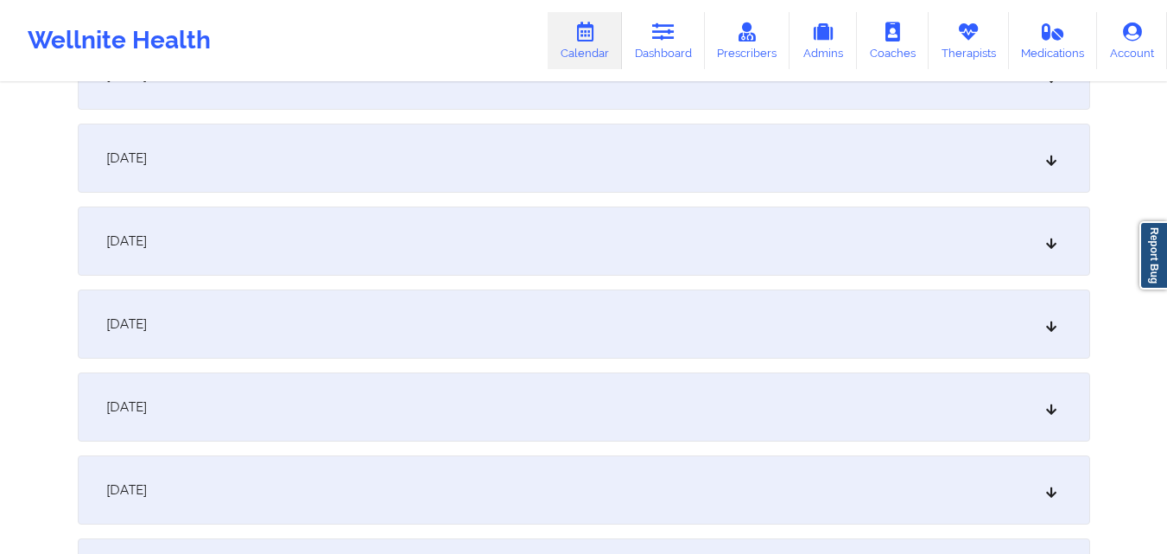
scroll to position [1296, 0]
click at [388, 261] on div "[DATE]" at bounding box center [584, 243] width 1012 height 69
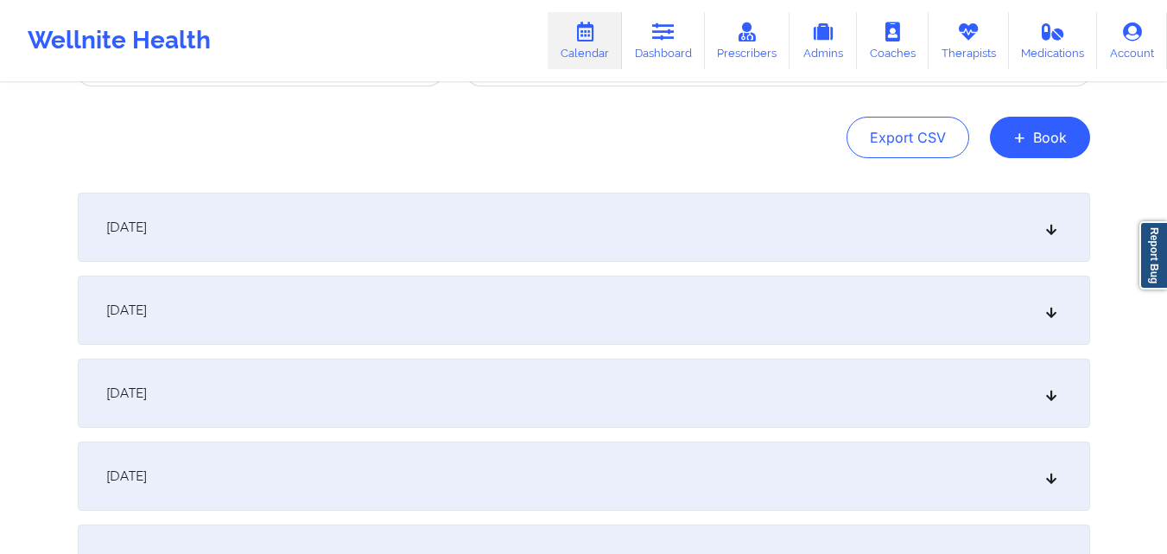
scroll to position [0, 0]
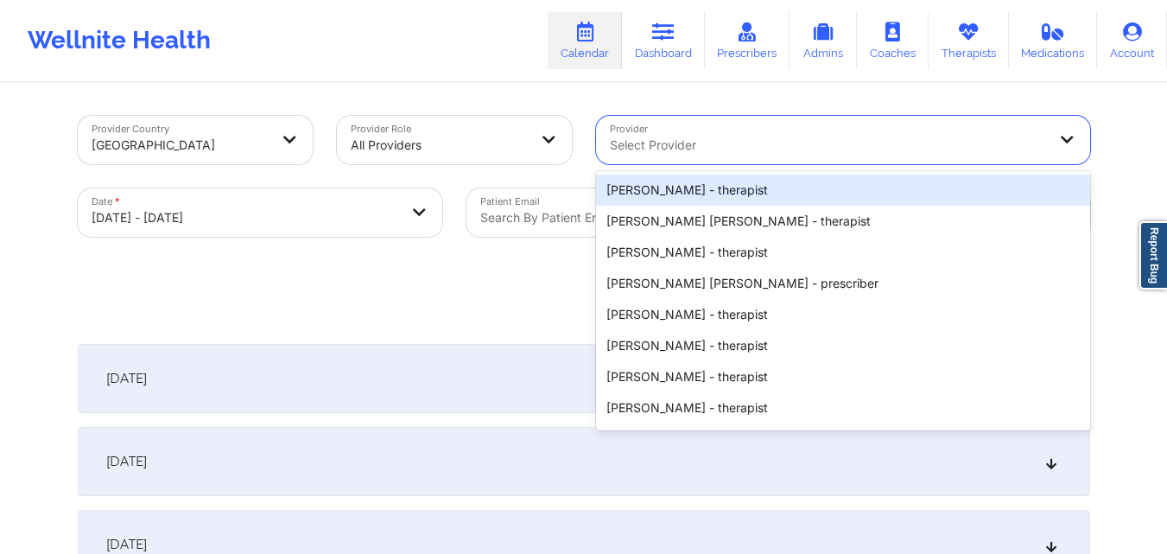
click at [883, 118] on div "Select Provider" at bounding box center [822, 140] width 453 height 48
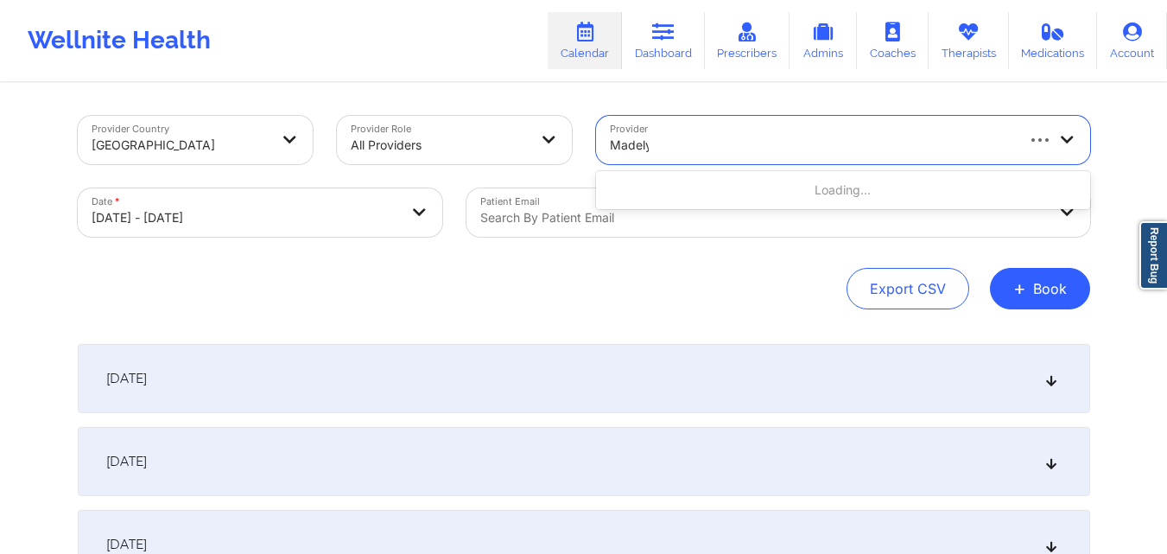
type input "[PERSON_NAME]"
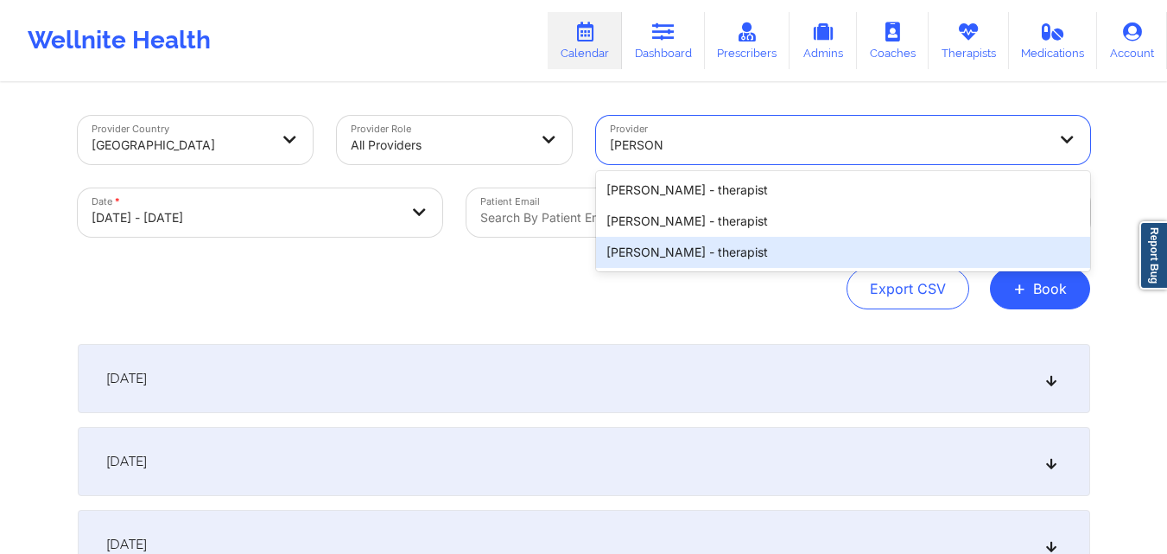
click at [802, 254] on div "[PERSON_NAME] - therapist" at bounding box center [843, 252] width 494 height 31
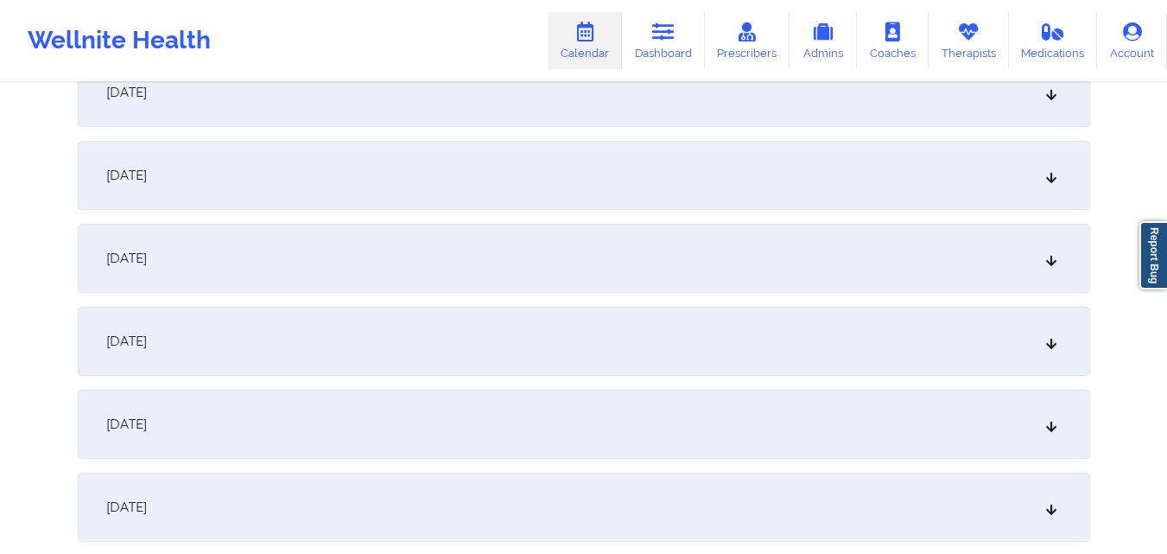
scroll to position [1123, 0]
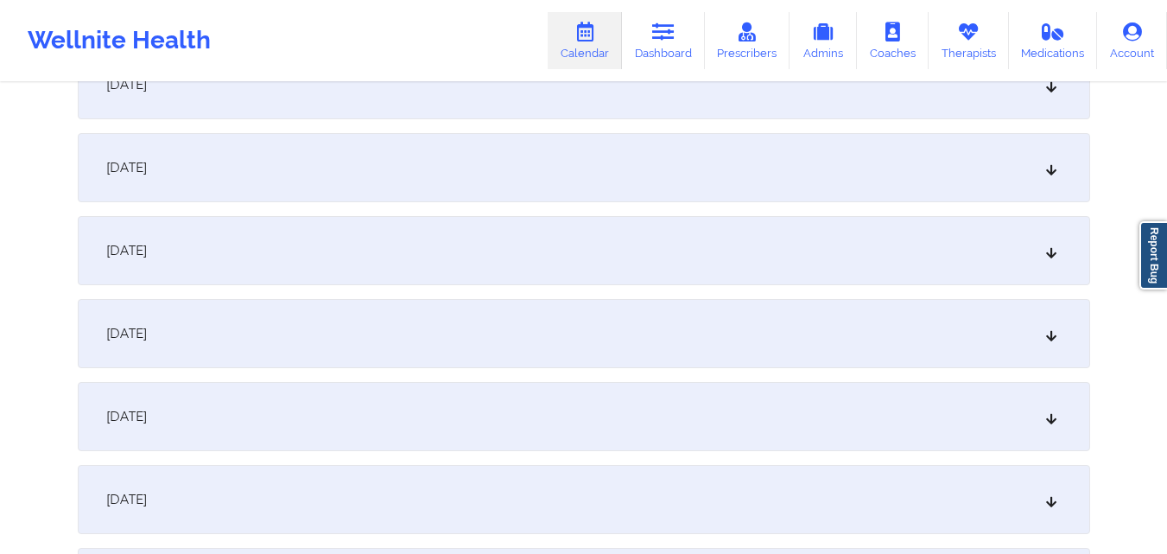
click at [631, 387] on div "[DATE]" at bounding box center [584, 416] width 1012 height 69
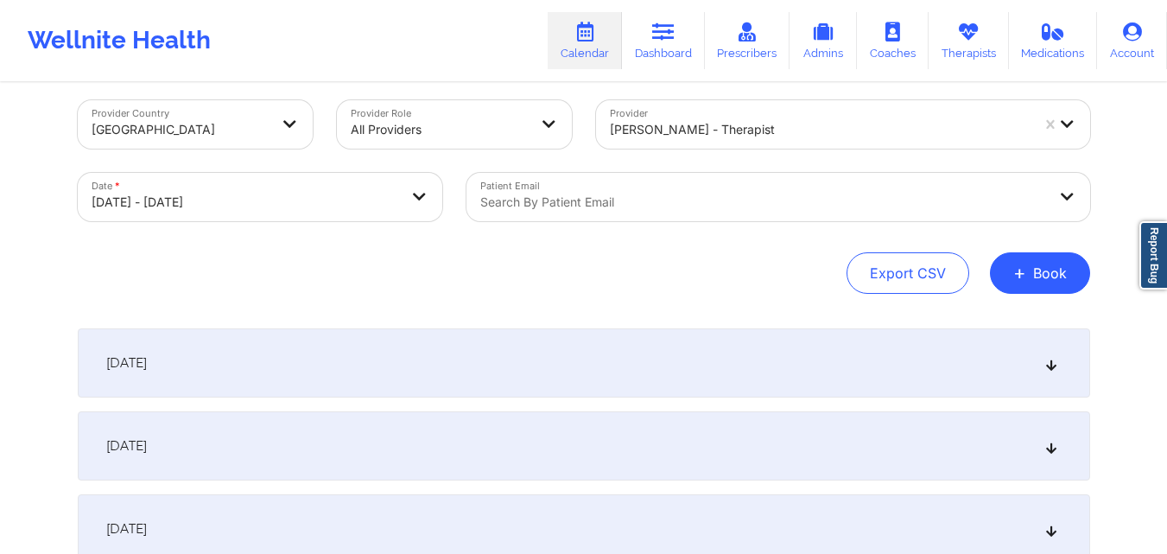
scroll to position [0, 0]
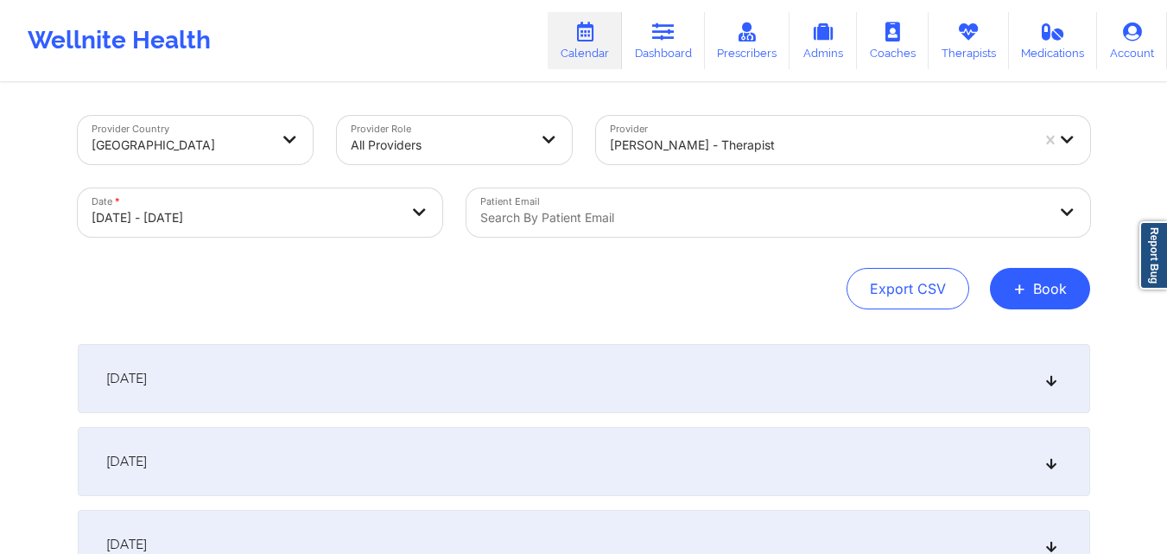
click at [705, 214] on div at bounding box center [763, 217] width 567 height 21
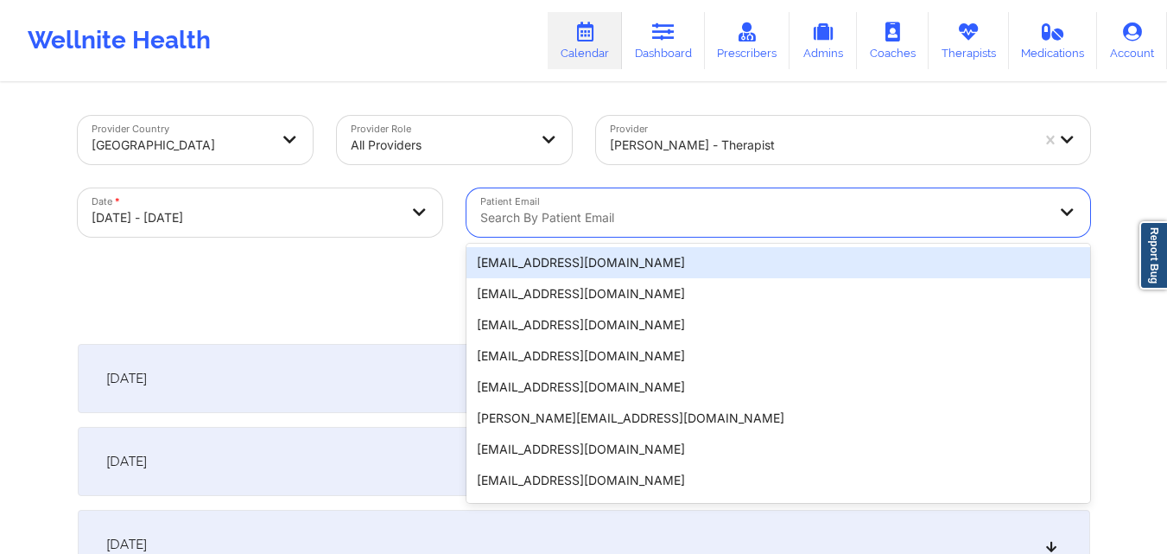
paste input "[EMAIL_ADDRESS][DOMAIN_NAME]"
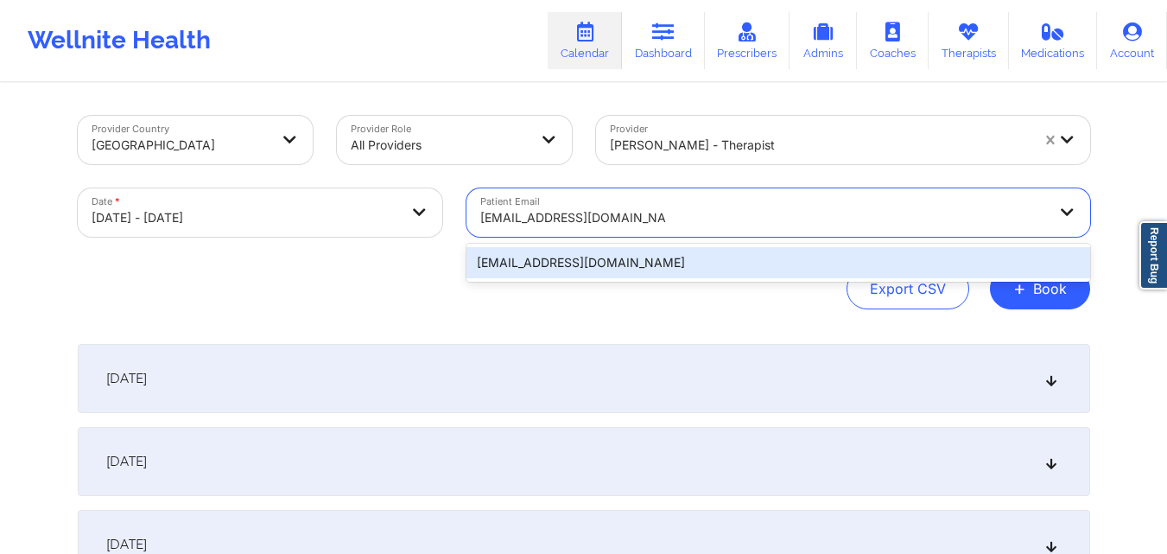
type input "[EMAIL_ADDRESS][DOMAIN_NAME]"
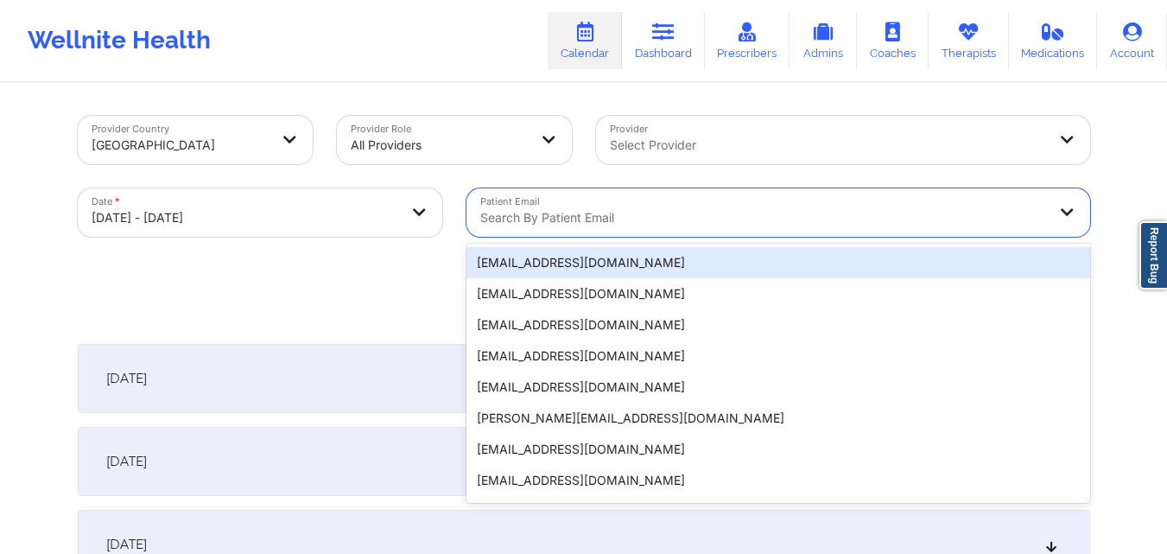
click at [759, 228] on div "Search by patient email" at bounding box center [757, 212] width 582 height 48
paste input "[EMAIL_ADDRESS][DOMAIN_NAME]"
type input "[EMAIL_ADDRESS][DOMAIN_NAME]"
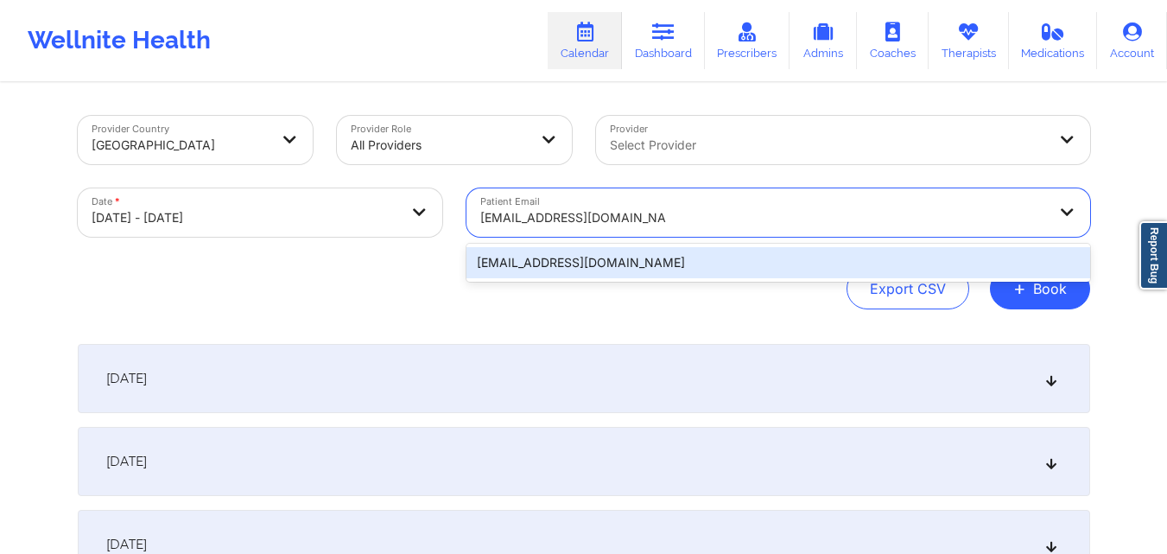
click at [737, 257] on div "[EMAIL_ADDRESS][DOMAIN_NAME]" at bounding box center [778, 262] width 624 height 31
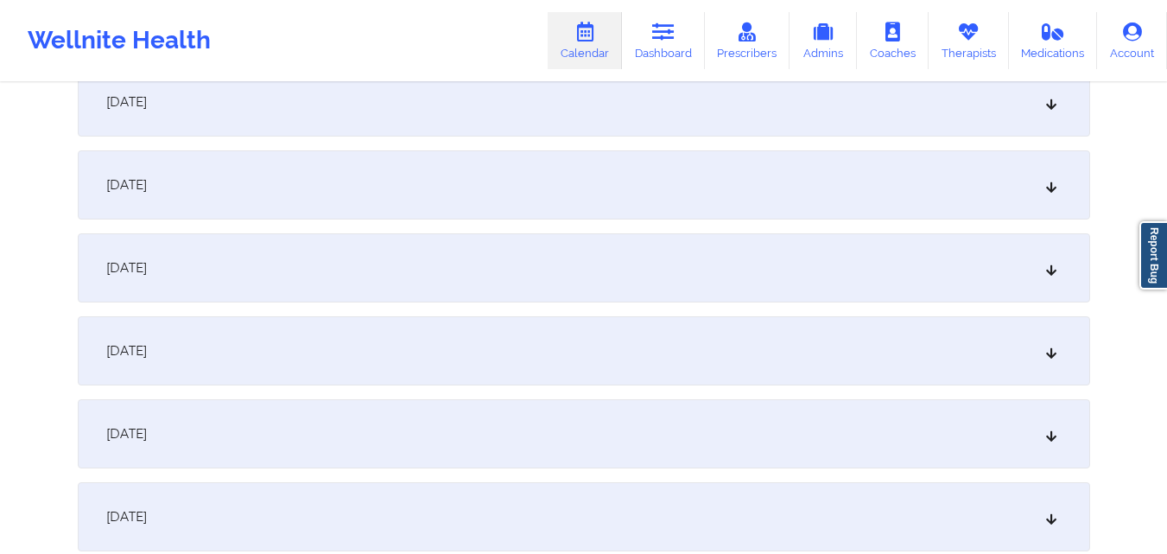
scroll to position [864, 0]
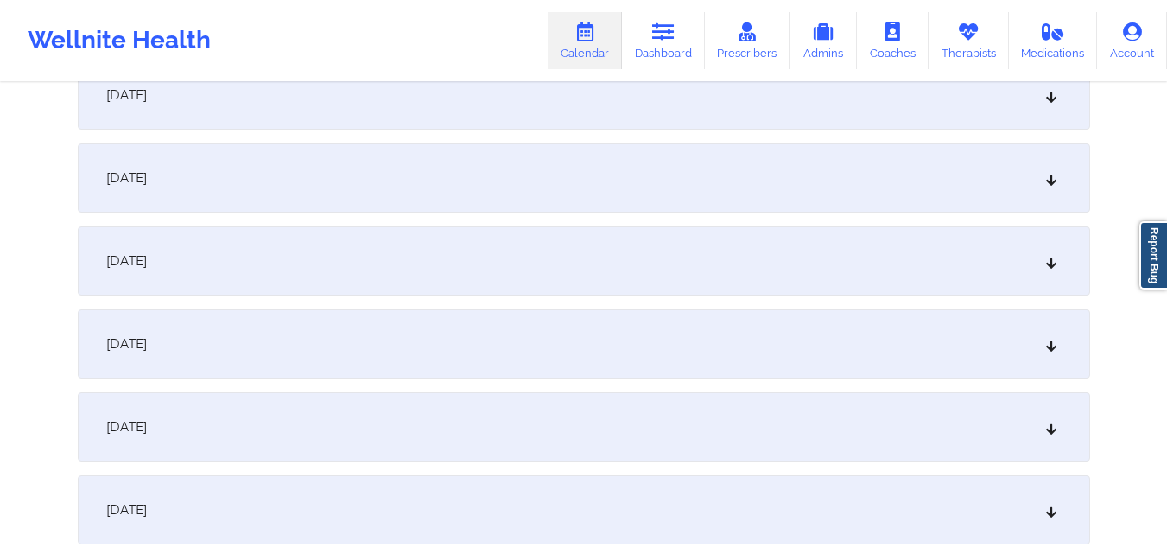
click at [726, 263] on div "[DATE]" at bounding box center [584, 260] width 1012 height 69
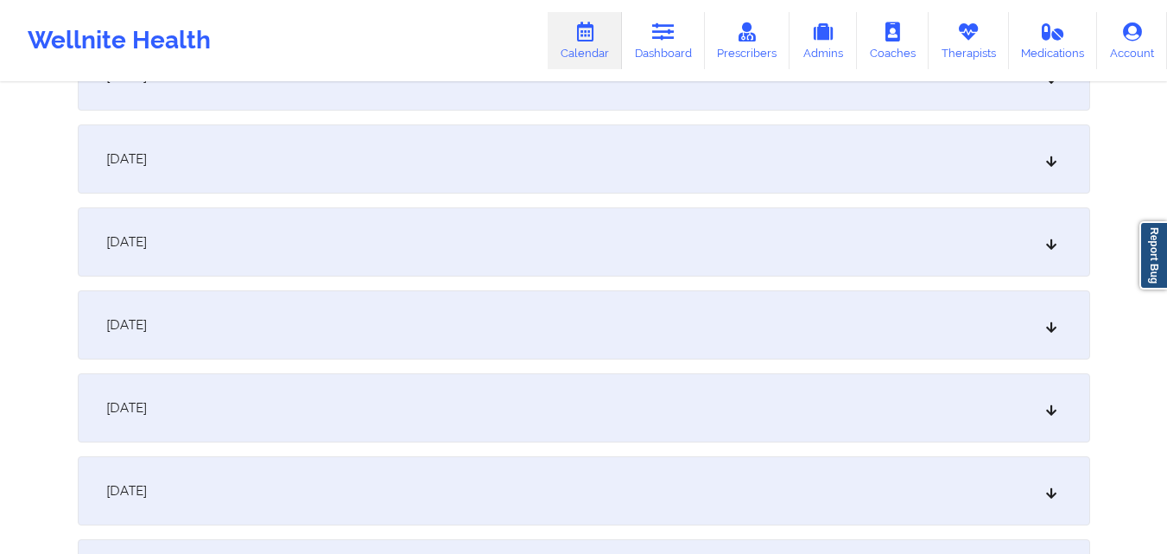
scroll to position [0, 0]
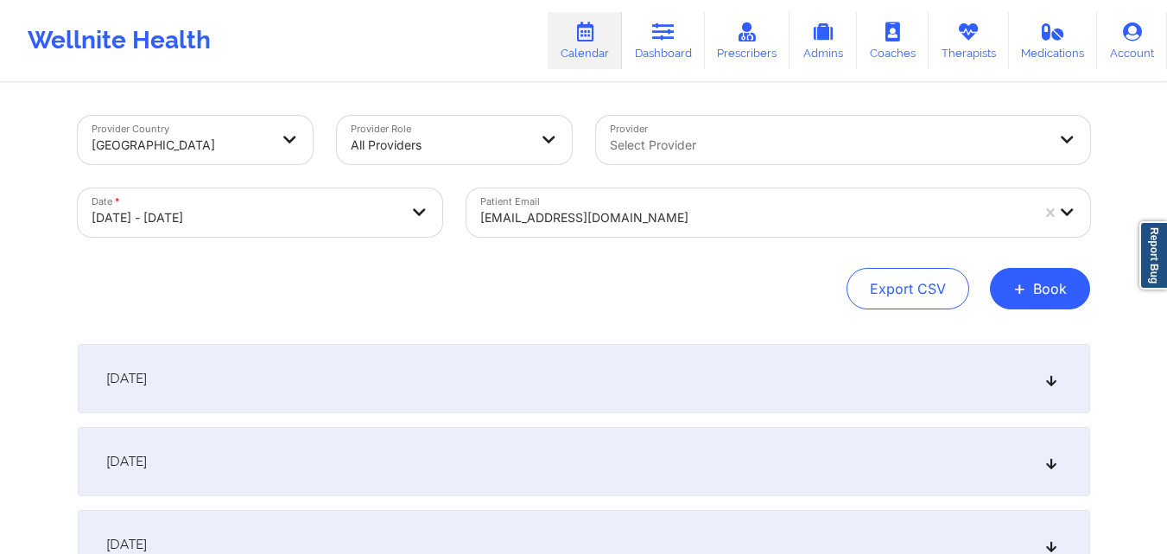
click at [720, 225] on div at bounding box center [754, 217] width 549 height 21
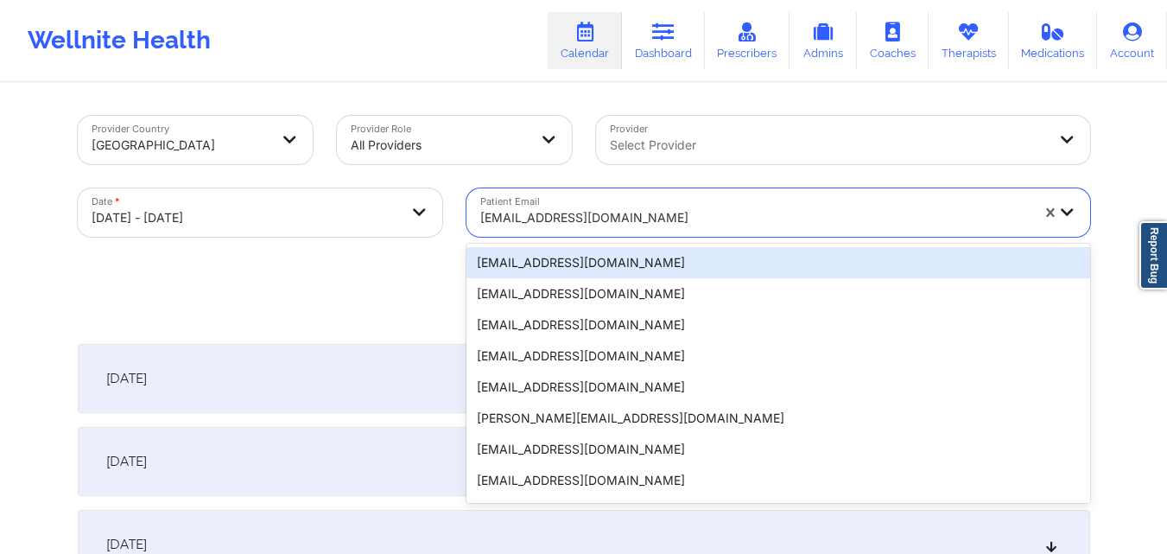
click at [720, 225] on div at bounding box center [754, 217] width 549 height 21
paste input "[EMAIL_ADDRESS][DOMAIN_NAME]"
type input "[EMAIL_ADDRESS][DOMAIN_NAME]"
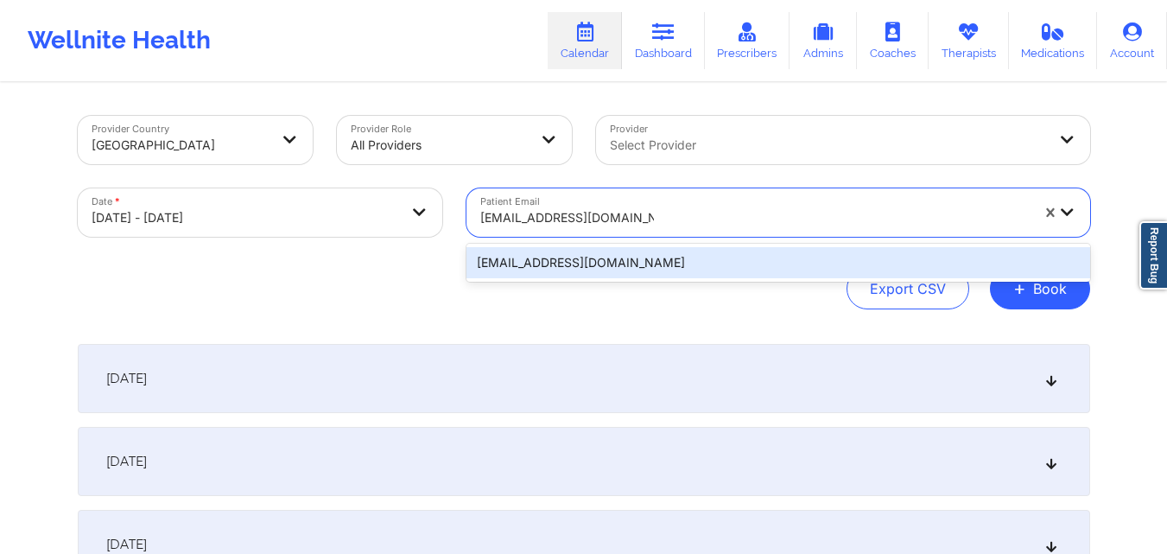
click at [763, 260] on div "[EMAIL_ADDRESS][DOMAIN_NAME]" at bounding box center [778, 262] width 624 height 31
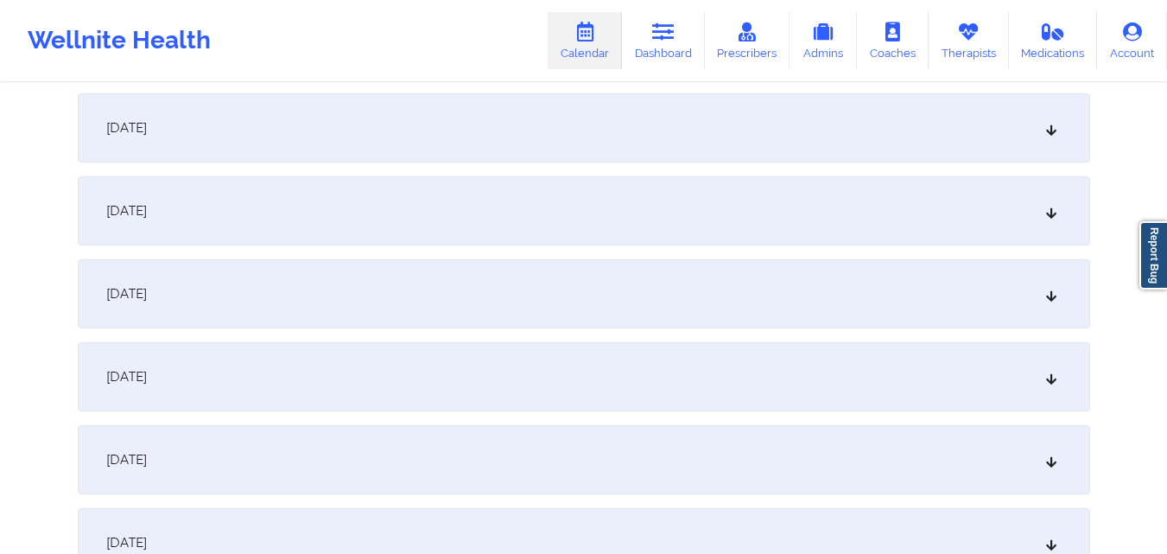
scroll to position [950, 0]
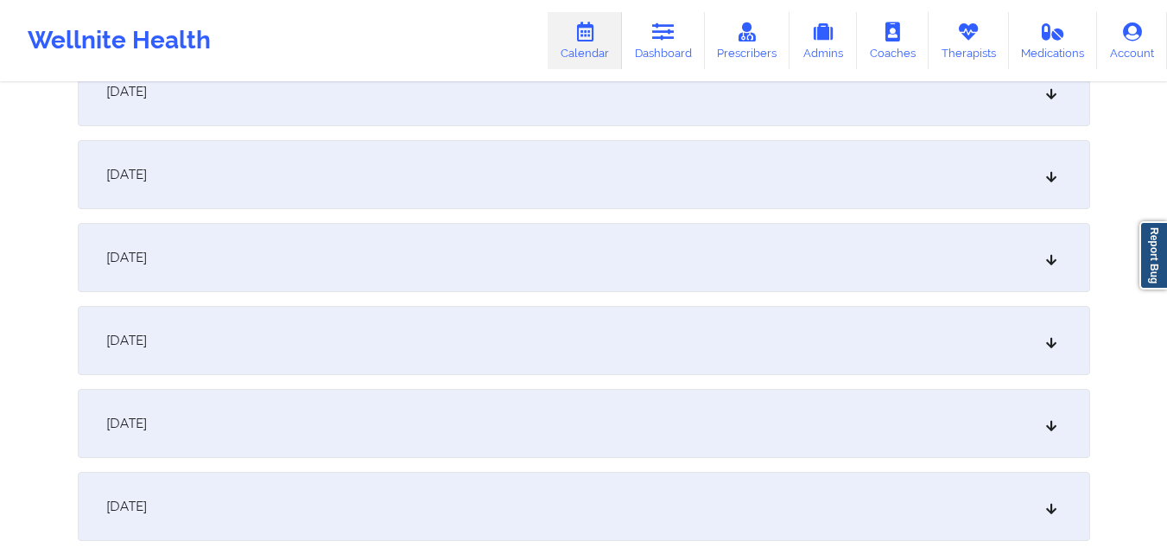
click at [664, 341] on div "[DATE]" at bounding box center [584, 340] width 1012 height 69
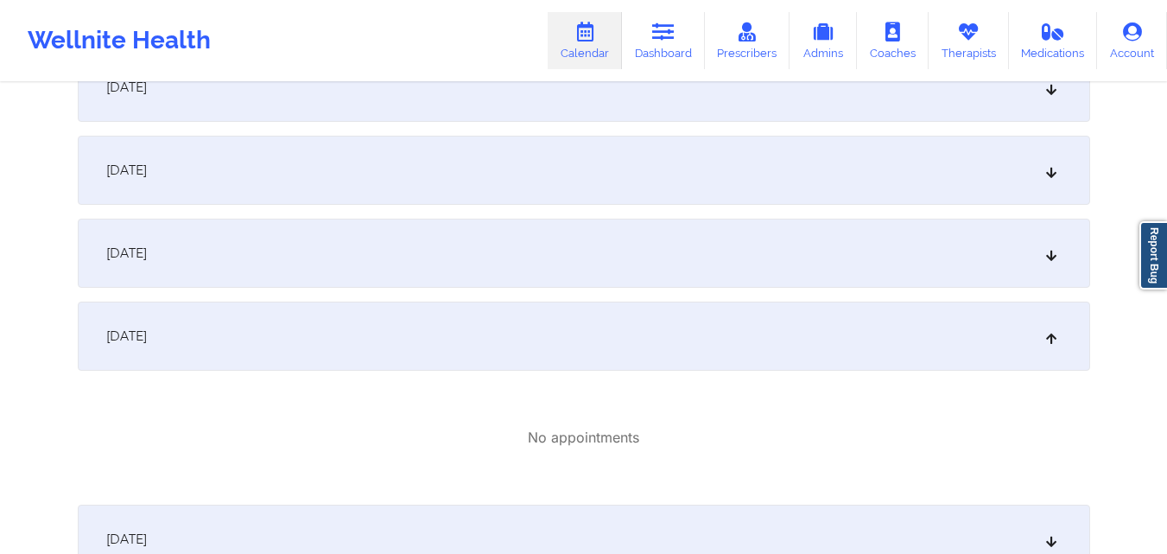
scroll to position [864, 0]
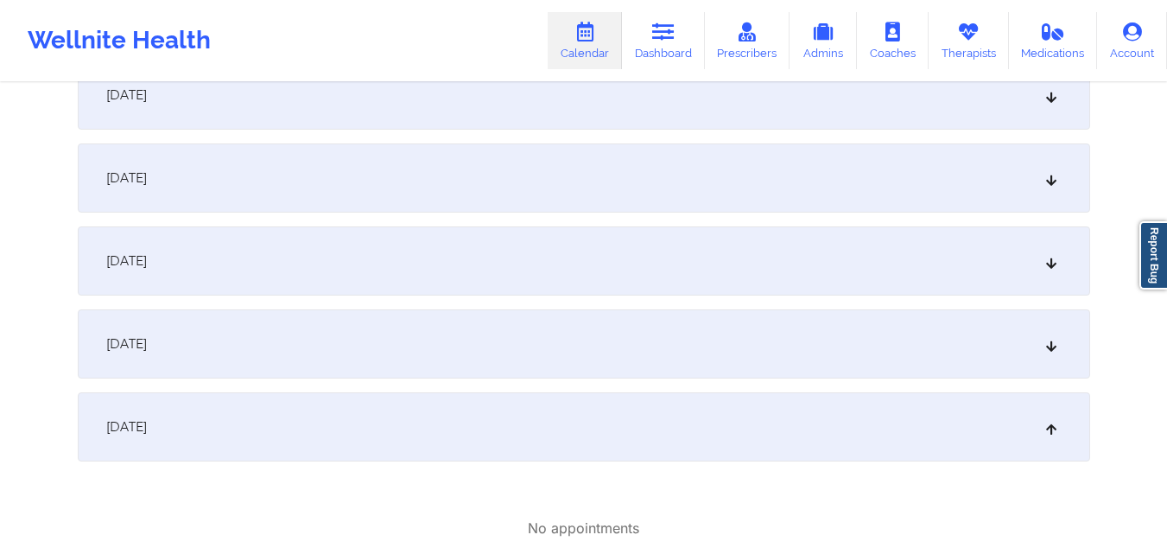
click at [603, 358] on div "[DATE]" at bounding box center [584, 343] width 1012 height 69
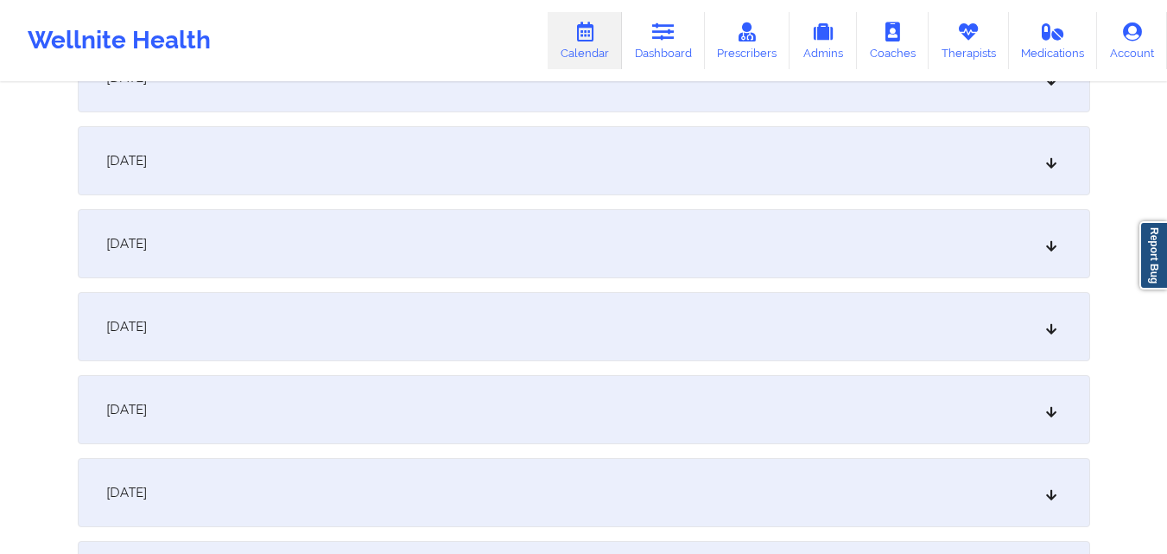
scroll to position [0, 0]
